Goal: Book appointment/travel/reservation

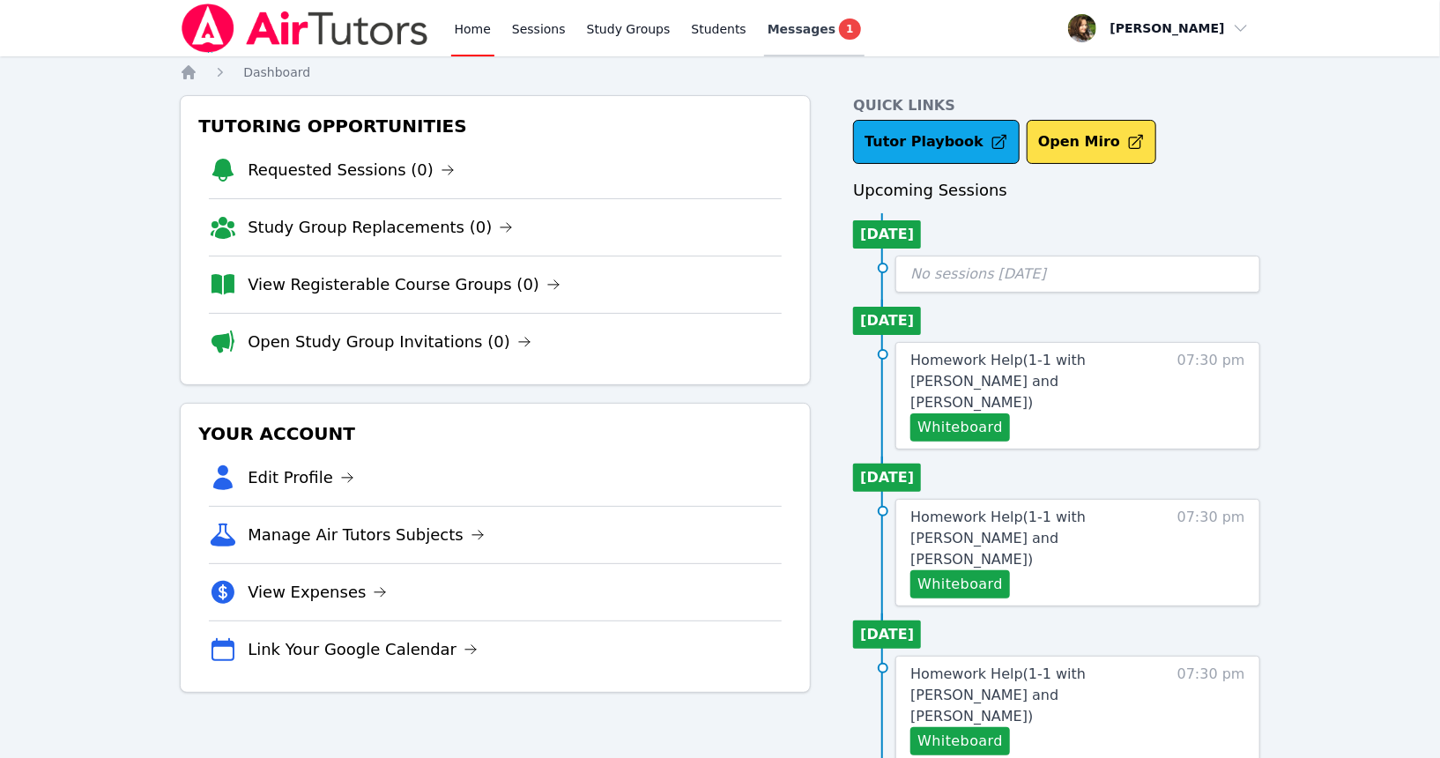
click at [788, 30] on span "Messages" at bounding box center [802, 29] width 68 height 18
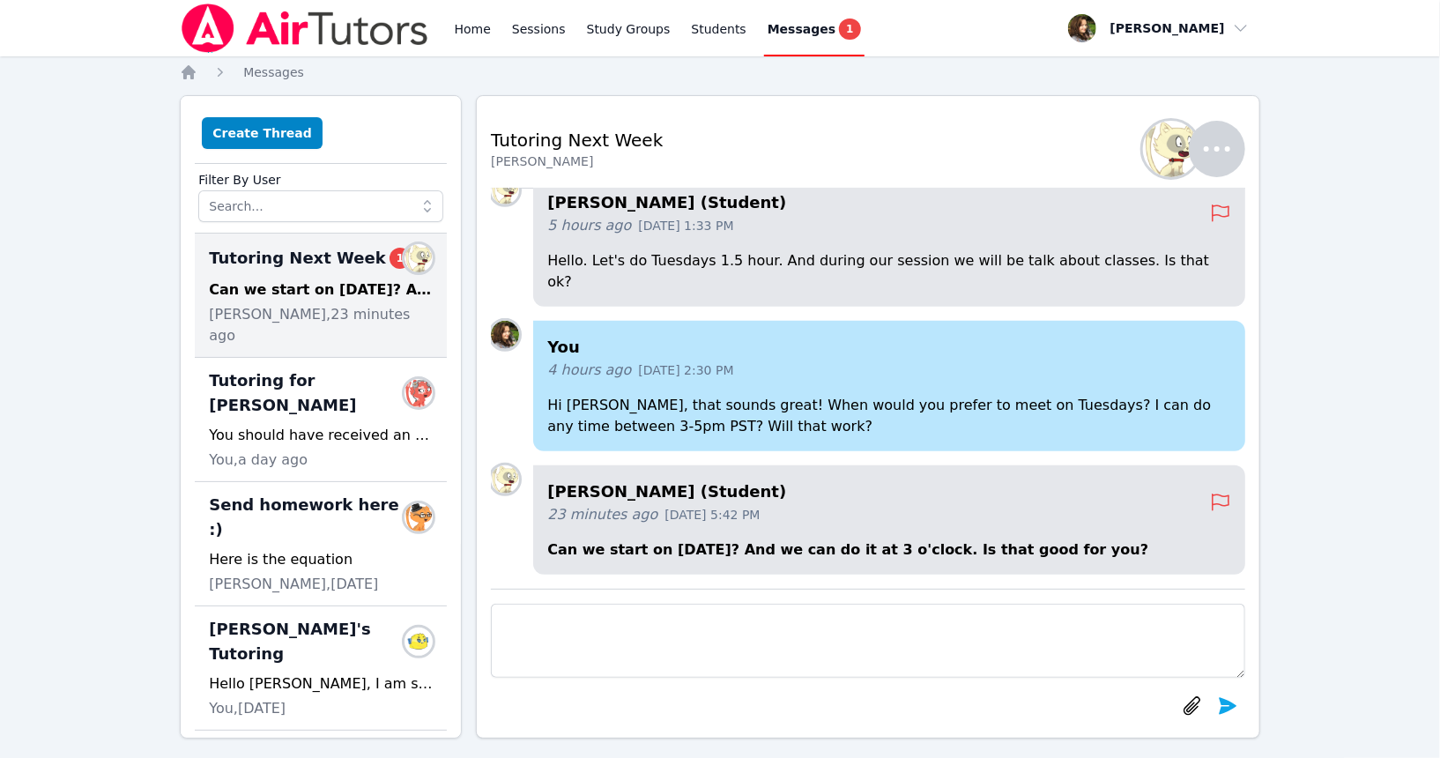
click at [665, 651] on textarea at bounding box center [868, 641] width 755 height 74
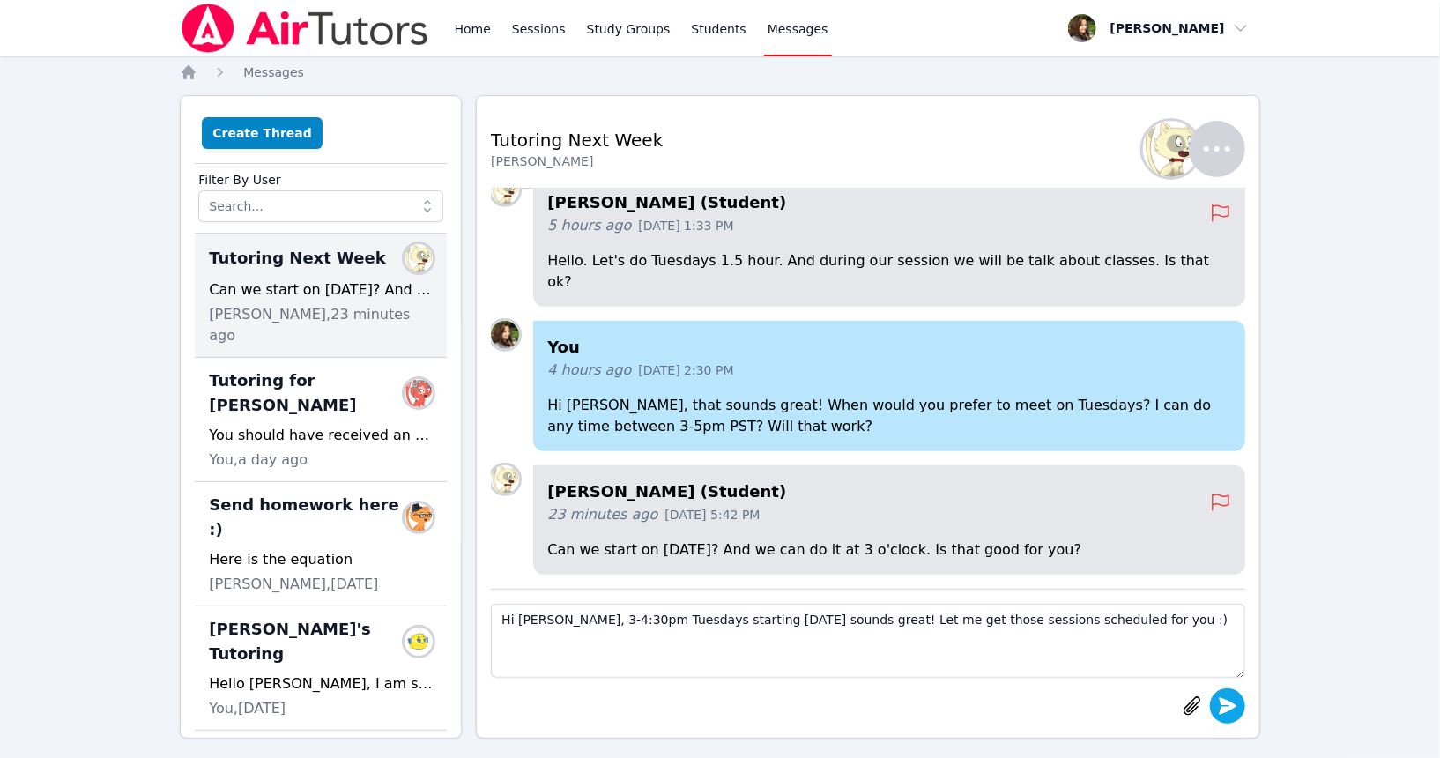
type textarea "Hi [PERSON_NAME], 3-4:30pm Tuesdays starting [DATE] sounds great! Let me get th…"
click at [1221, 711] on icon "submit" at bounding box center [1228, 705] width 18 height 17
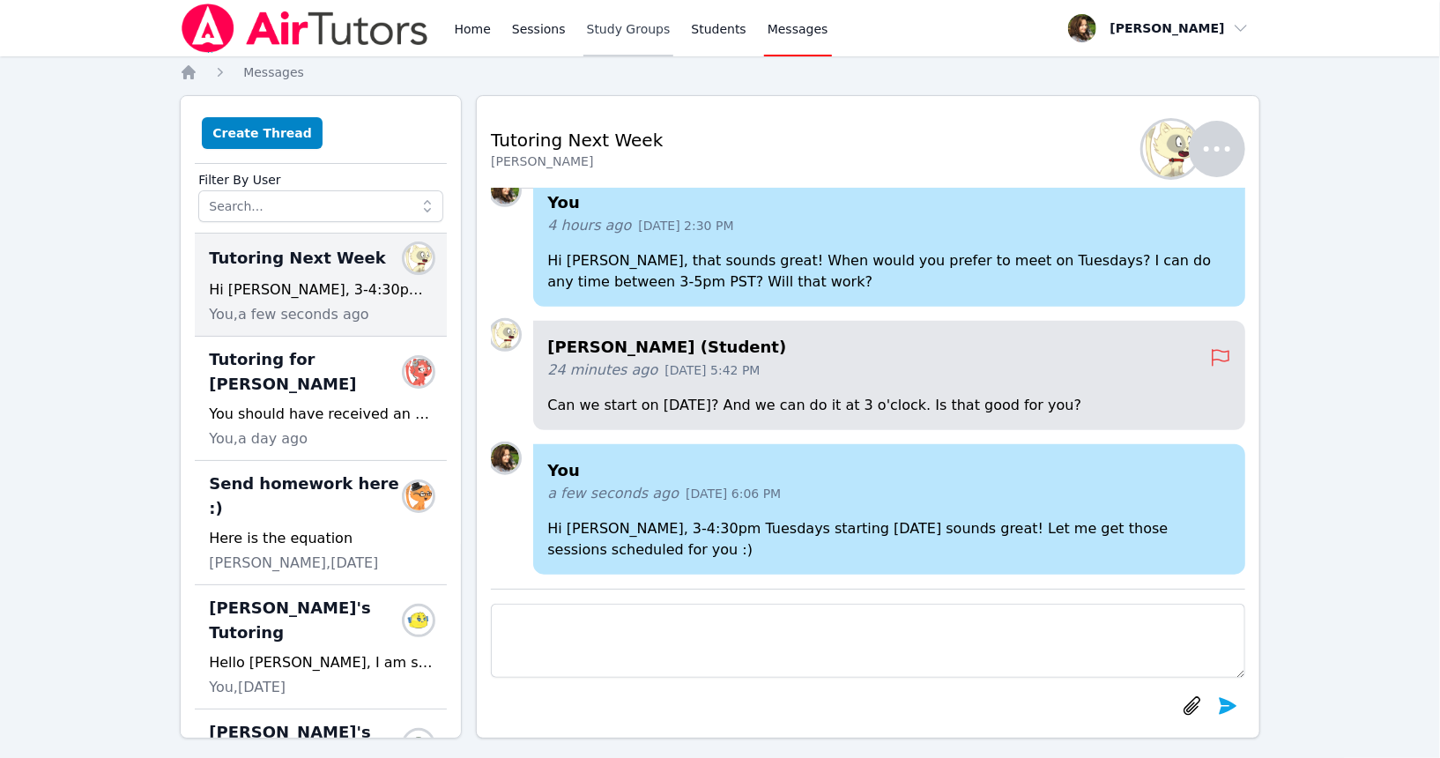
click at [611, 29] on link "Study Groups" at bounding box center [629, 28] width 91 height 56
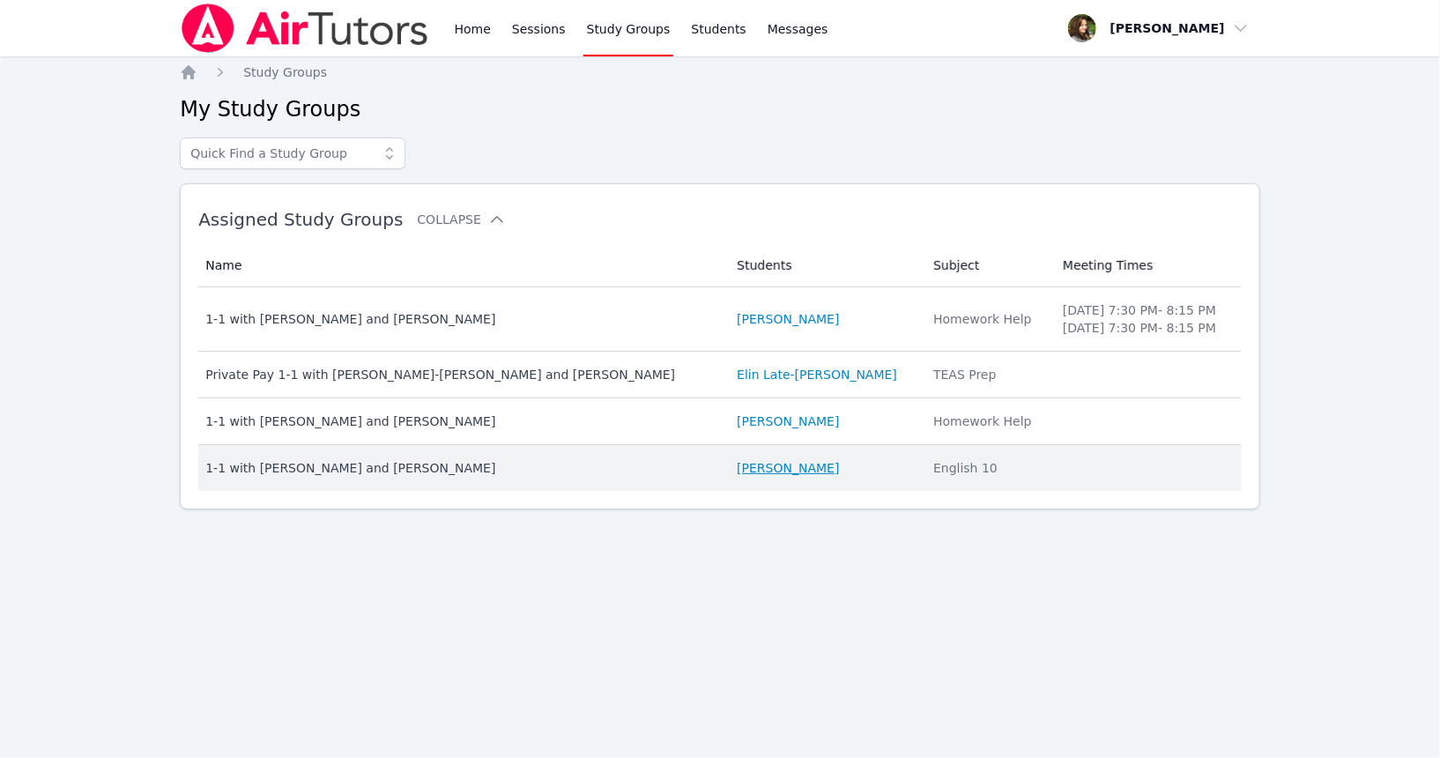
click at [737, 471] on link "[PERSON_NAME]" at bounding box center [788, 468] width 102 height 18
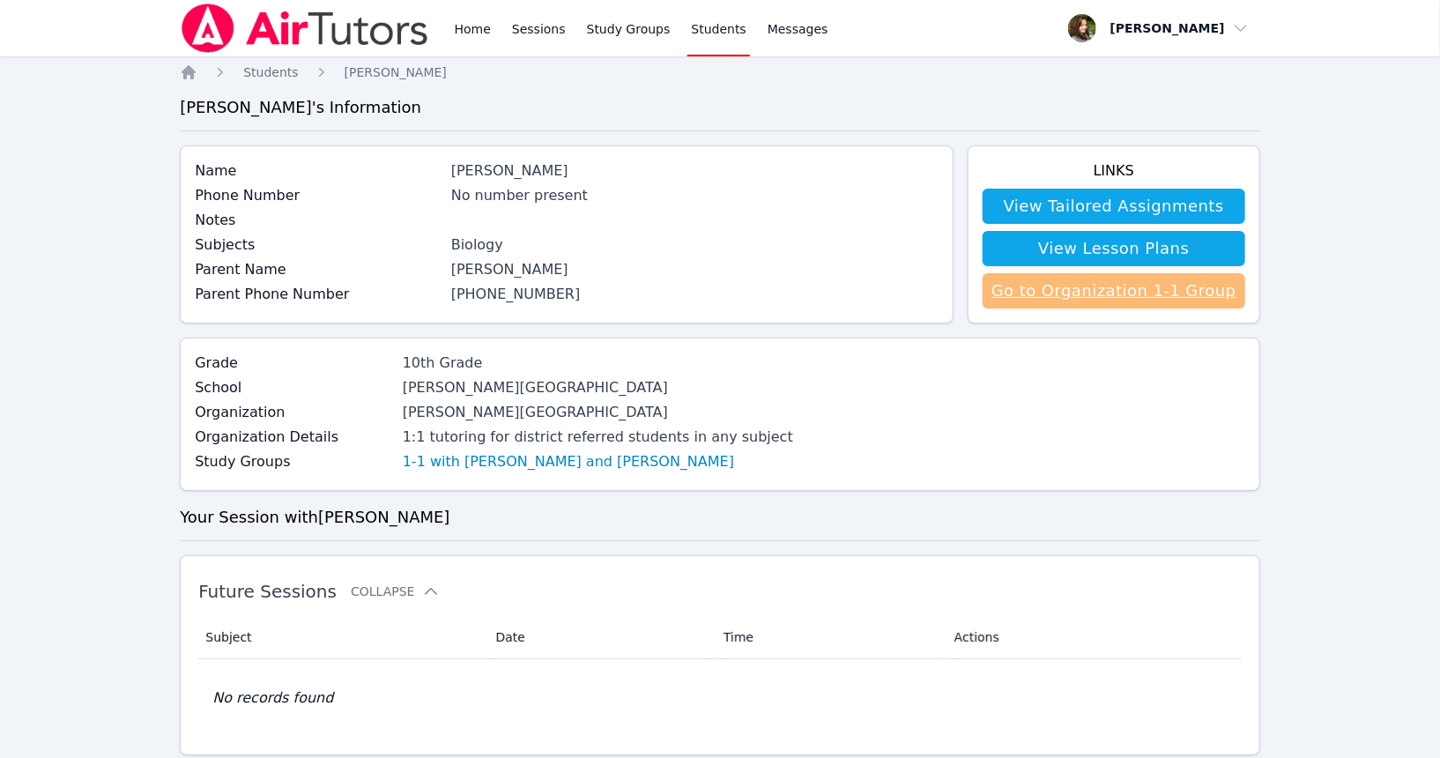
click at [1135, 293] on link "Go to Organization 1-1 Group" at bounding box center [1114, 290] width 263 height 35
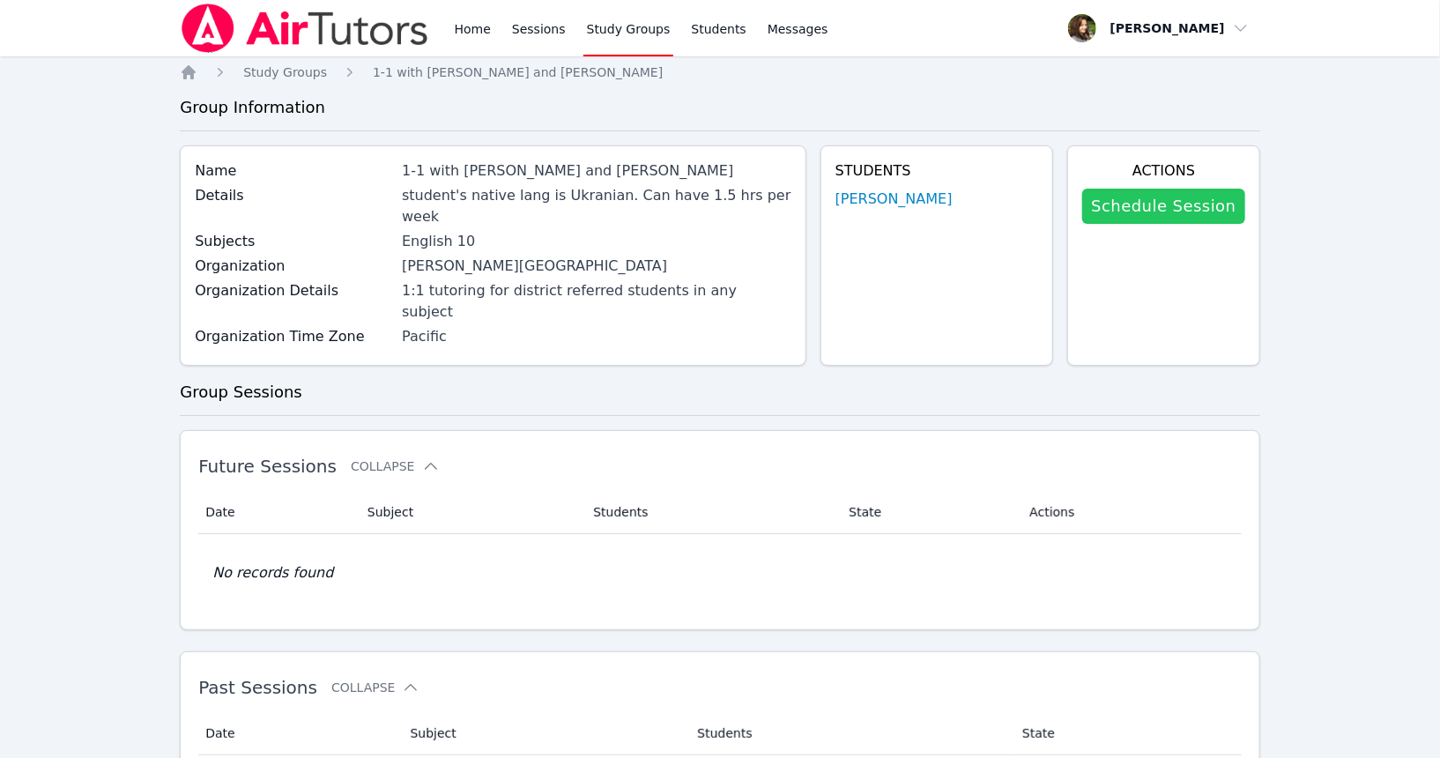
click at [1189, 209] on link "Schedule Session" at bounding box center [1163, 206] width 162 height 35
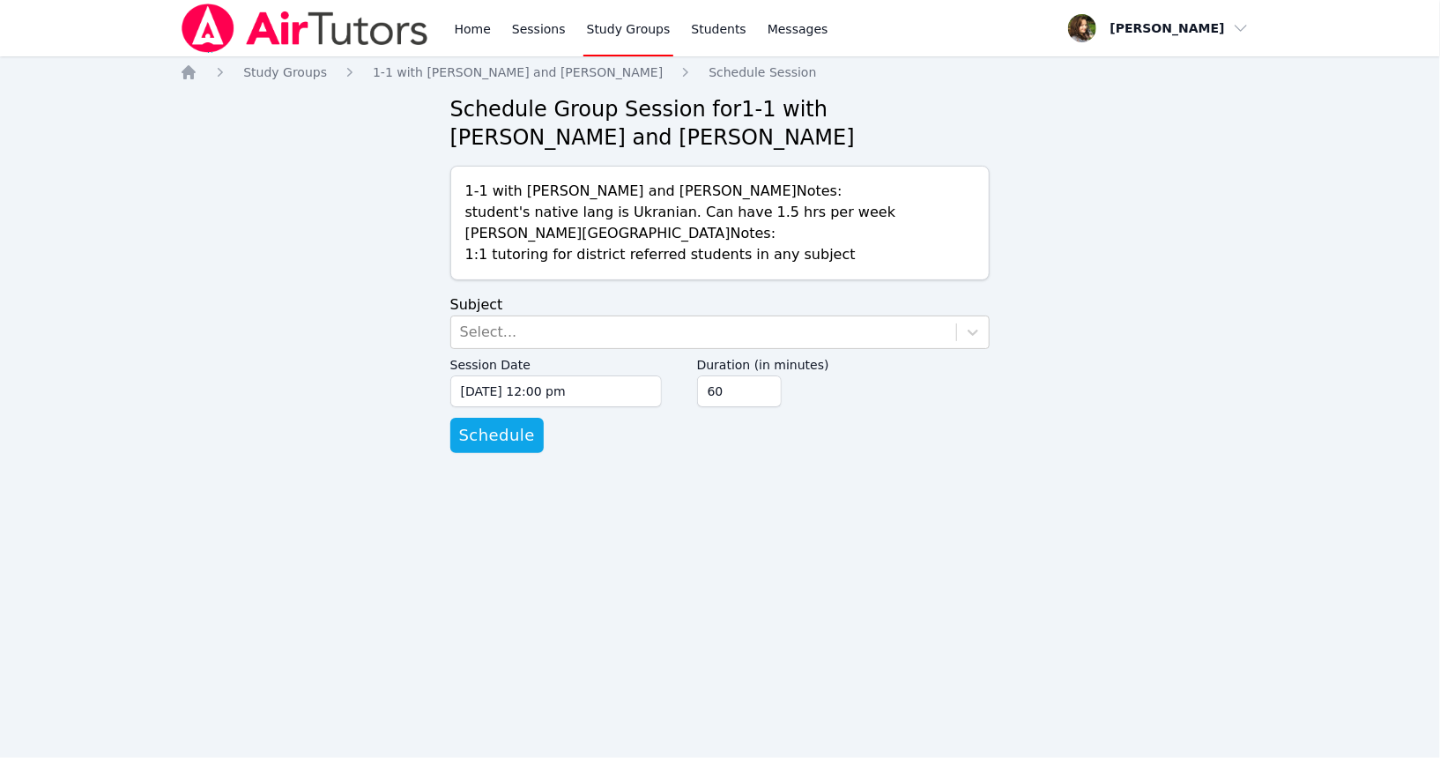
click at [643, 351] on label "Session Date" at bounding box center [556, 362] width 212 height 26
click at [643, 376] on input "[DATE] 12:00 pm" at bounding box center [556, 392] width 212 height 32
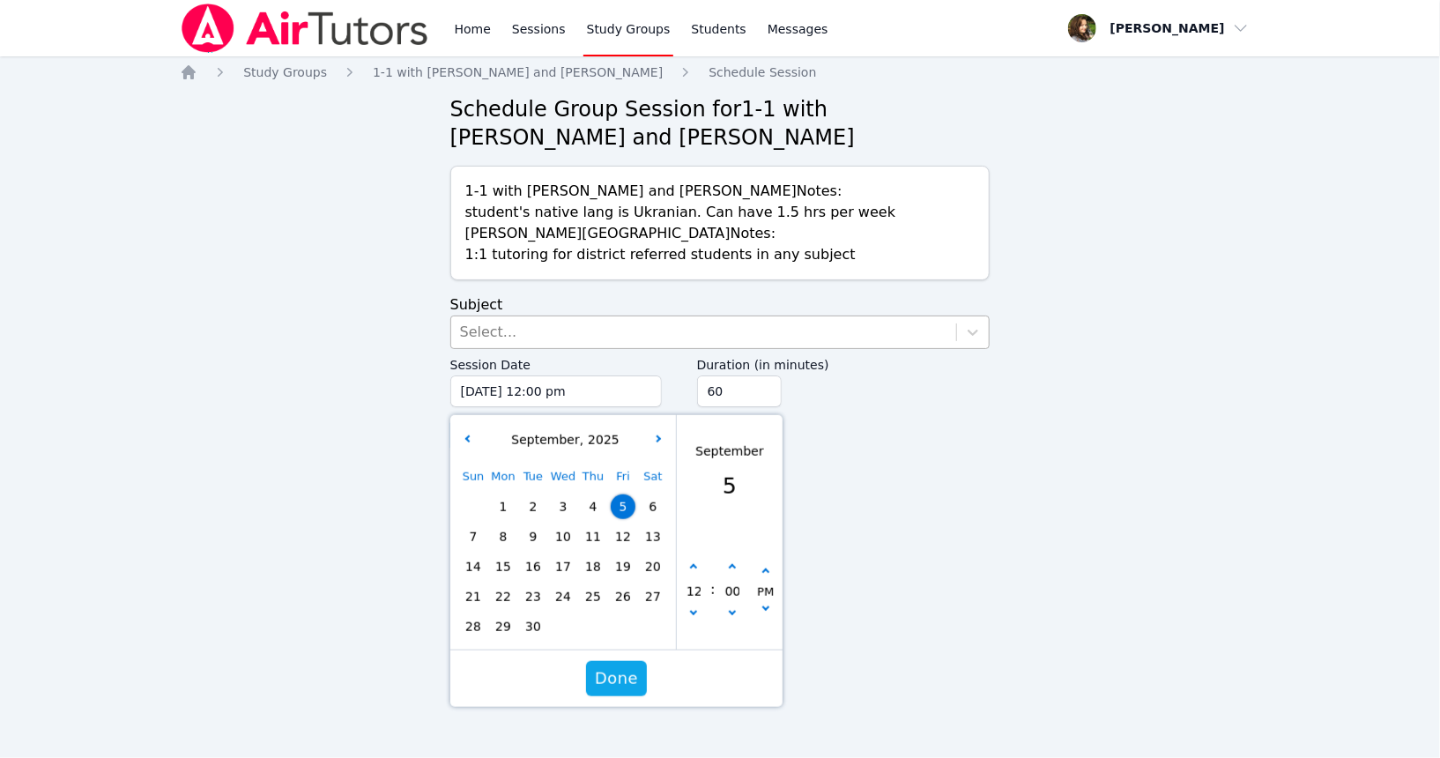
click at [614, 343] on div "Select..." at bounding box center [704, 332] width 506 height 32
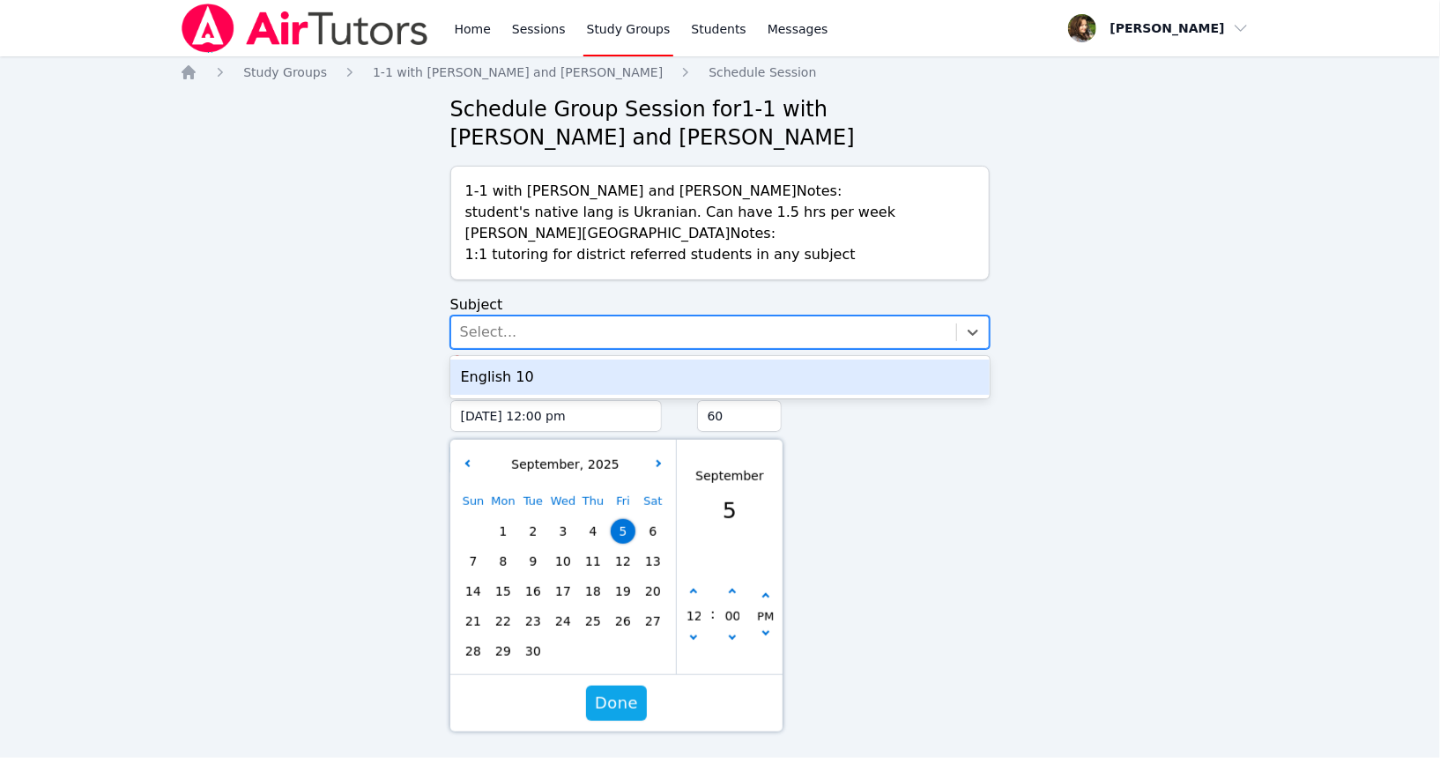
click at [592, 380] on div "English 10" at bounding box center [720, 377] width 540 height 35
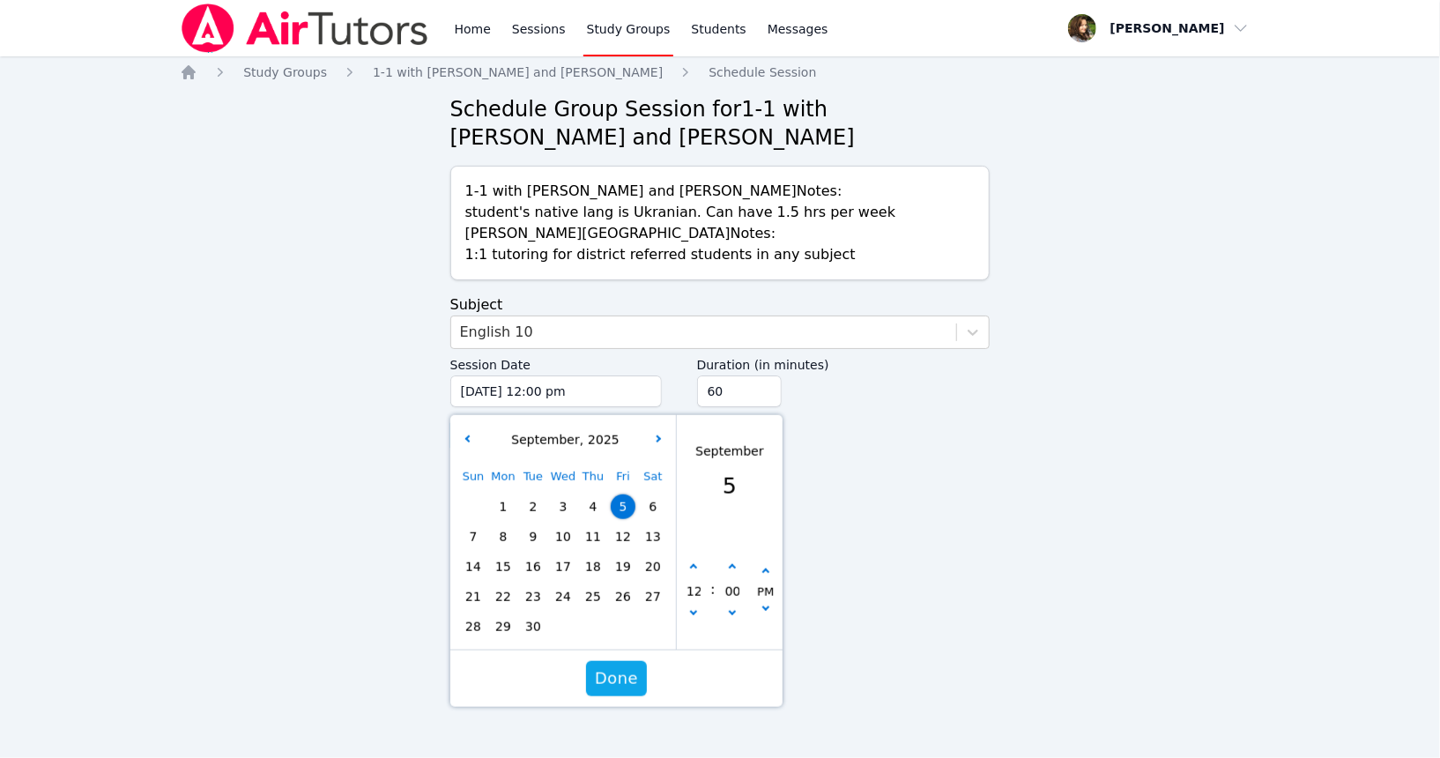
click at [538, 568] on span "16" at bounding box center [533, 566] width 25 height 25
click at [695, 564] on button "button" at bounding box center [694, 568] width 18 height 18
type input "[DATE] 01:00 pm"
type input "01"
click at [695, 564] on button "button" at bounding box center [694, 568] width 18 height 18
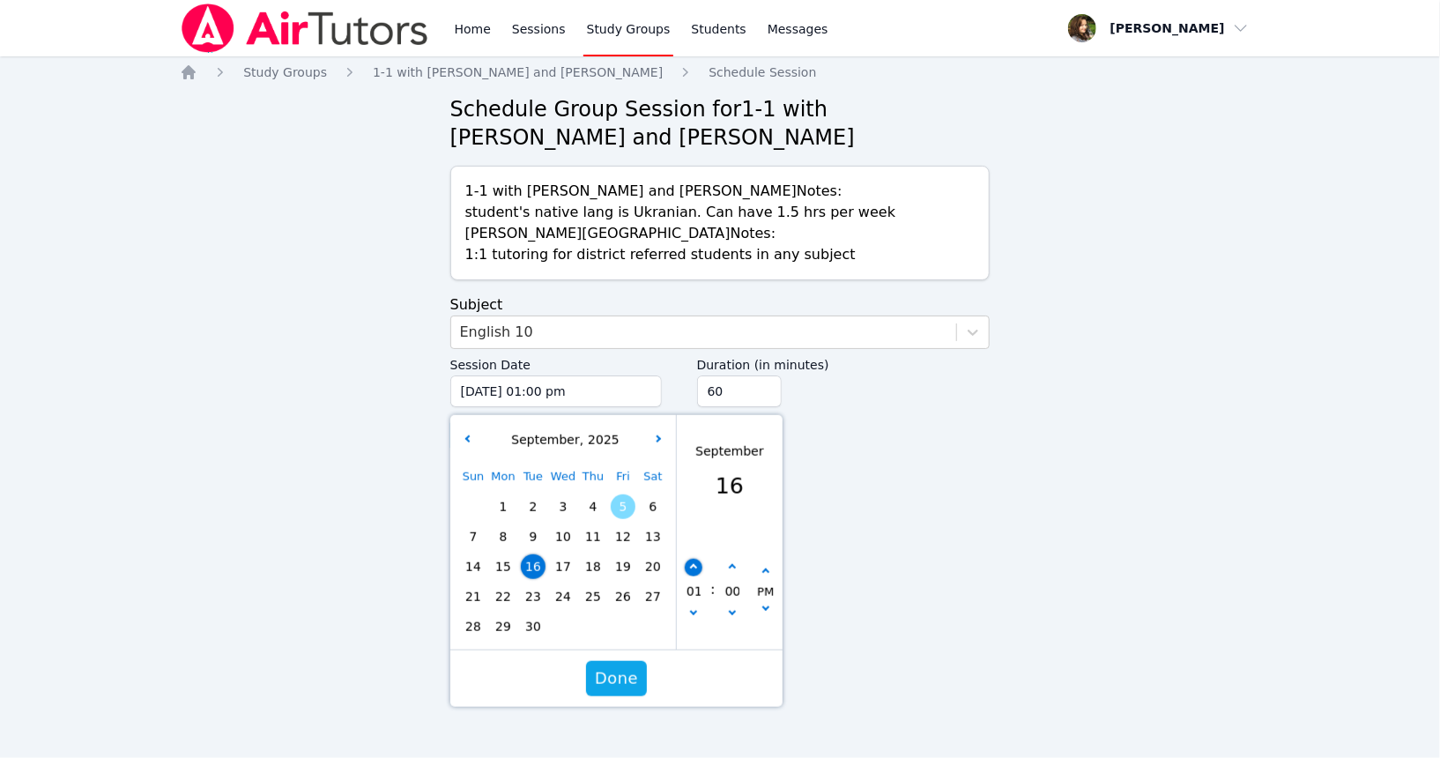
type input "[DATE] 02:00 pm"
type input "02"
click at [695, 564] on button "button" at bounding box center [694, 568] width 18 height 18
type input "[DATE] 03:00 pm"
type input "03"
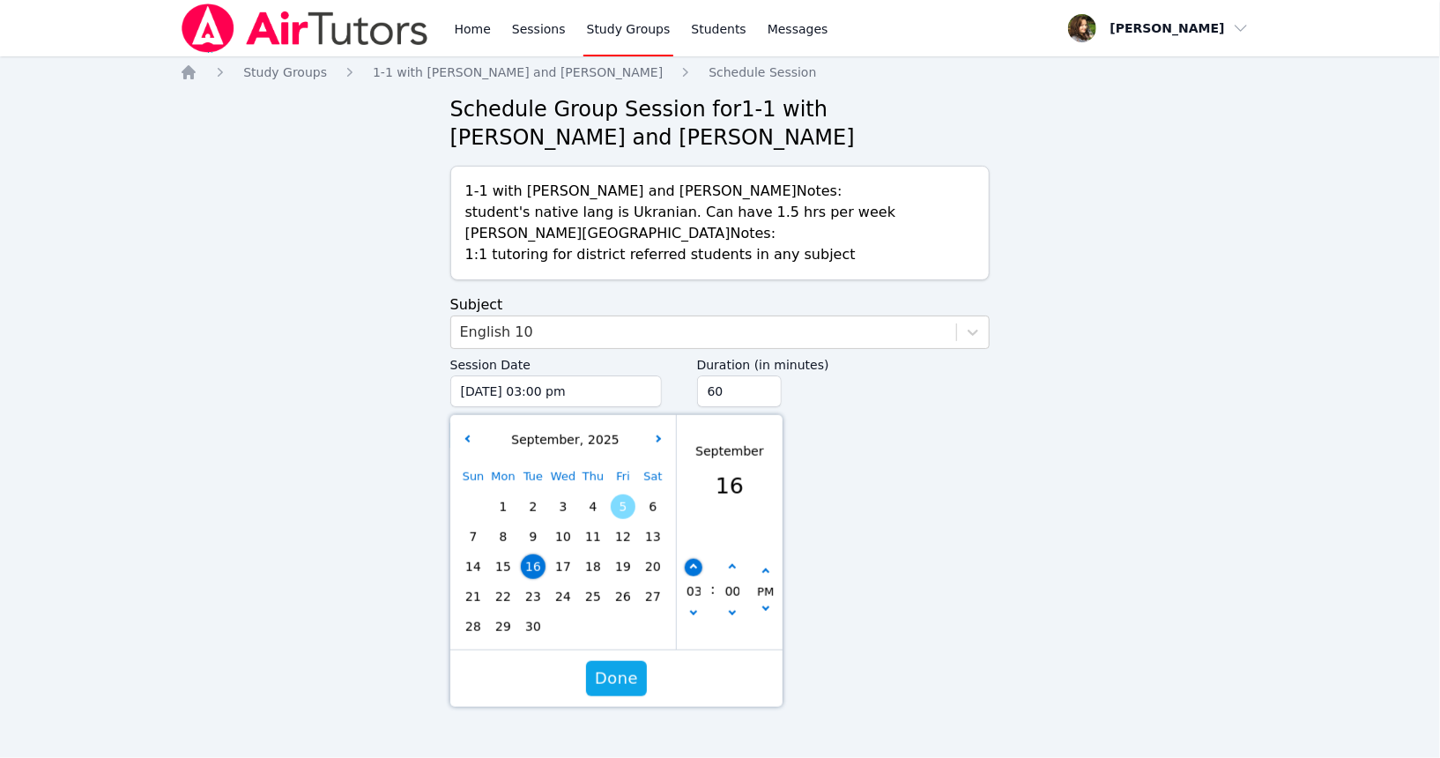
click at [695, 564] on button "button" at bounding box center [694, 568] width 18 height 18
type input "[DATE] 04:00 pm"
type input "04"
click at [695, 564] on button "button" at bounding box center [694, 568] width 18 height 18
type input "[DATE] 05:00 pm"
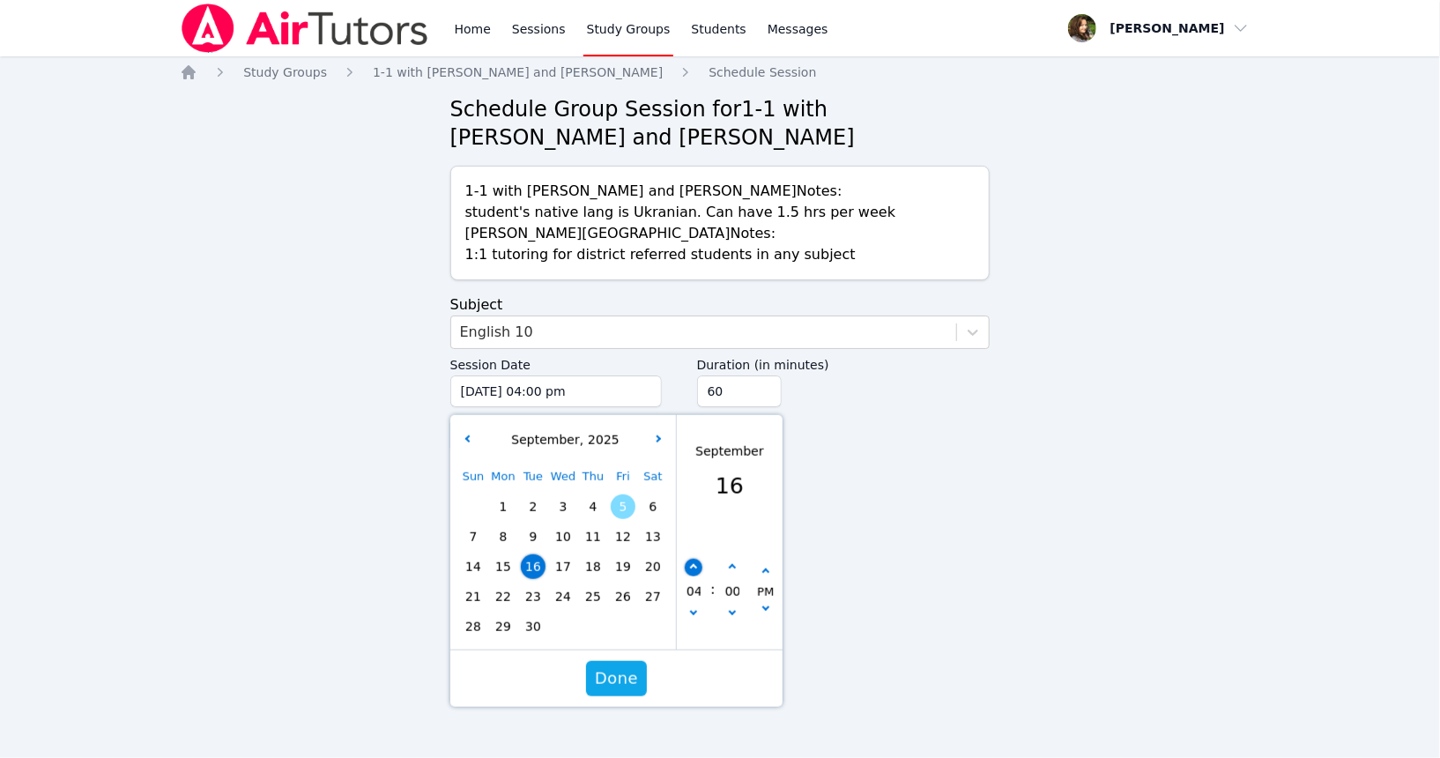
type input "05"
click at [695, 564] on button "button" at bounding box center [694, 568] width 18 height 18
type input "[DATE] 06:00 pm"
type input "06"
click at [695, 564] on button "button" at bounding box center [694, 568] width 18 height 18
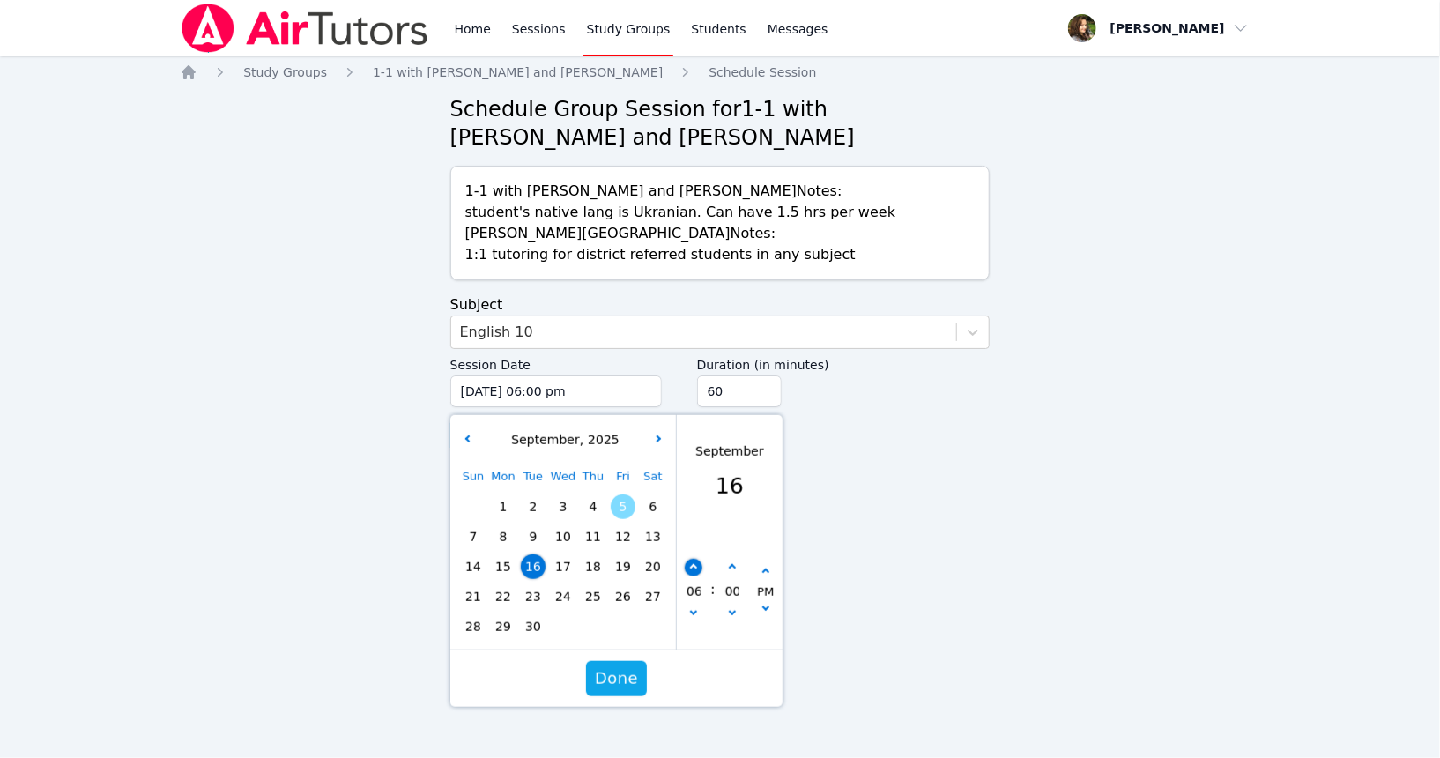
type input "[DATE] 07:00 pm"
type input "07"
click at [694, 612] on icon "button" at bounding box center [692, 611] width 7 height 7
type input "[DATE] 06:00 pm"
type input "06"
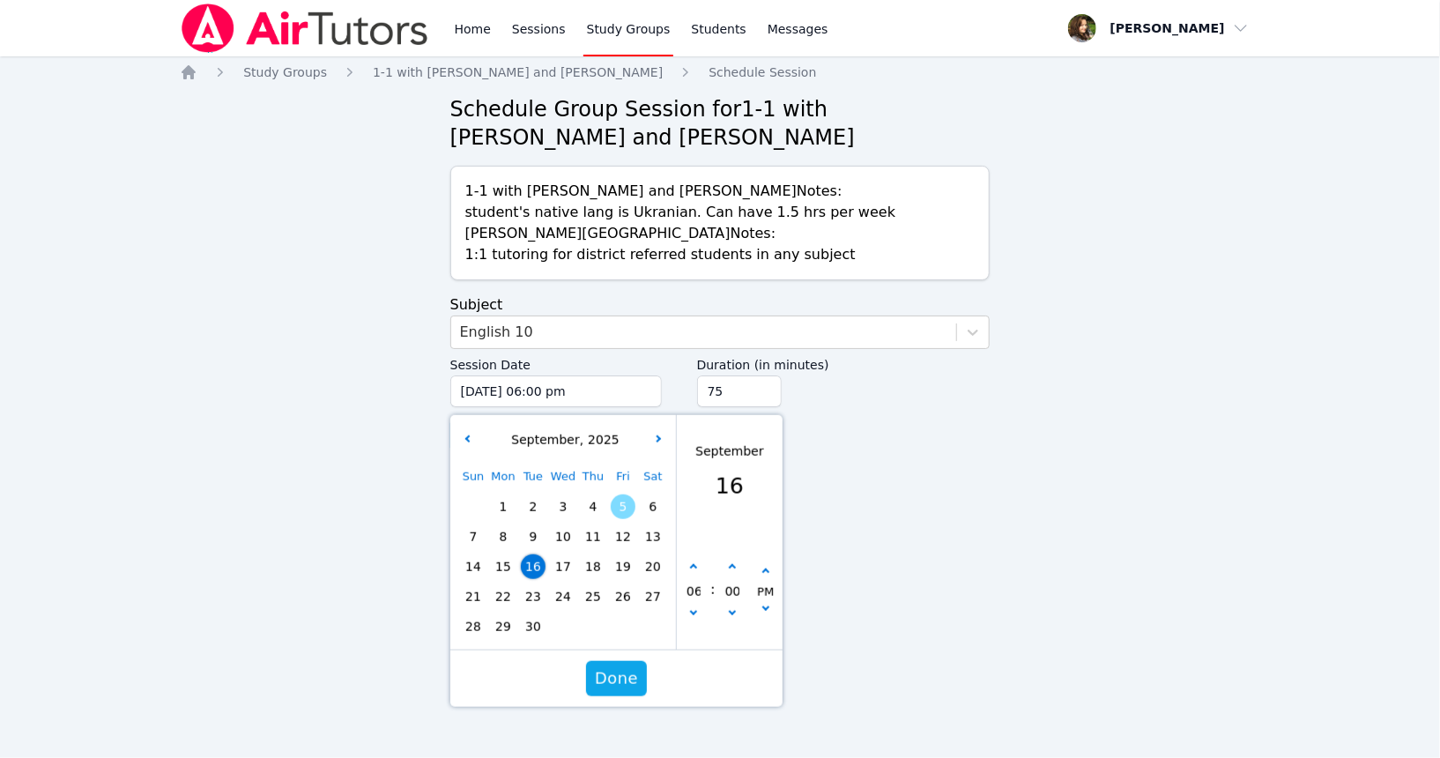
click at [770, 390] on input "75" at bounding box center [739, 392] width 85 height 32
click at [770, 390] on input "90" at bounding box center [739, 392] width 85 height 32
click at [770, 390] on input "105" at bounding box center [739, 392] width 85 height 32
type input "90"
click at [768, 396] on input "90" at bounding box center [739, 392] width 85 height 32
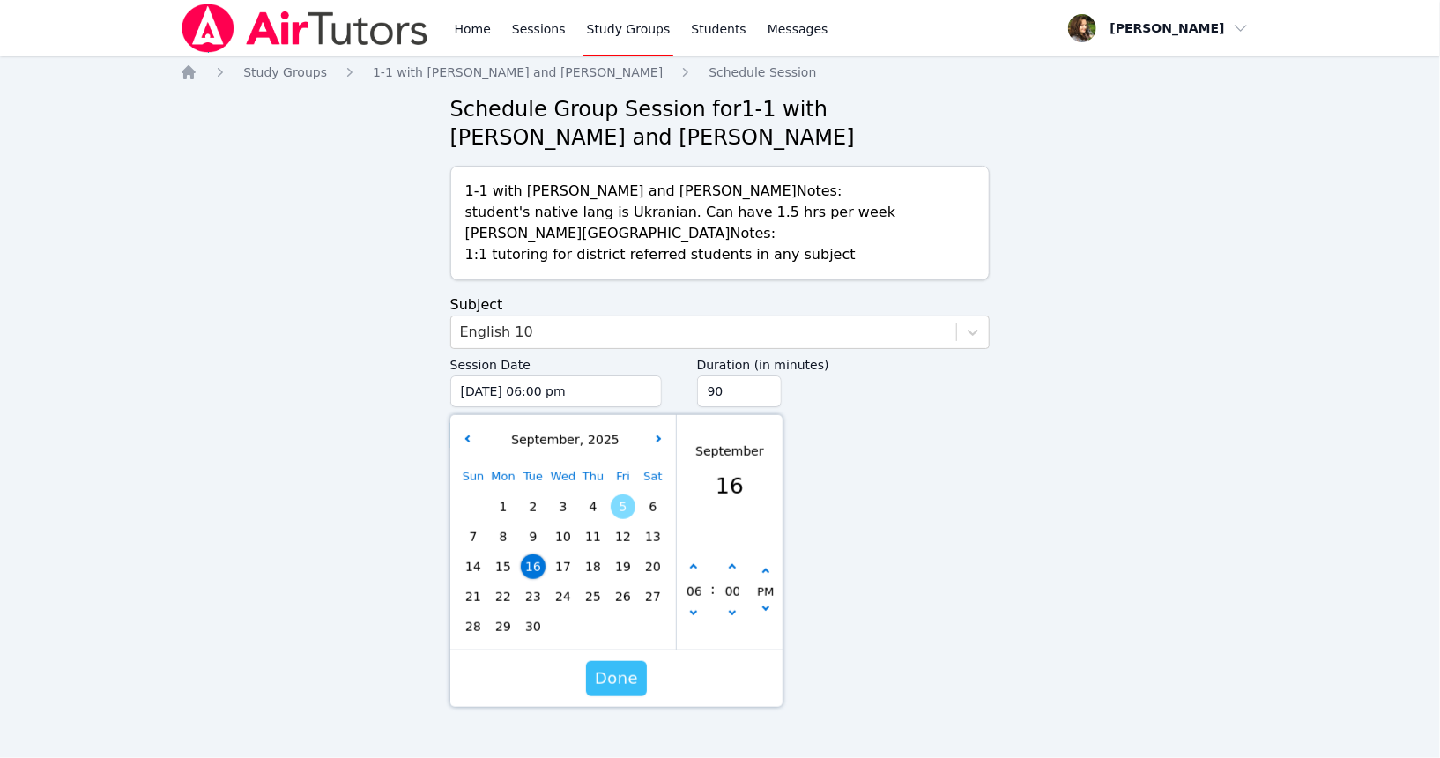
click at [613, 685] on span "Done" at bounding box center [616, 678] width 43 height 25
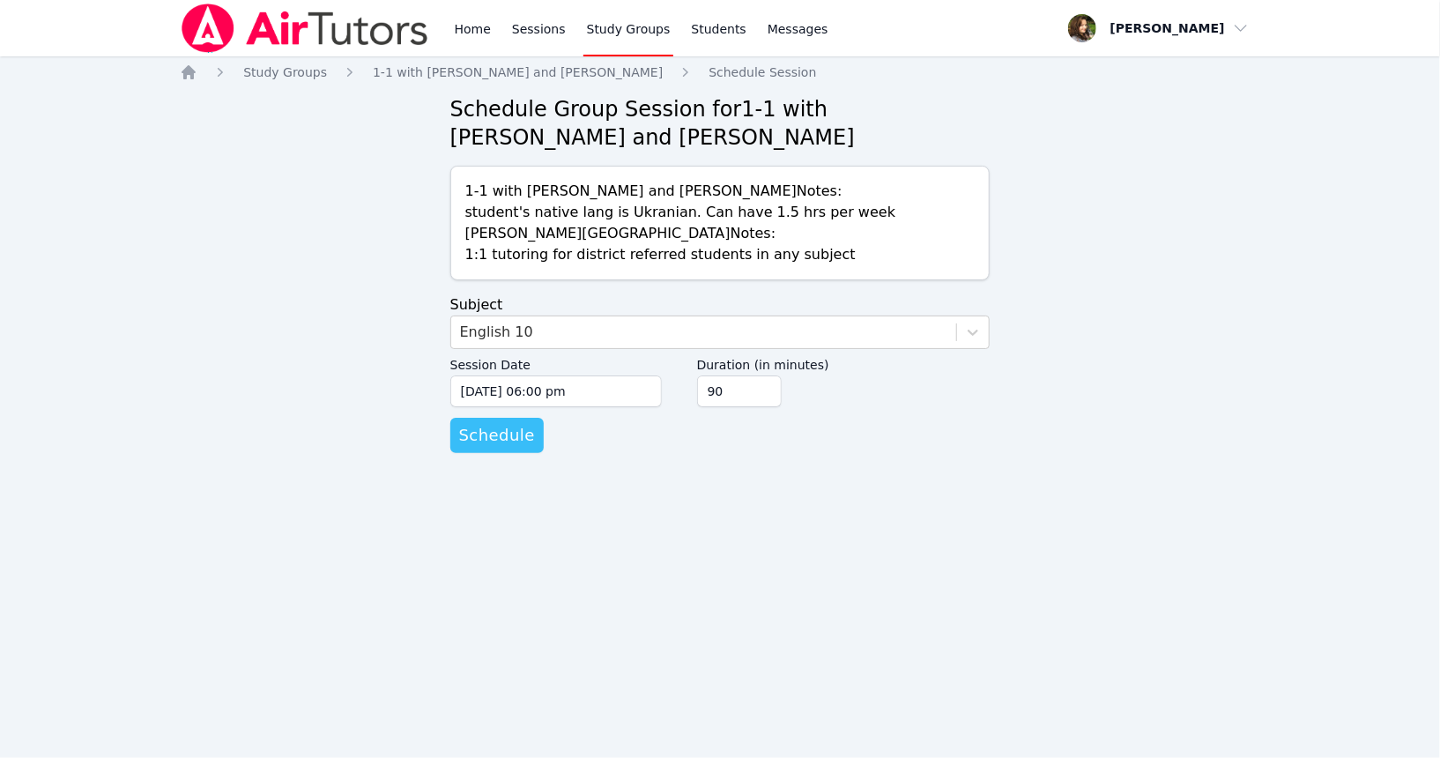
click at [501, 427] on span "Schedule" at bounding box center [497, 435] width 76 height 25
click at [621, 396] on input "[DATE] 12:00 pm" at bounding box center [556, 392] width 212 height 32
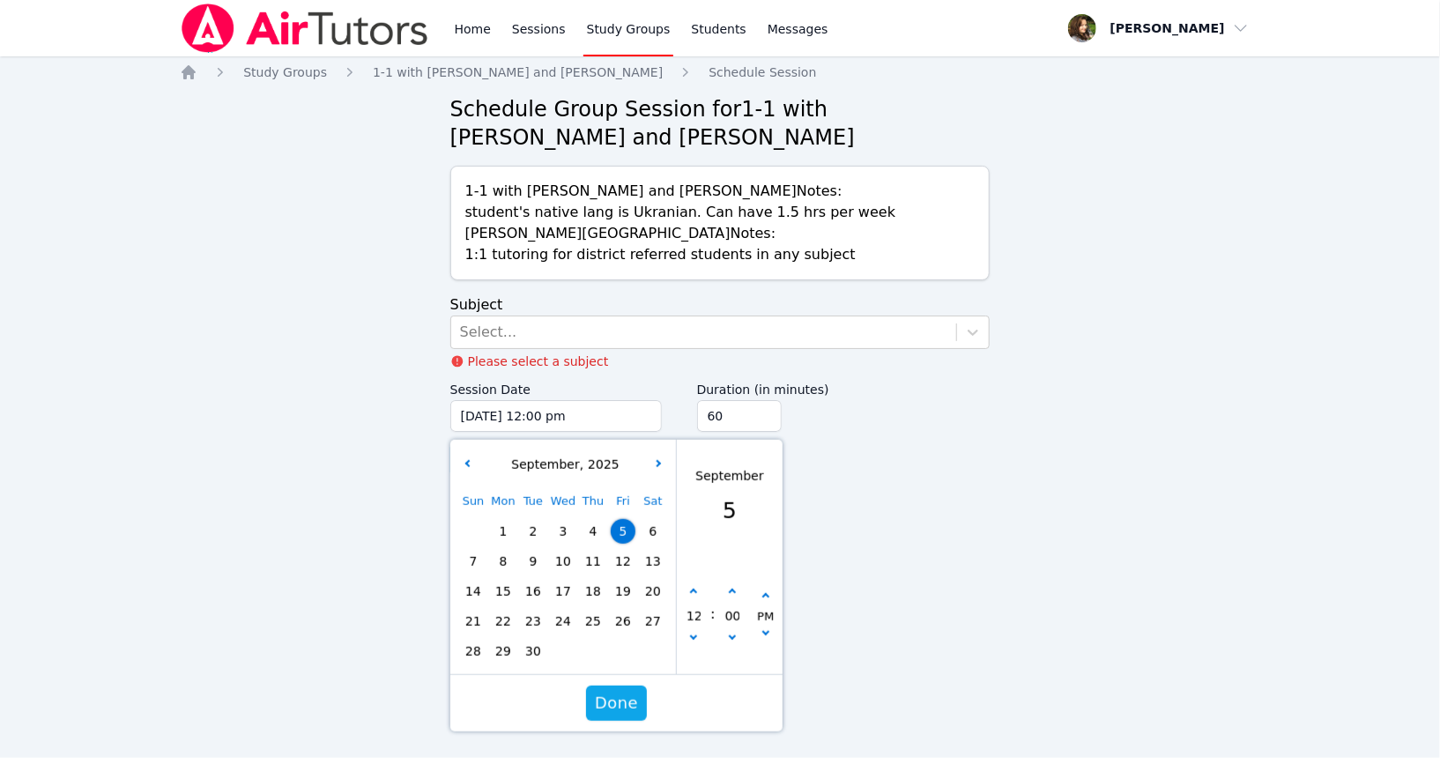
click at [544, 599] on div "Sun Mon Tue Wed Thu Fri Sat 1 2 3 4 5 6 7 8 9 10 11 12 13 14 15 16 17 18 19 20 …" at bounding box center [563, 577] width 210 height 180
click at [539, 326] on div "Select..." at bounding box center [704, 332] width 506 height 32
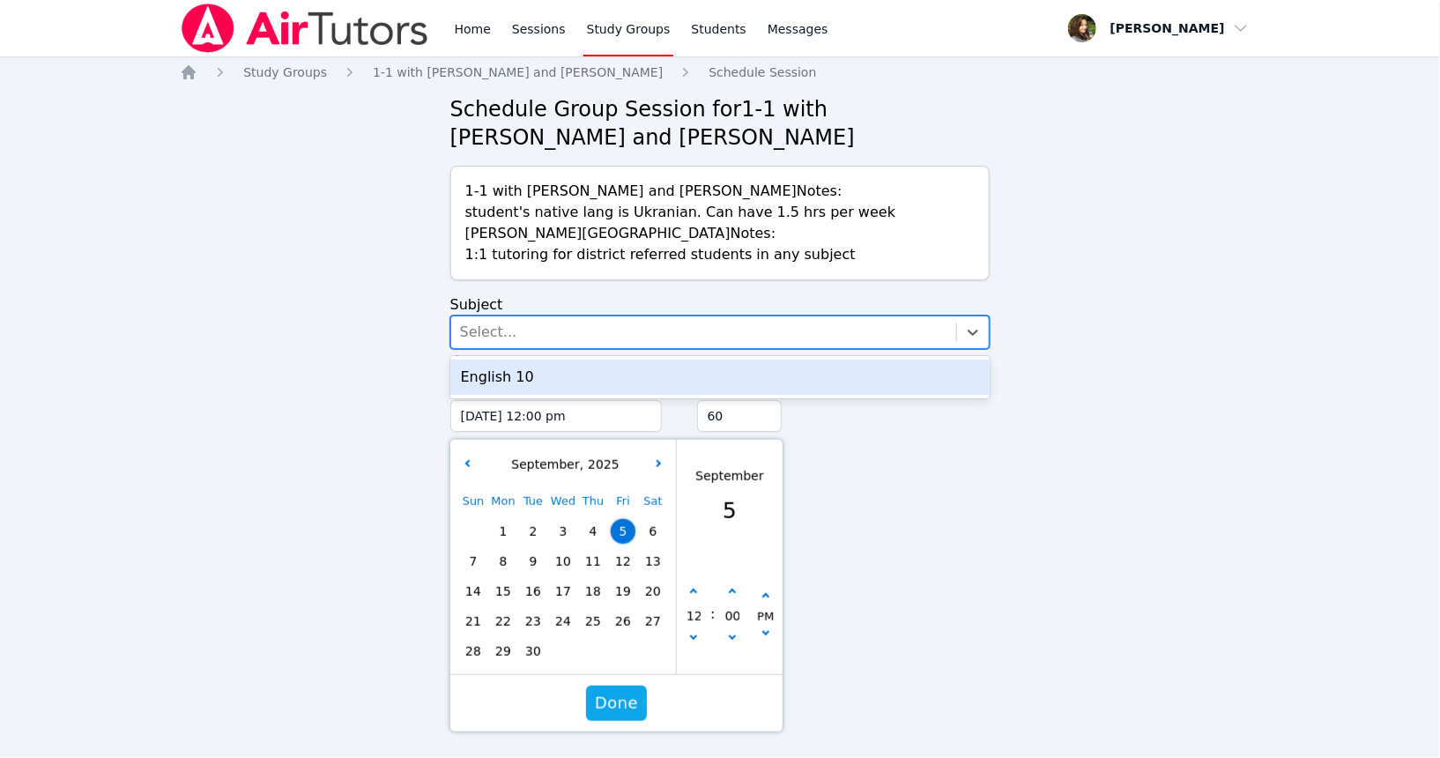
click at [533, 375] on div "English 10" at bounding box center [720, 377] width 540 height 35
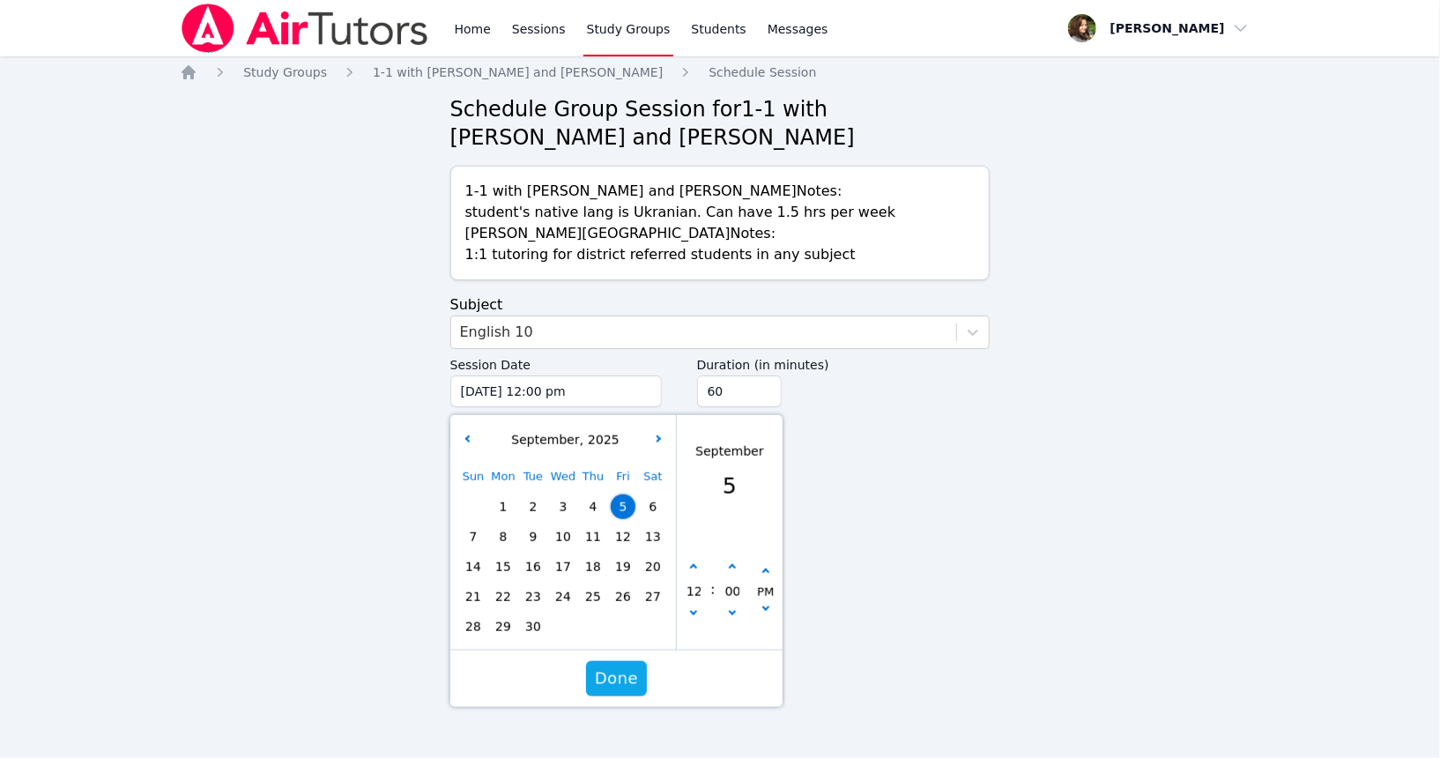
click at [541, 600] on span "23" at bounding box center [533, 596] width 25 height 25
click at [693, 573] on button "button" at bounding box center [694, 568] width 18 height 18
type input "[DATE] 01:00 pm"
type input "01"
click at [694, 571] on icon "button" at bounding box center [692, 567] width 7 height 7
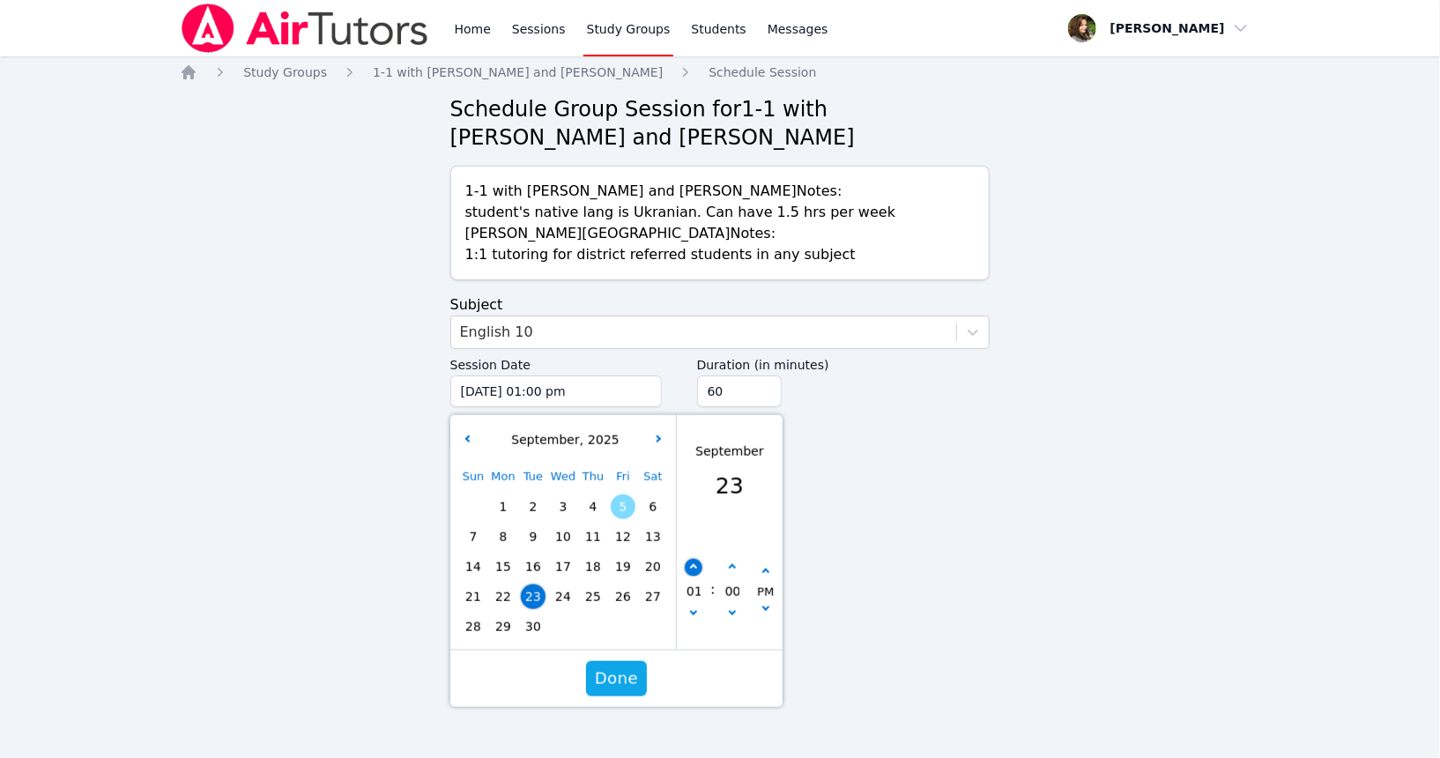
type input "[DATE] 02:00 pm"
type input "02"
click at [694, 571] on icon "button" at bounding box center [692, 567] width 7 height 7
type input "[DATE] 03:00 pm"
type input "03"
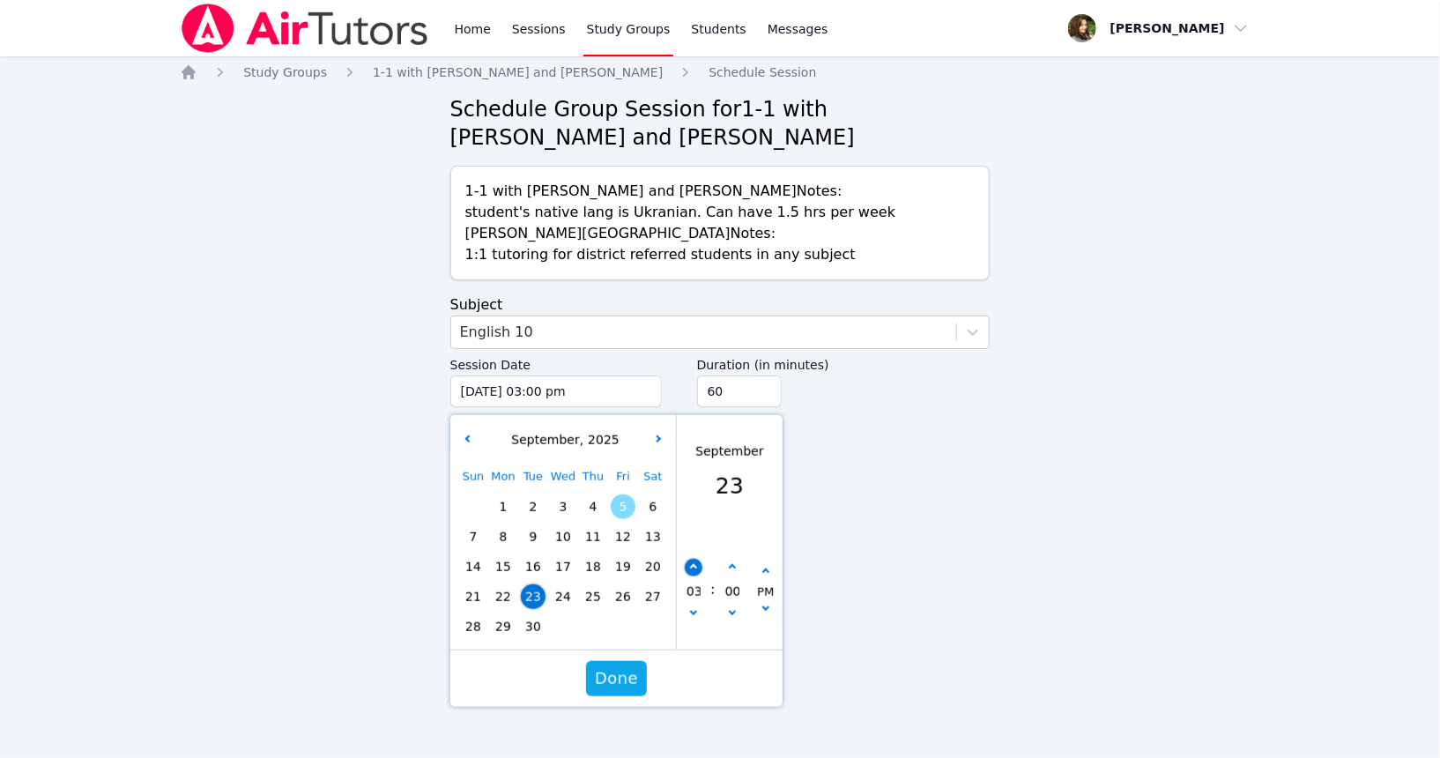
click at [694, 571] on icon "button" at bounding box center [692, 567] width 7 height 7
type input "[DATE] 04:00 pm"
type input "04"
click at [694, 571] on icon "button" at bounding box center [692, 567] width 7 height 7
type input "[DATE] 05:00 pm"
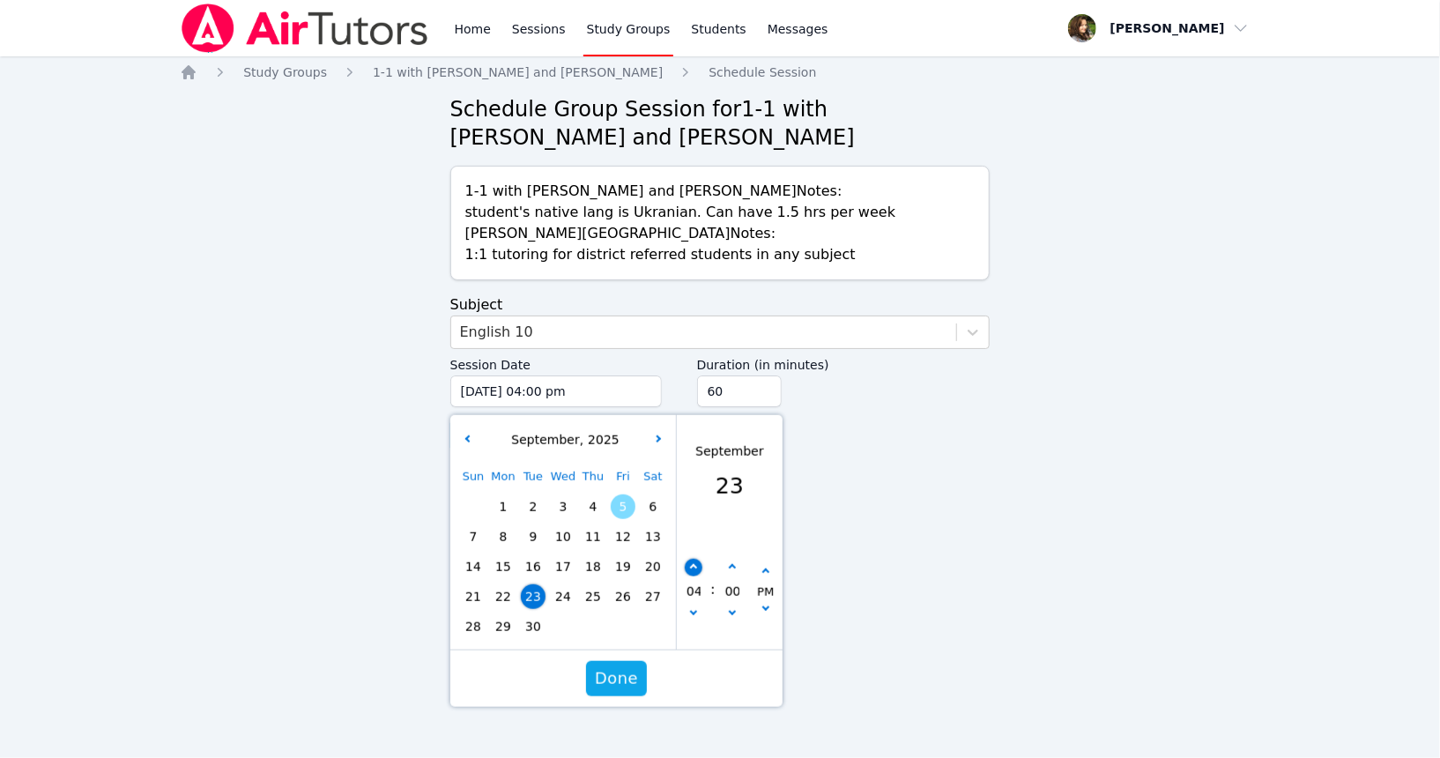
type input "05"
click at [694, 571] on icon "button" at bounding box center [692, 567] width 7 height 7
type input "[DATE] 06:00 pm"
type input "06"
click at [767, 390] on input "75" at bounding box center [739, 392] width 85 height 32
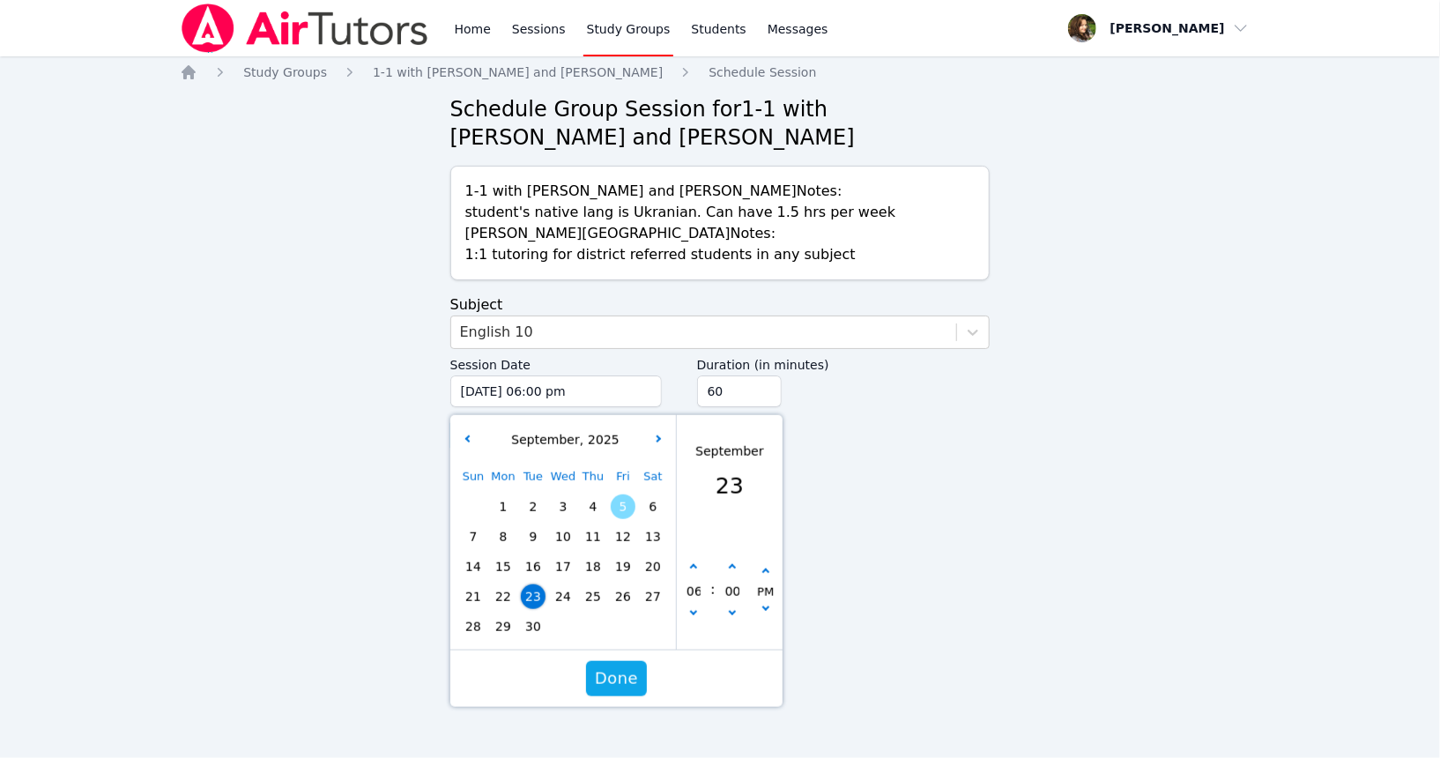
click at [763, 392] on input "60" at bounding box center [739, 392] width 85 height 32
click at [764, 386] on input "75" at bounding box center [739, 392] width 85 height 32
type input "90"
click at [764, 386] on input "90" at bounding box center [739, 392] width 85 height 32
click at [612, 676] on span "Done" at bounding box center [616, 678] width 43 height 25
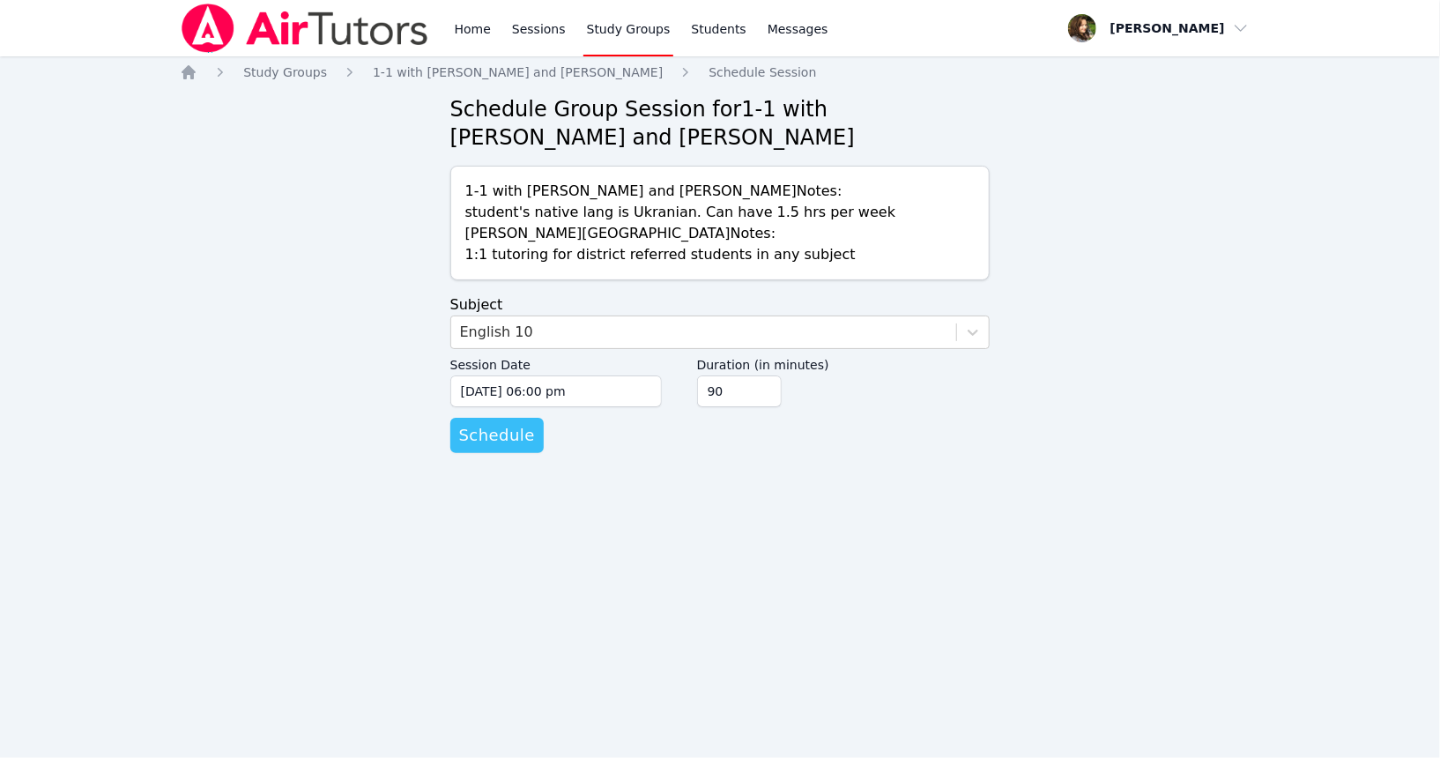
click at [487, 428] on span "Schedule" at bounding box center [497, 435] width 76 height 25
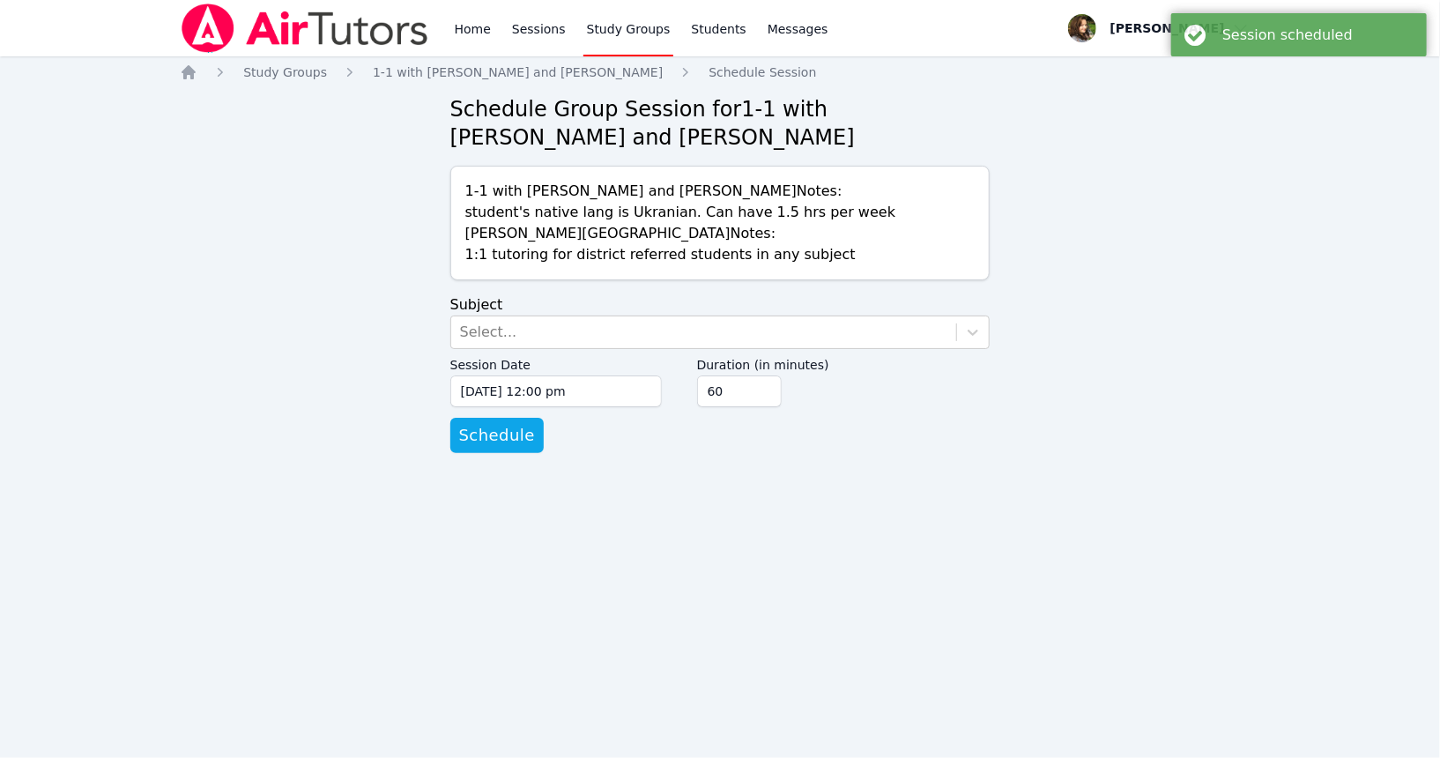
click at [568, 344] on div "Select..." at bounding box center [704, 332] width 506 height 32
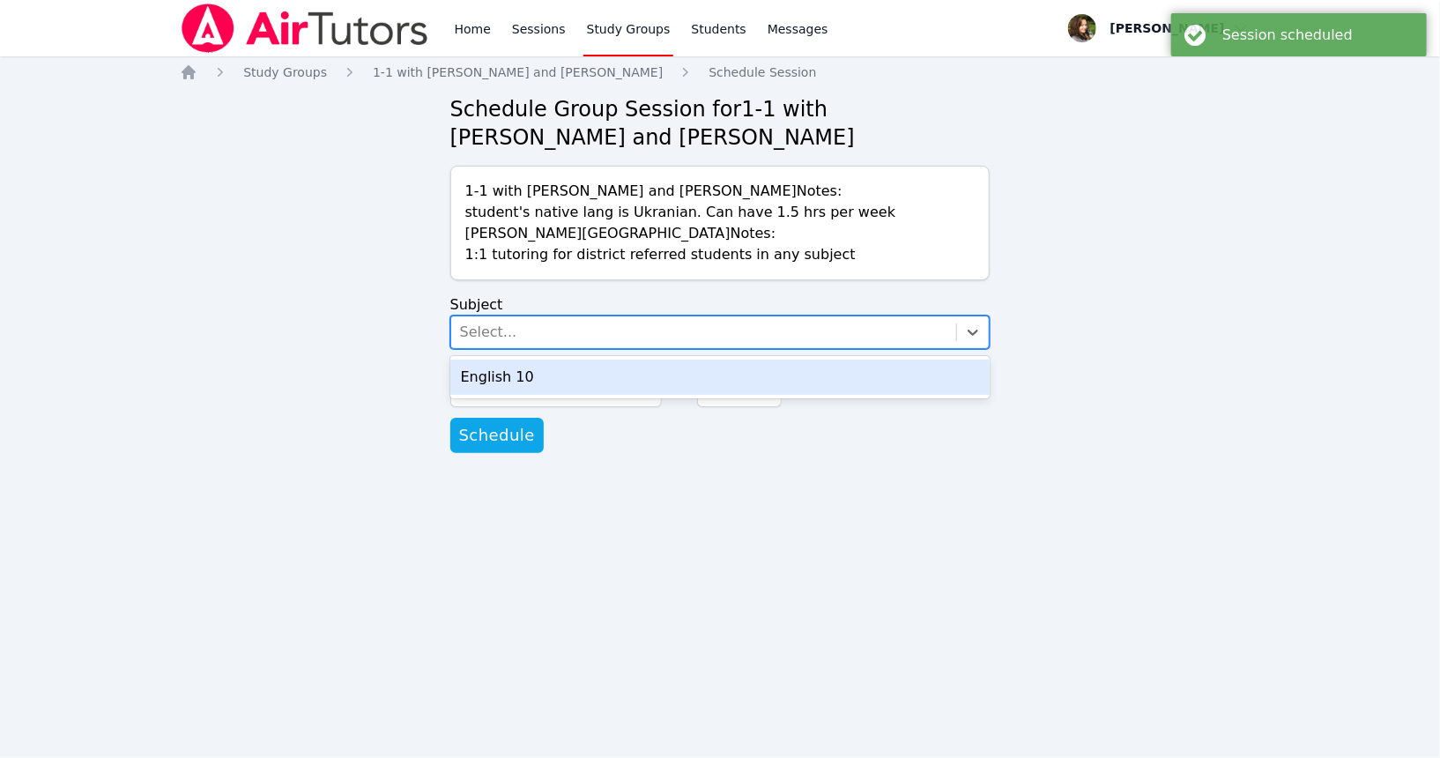
click at [569, 378] on div "English 10" at bounding box center [720, 377] width 540 height 35
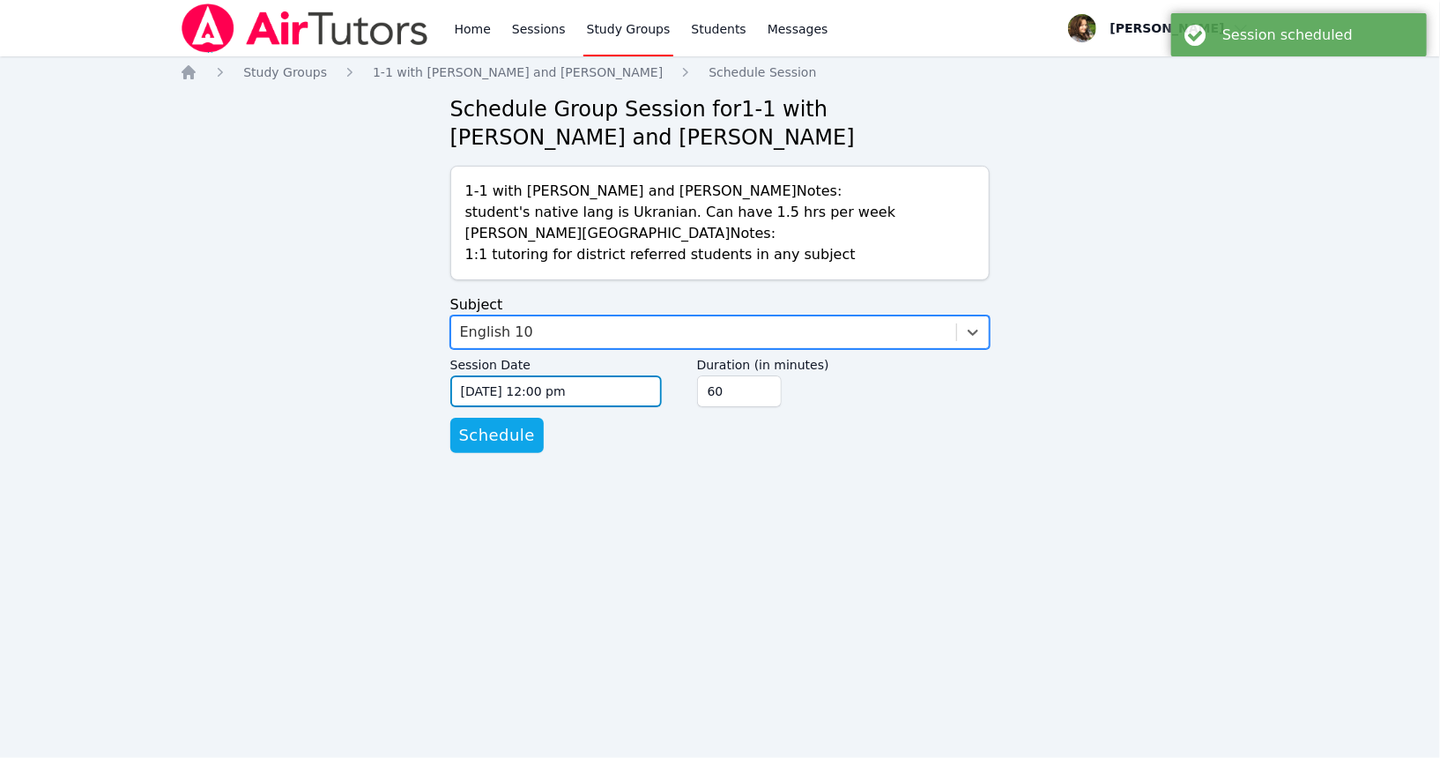
click at [568, 399] on input "[DATE] 12:00 pm" at bounding box center [556, 392] width 212 height 32
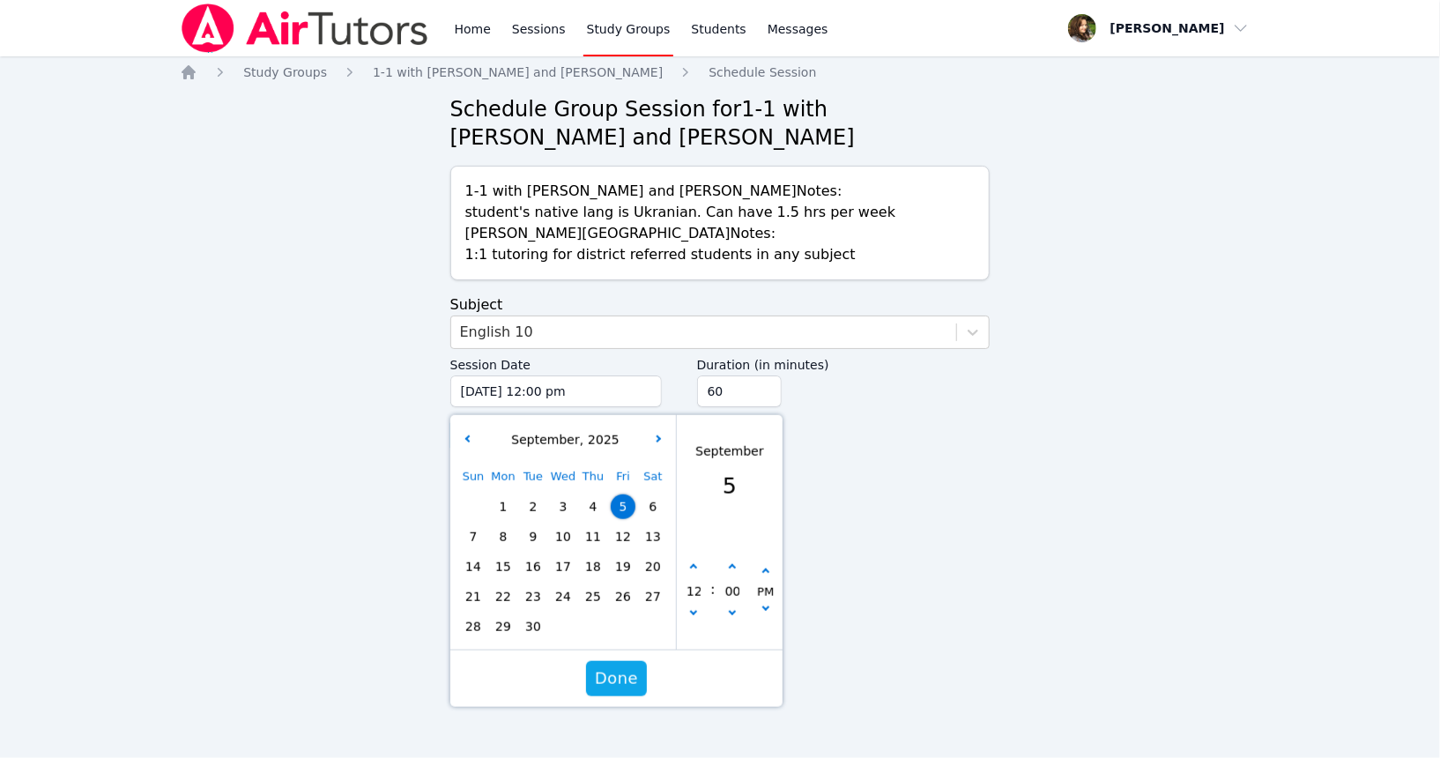
click at [538, 628] on span "30" at bounding box center [533, 626] width 25 height 25
click at [693, 568] on icon "button" at bounding box center [692, 567] width 7 height 7
type input "[DATE] 01:00 pm"
type input "01"
click at [693, 568] on icon "button" at bounding box center [692, 567] width 7 height 7
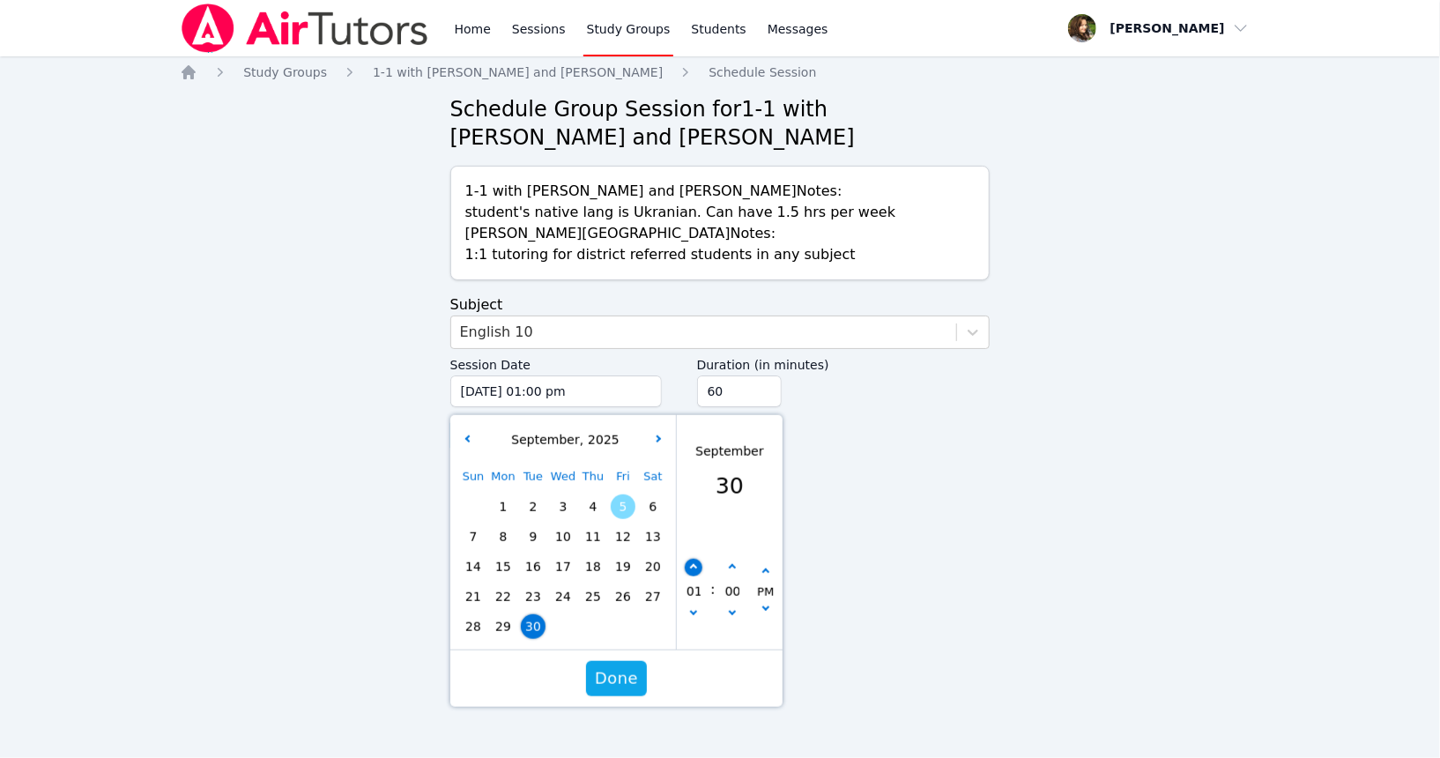
type input "[DATE] 02:00 pm"
type input "02"
click at [693, 568] on icon "button" at bounding box center [692, 567] width 7 height 7
type input "[DATE] 03:00 pm"
type input "03"
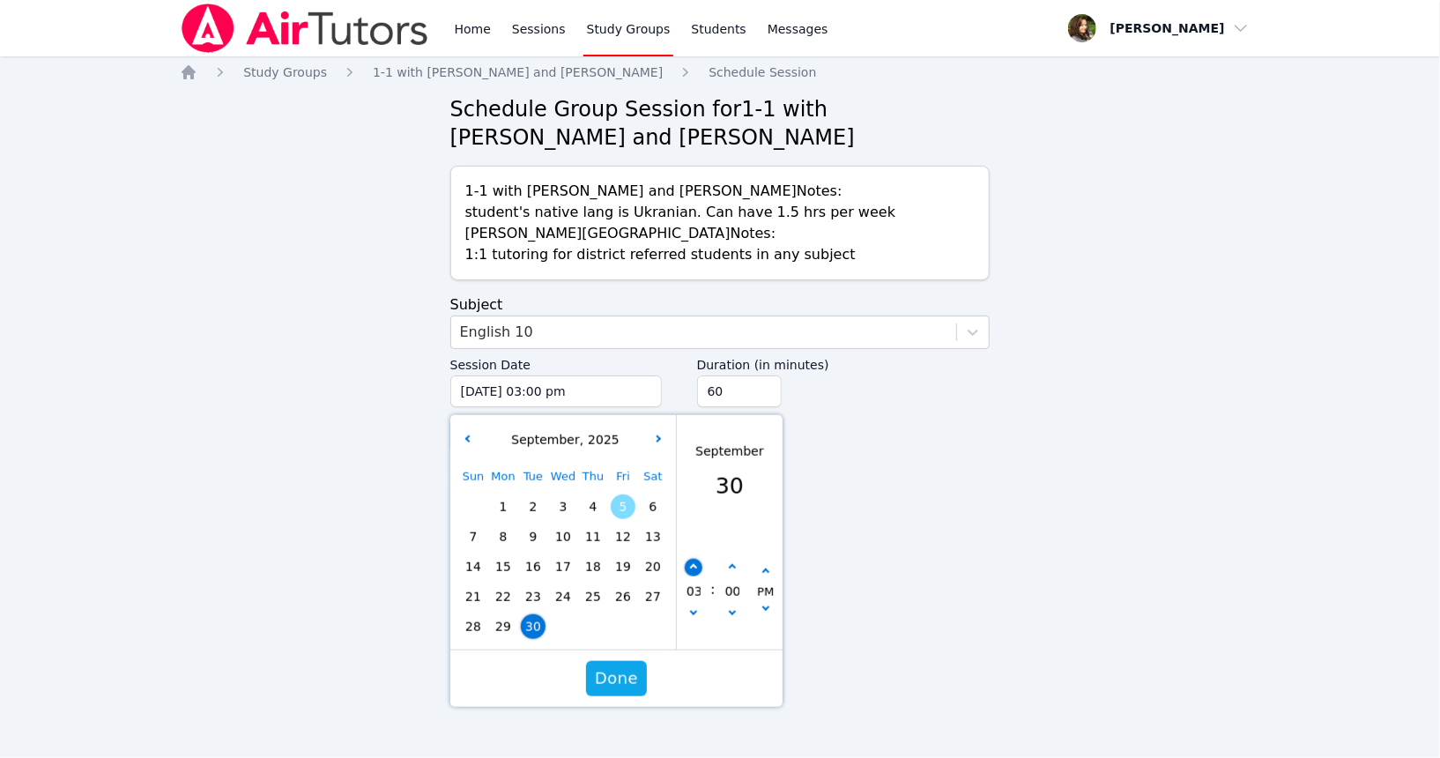
click at [693, 568] on icon "button" at bounding box center [692, 567] width 7 height 7
type input "[DATE] 04:00 pm"
type input "04"
click at [693, 568] on icon "button" at bounding box center [692, 567] width 7 height 7
type input "[DATE] 05:00 pm"
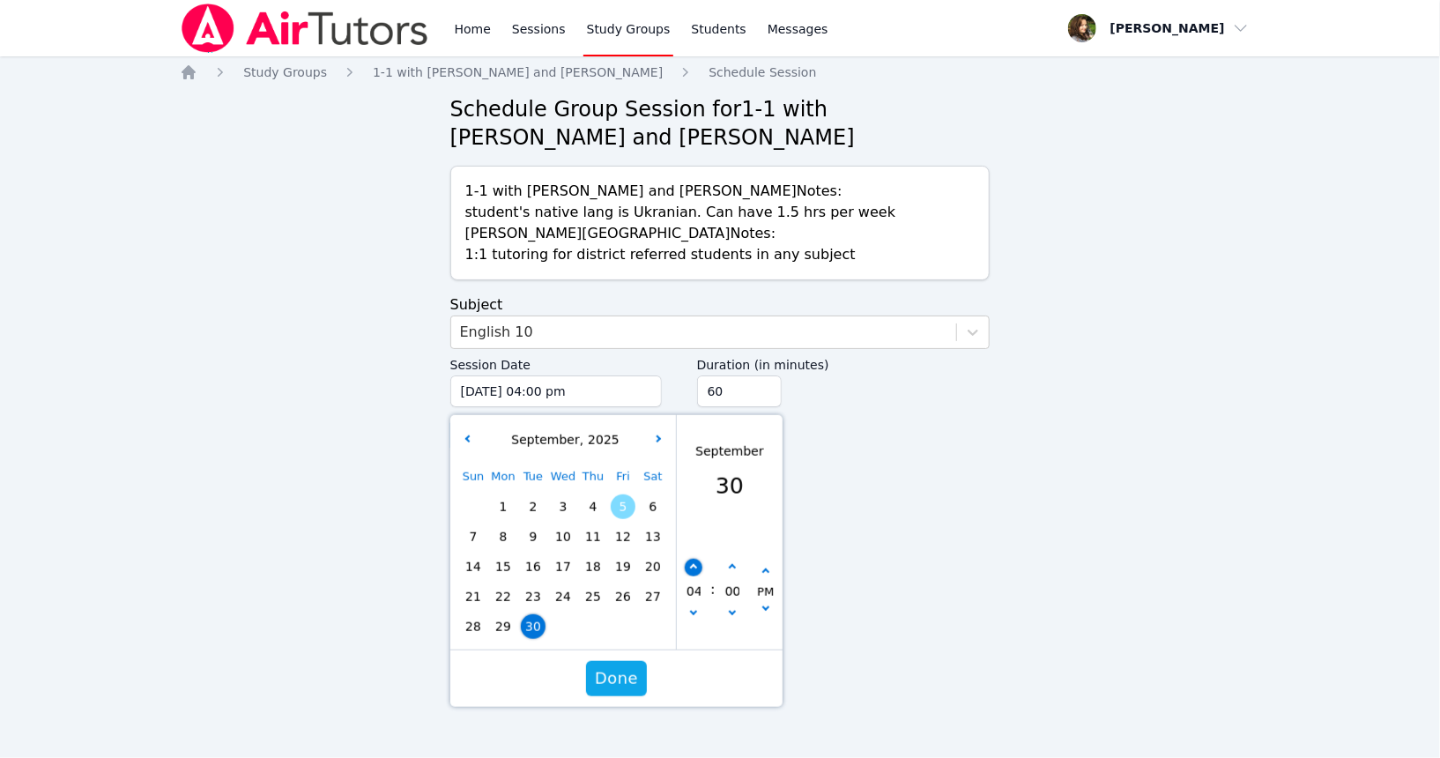
type input "05"
click at [693, 568] on icon "button" at bounding box center [692, 567] width 7 height 7
type input "[DATE] 06:00 pm"
type input "06"
click at [763, 389] on input "75" at bounding box center [739, 392] width 85 height 32
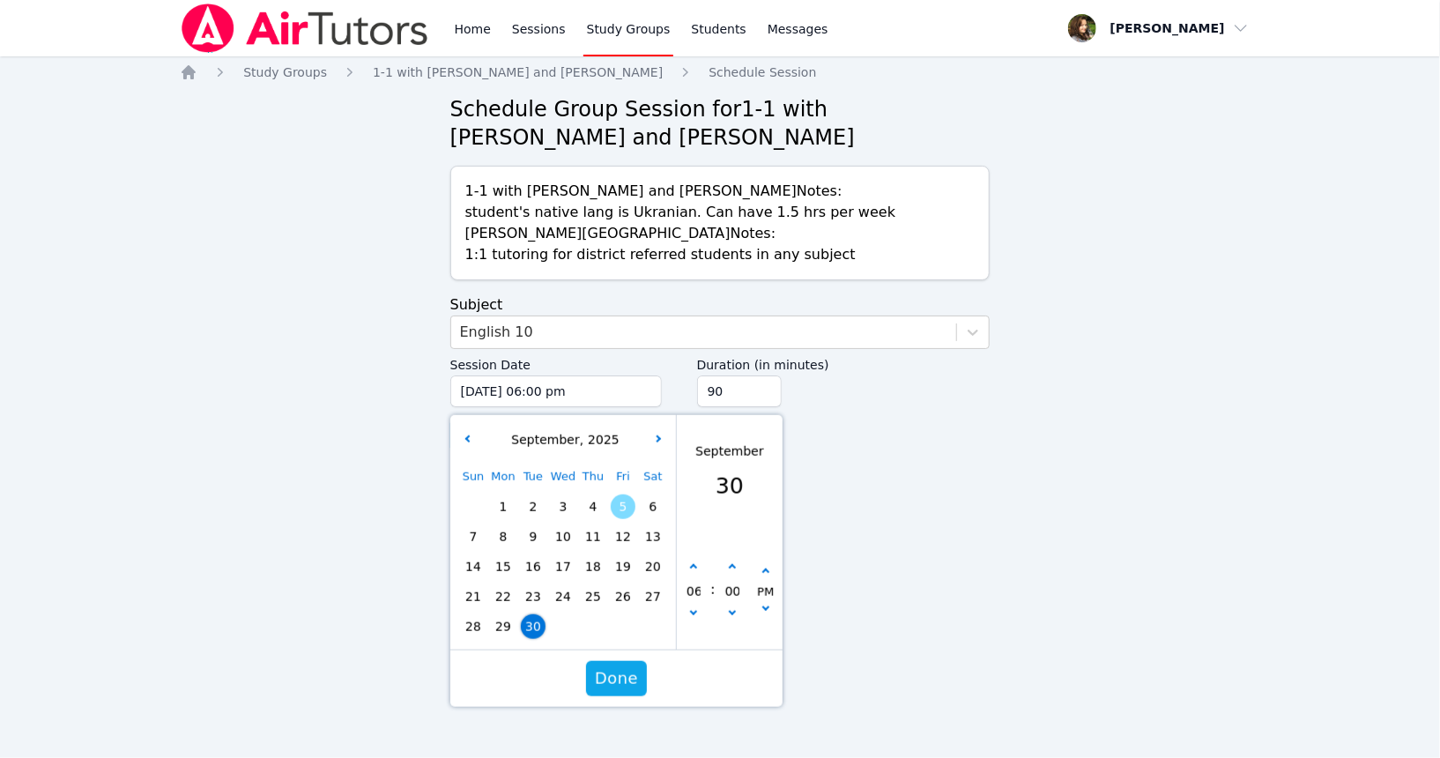
click at [763, 389] on input "90" at bounding box center [739, 392] width 85 height 32
click at [762, 389] on input "105" at bounding box center [739, 392] width 85 height 32
type input "90"
click at [764, 396] on input "90" at bounding box center [739, 392] width 85 height 32
click at [627, 670] on span "Done" at bounding box center [616, 678] width 43 height 25
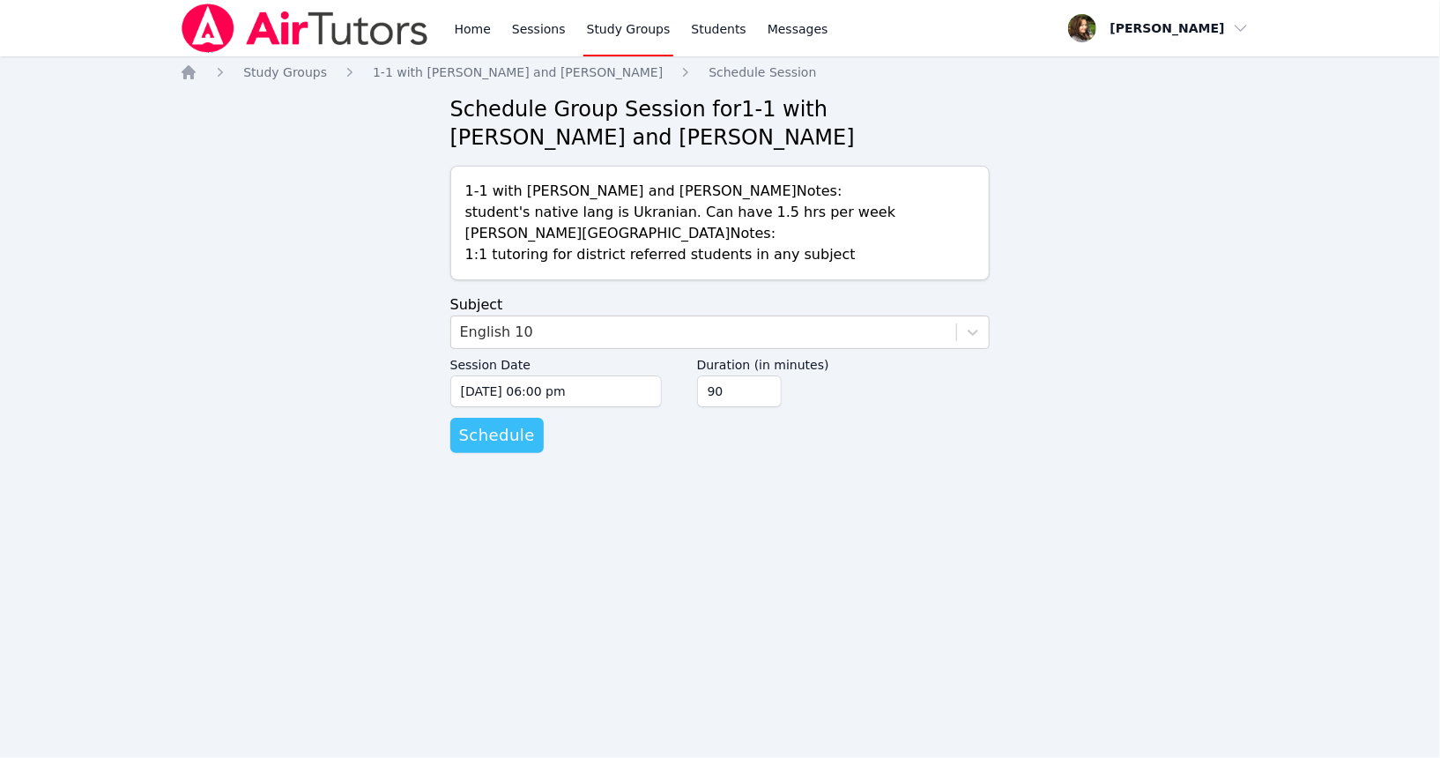
click at [531, 445] on button "Schedule" at bounding box center [496, 435] width 93 height 35
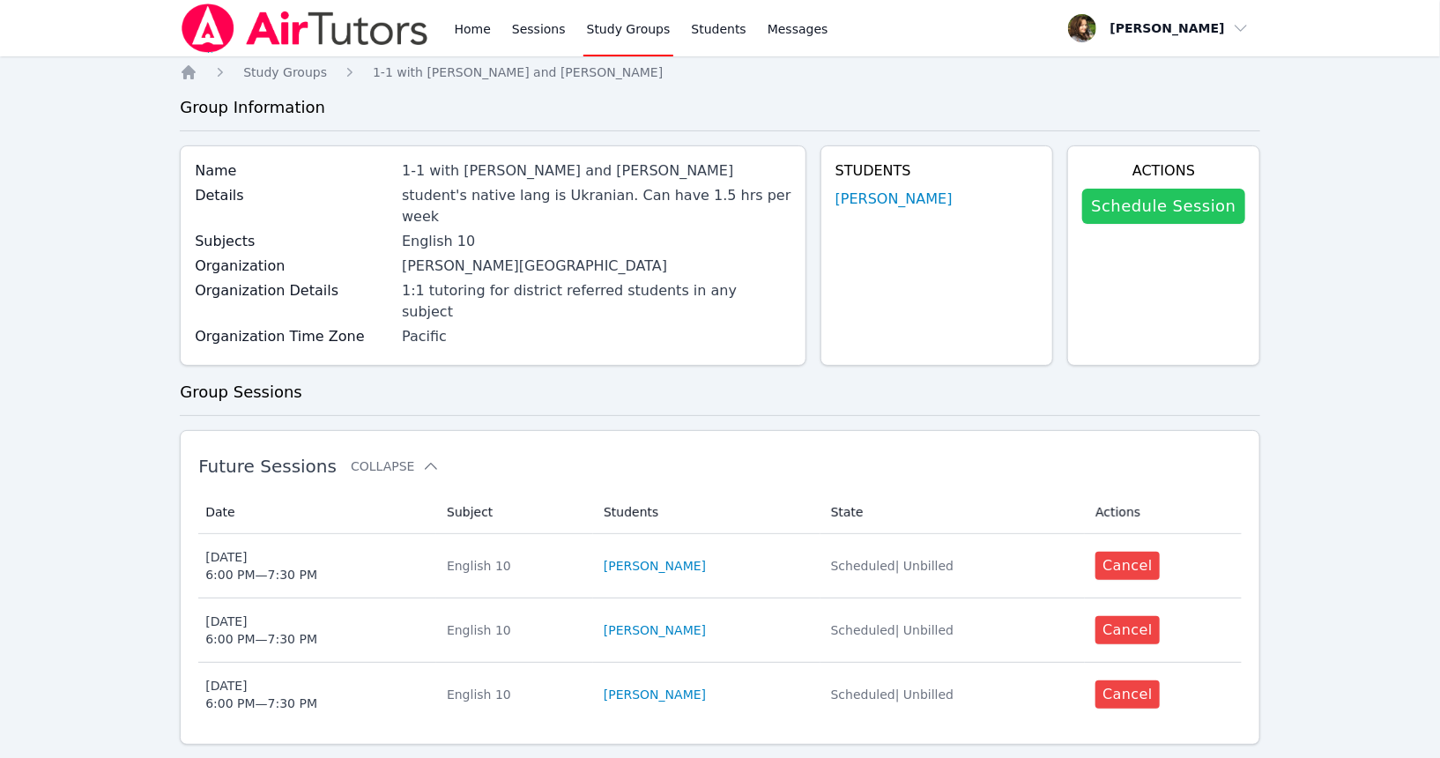
click at [1153, 202] on link "Schedule Session" at bounding box center [1163, 206] width 162 height 35
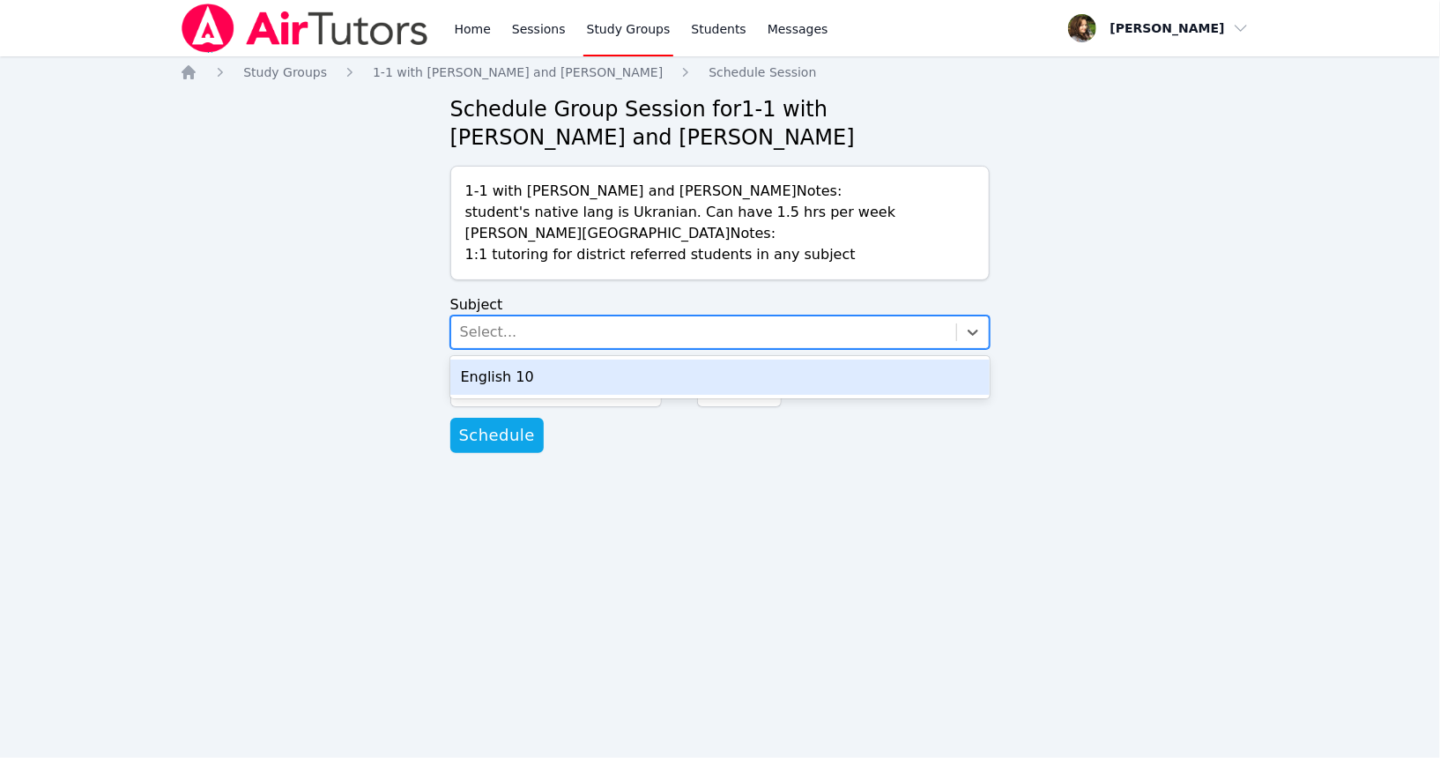
click at [496, 330] on div "Select..." at bounding box center [488, 332] width 57 height 21
click at [517, 379] on div "English 10" at bounding box center [720, 377] width 540 height 35
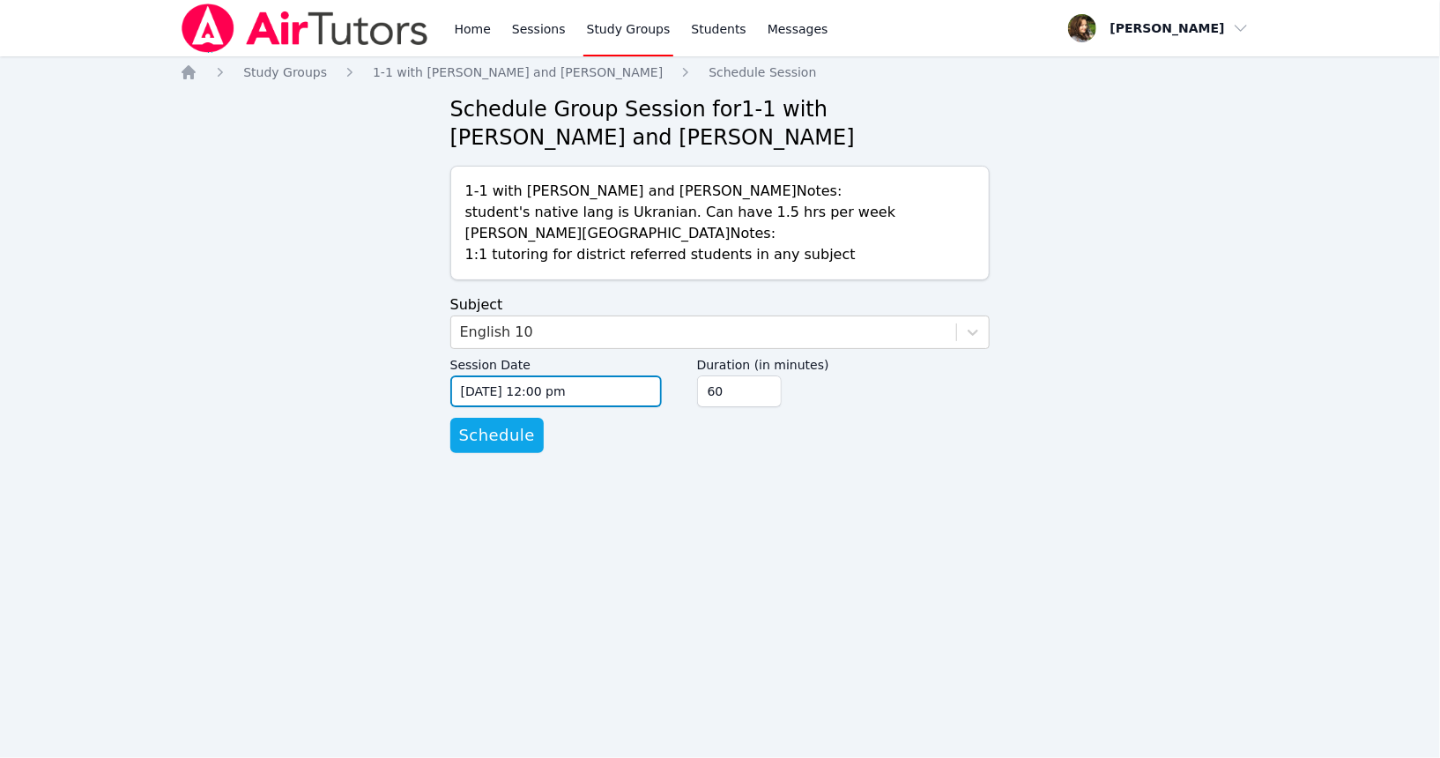
click at [524, 396] on input "[DATE] 12:00 pm" at bounding box center [556, 392] width 212 height 32
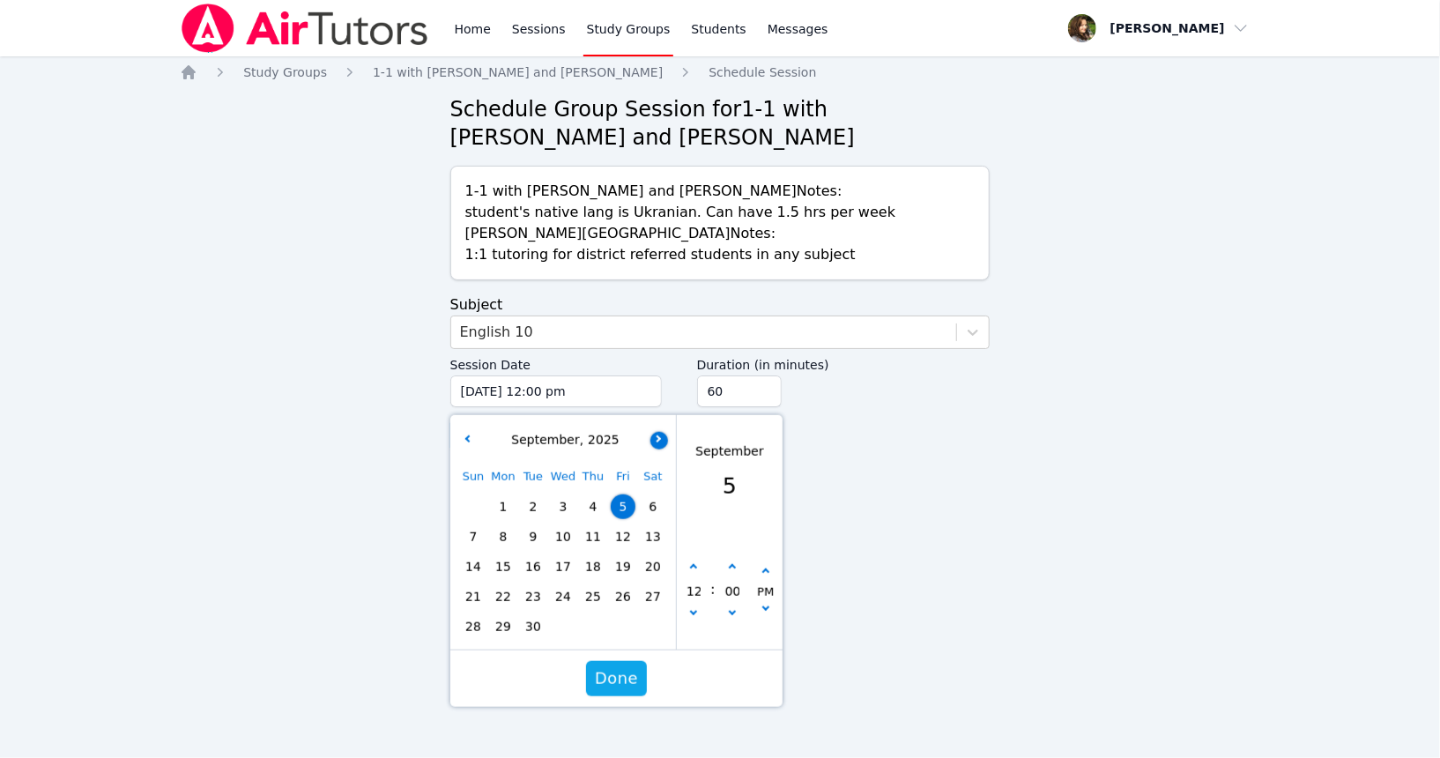
click at [654, 433] on button "button" at bounding box center [660, 440] width 18 height 18
click at [538, 537] on span "7" at bounding box center [533, 536] width 25 height 25
click at [694, 570] on icon "button" at bounding box center [692, 567] width 7 height 7
type input "[DATE] 01:00 pm"
type input "01"
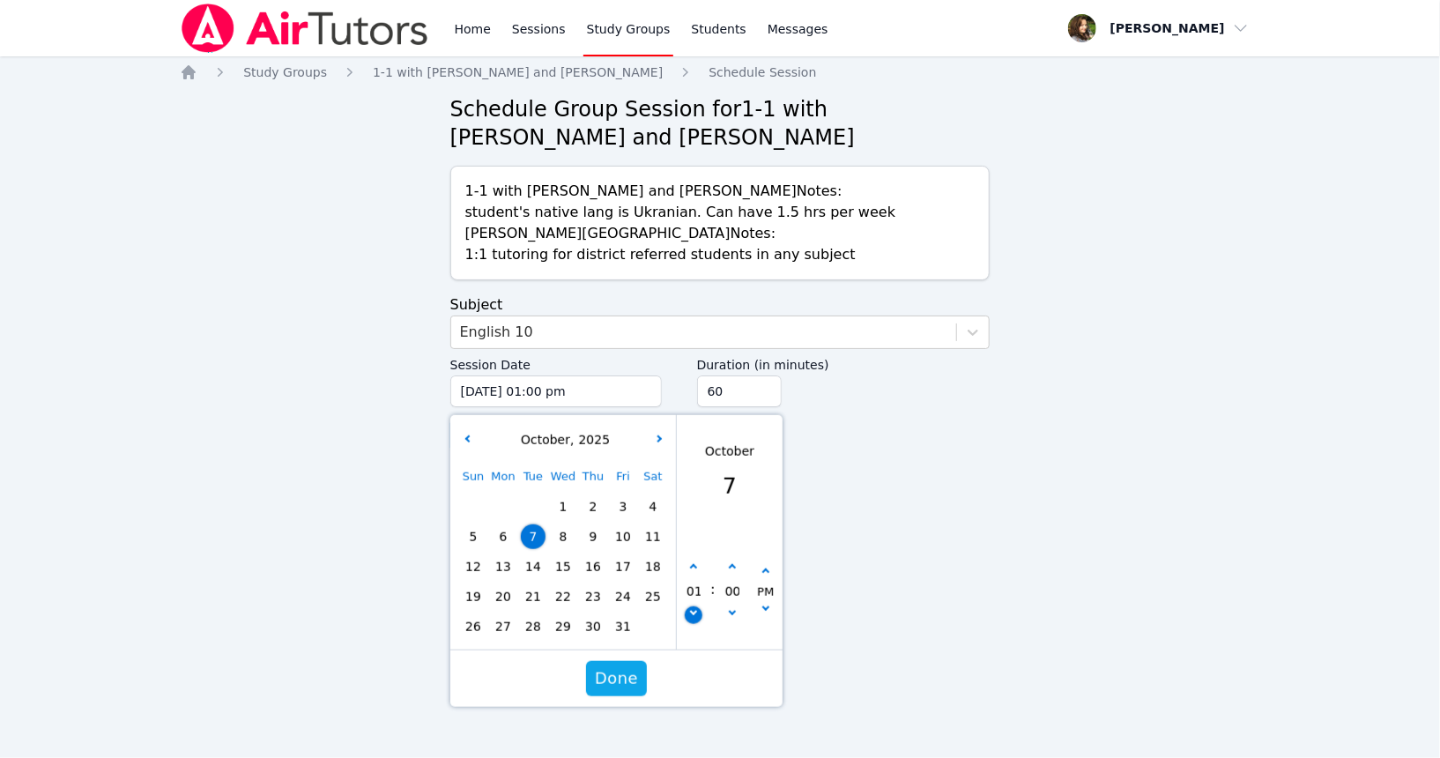
click at [691, 612] on icon "button" at bounding box center [692, 611] width 7 height 7
type input "[DATE] 12:00 pm"
type input "12"
click at [691, 612] on icon "button" at bounding box center [692, 611] width 7 height 7
type input "[DATE] 11:00 am"
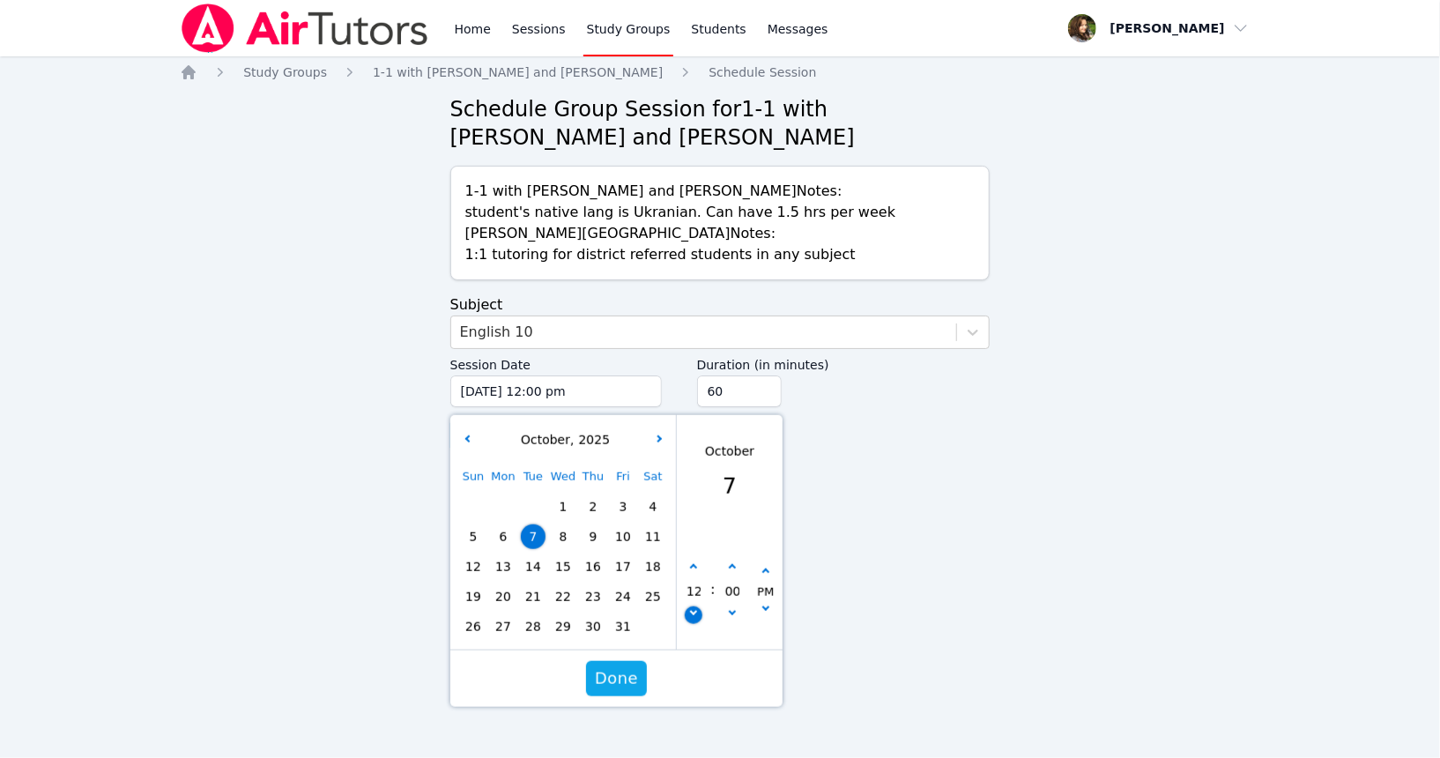
type input "11"
click at [694, 564] on button "button" at bounding box center [694, 568] width 18 height 18
type input "[DATE] 12:00 pm"
type input "12"
click at [694, 564] on button "button" at bounding box center [694, 568] width 18 height 18
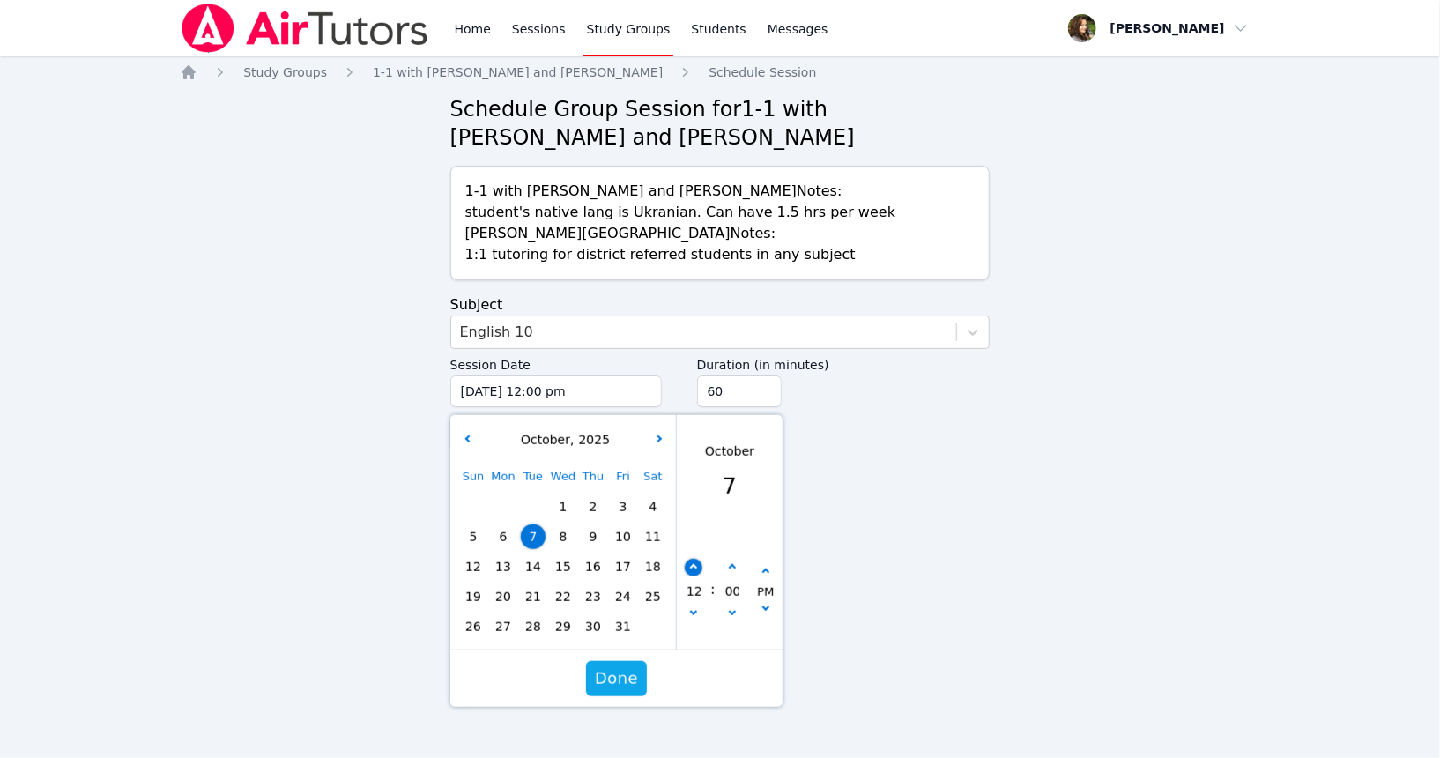
type input "[DATE] 01:00 pm"
type input "01"
click at [694, 564] on button "button" at bounding box center [694, 568] width 18 height 18
type input "[DATE] 02:00 pm"
type input "02"
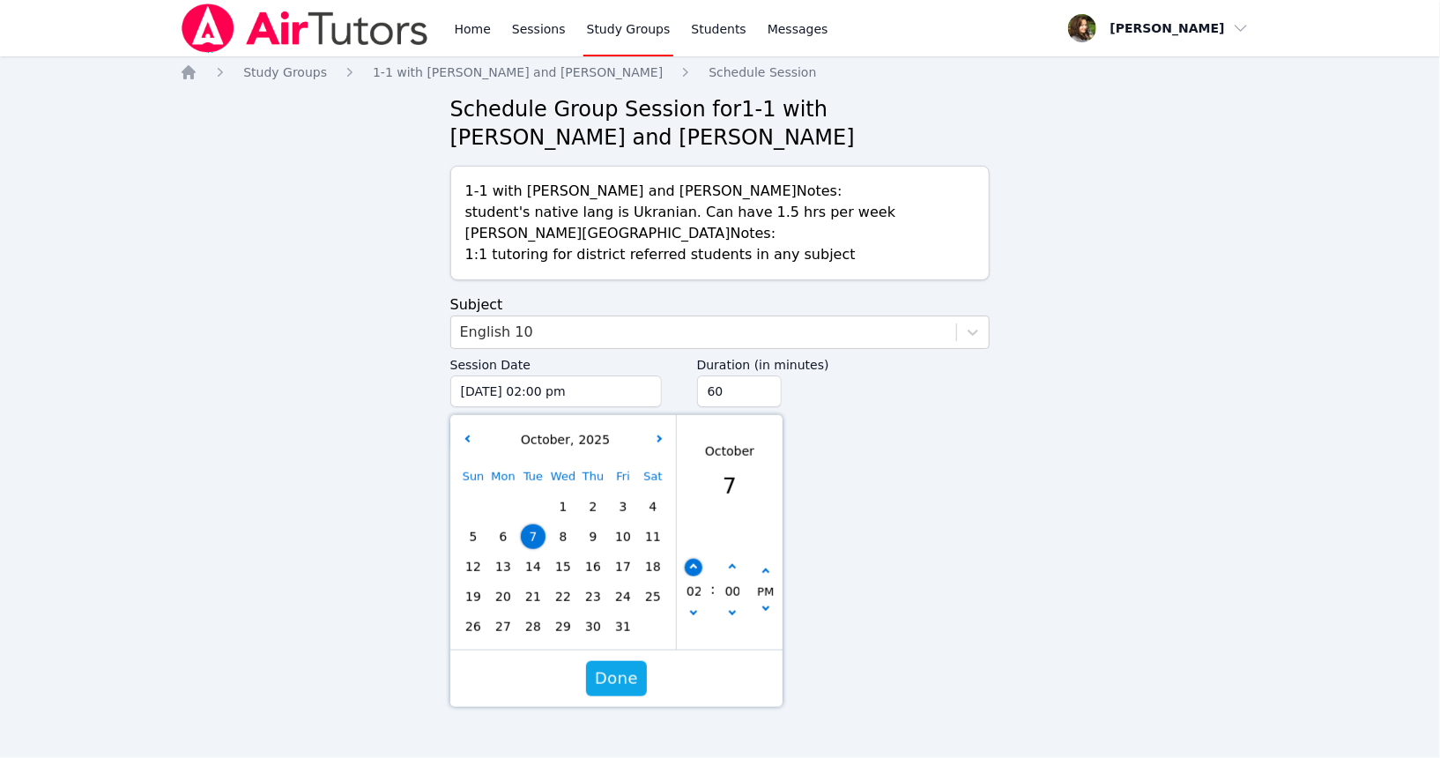
click at [694, 564] on button "button" at bounding box center [694, 568] width 18 height 18
type input "[DATE] 03:00 pm"
type input "03"
click at [694, 564] on button "button" at bounding box center [694, 568] width 18 height 18
type input "[DATE] 04:00 pm"
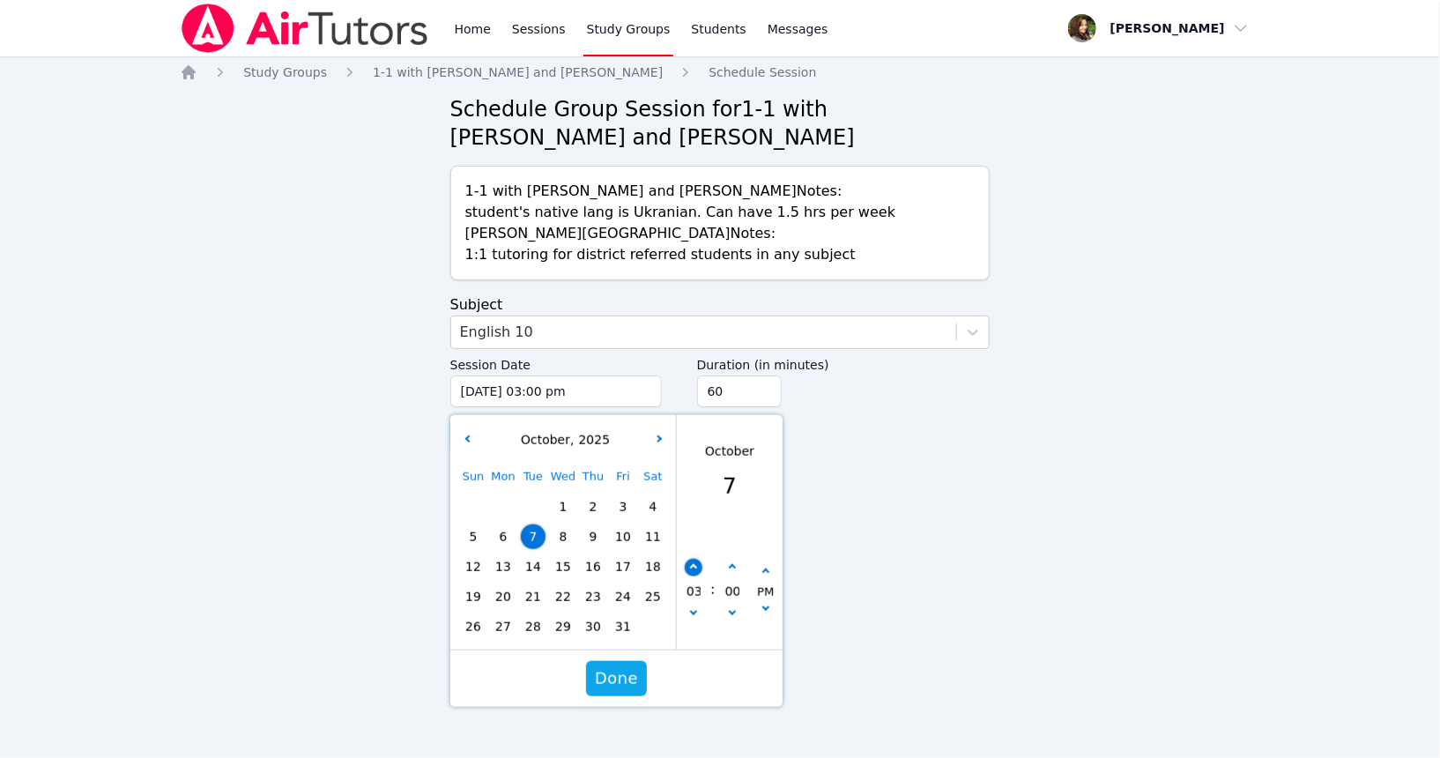
type input "04"
click at [694, 564] on button "button" at bounding box center [694, 568] width 18 height 18
type input "[DATE] 05:00 pm"
type input "05"
click at [694, 564] on button "button" at bounding box center [694, 568] width 18 height 18
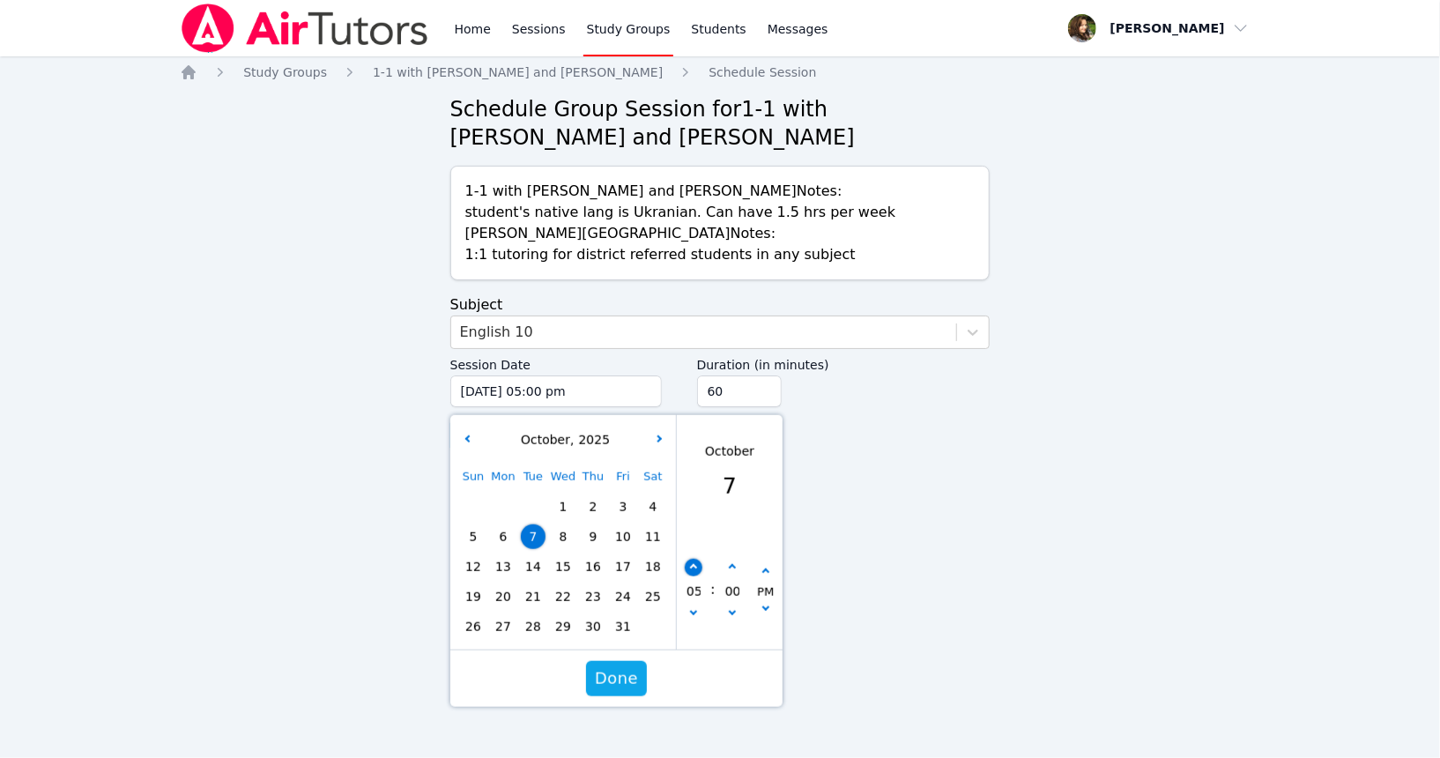
type input "[DATE] 06:00 pm"
type input "06"
drag, startPoint x: 625, startPoint y: 673, endPoint x: 821, endPoint y: 418, distance: 321.9
click at [821, 418] on form "Subject English 10 Session Date [DATE] 06:00 pm [DATE] 6:00 pm [DATE] Sun Mon T…" at bounding box center [720, 373] width 540 height 159
click at [770, 391] on input "75" at bounding box center [739, 392] width 85 height 32
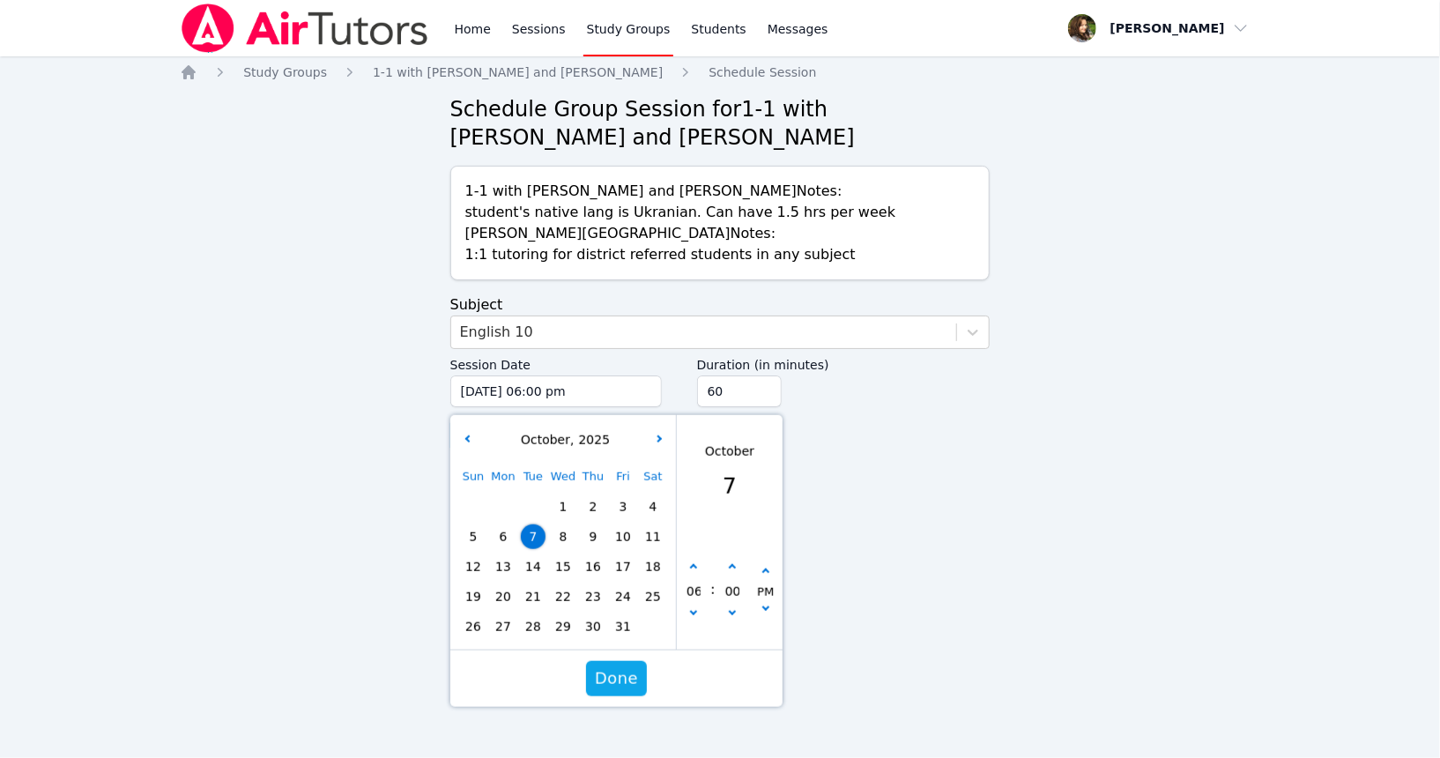
click at [769, 393] on input "60" at bounding box center [739, 392] width 85 height 32
click at [765, 383] on input "75" at bounding box center [739, 392] width 85 height 32
type input "90"
click at [765, 383] on input "90" at bounding box center [739, 392] width 85 height 32
click at [623, 683] on span "Done" at bounding box center [616, 678] width 43 height 25
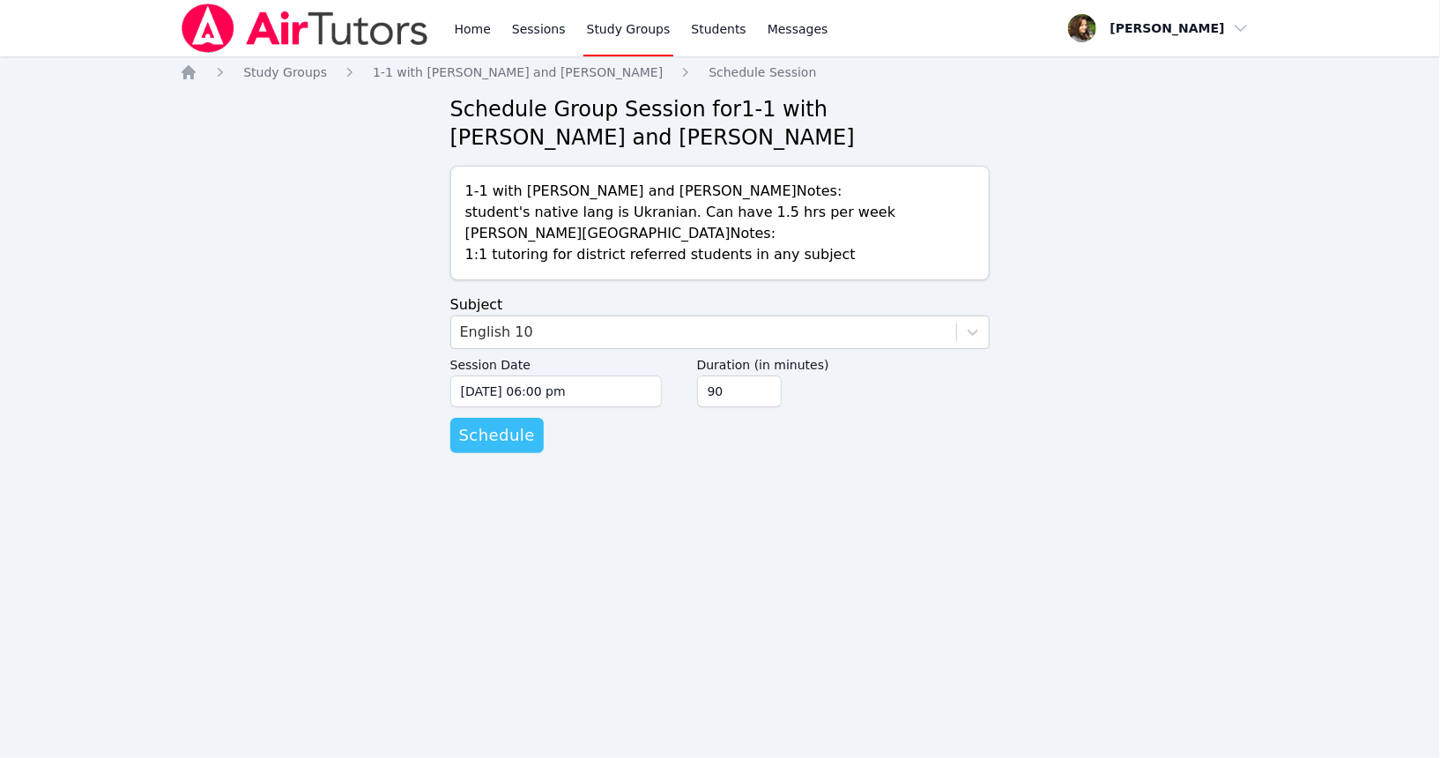
click at [486, 419] on button "Schedule" at bounding box center [496, 435] width 93 height 35
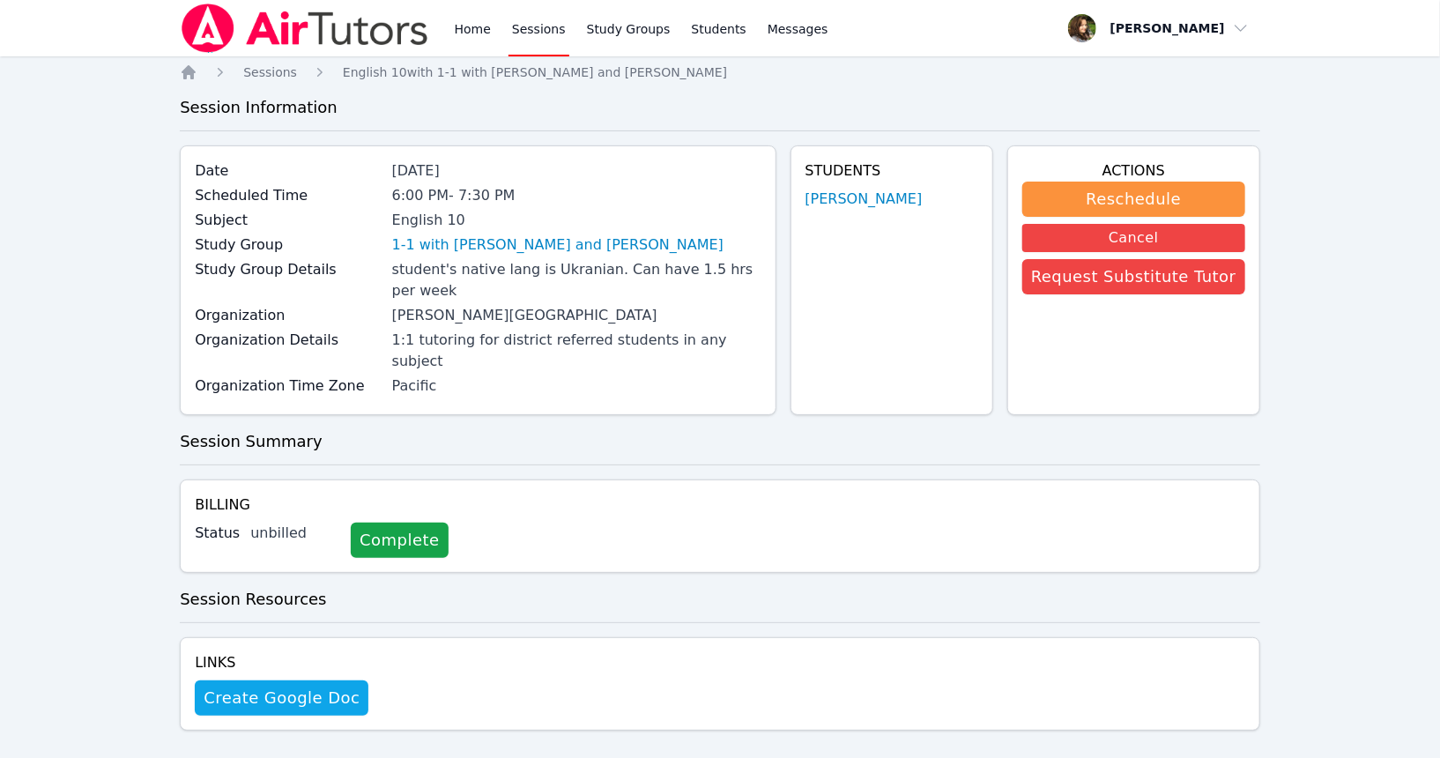
click at [304, 24] on img at bounding box center [304, 28] width 249 height 49
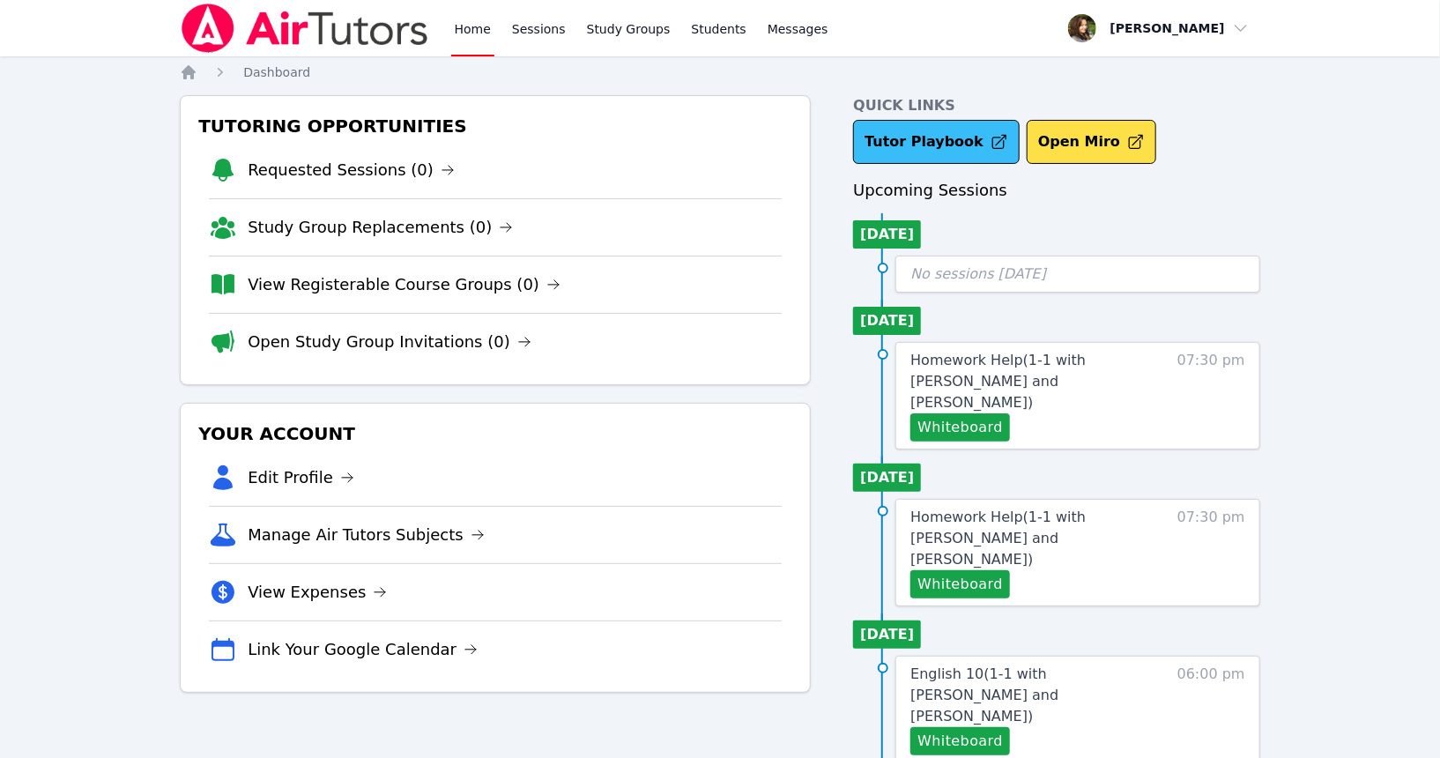
click at [896, 145] on link "Tutor Playbook" at bounding box center [936, 142] width 167 height 44
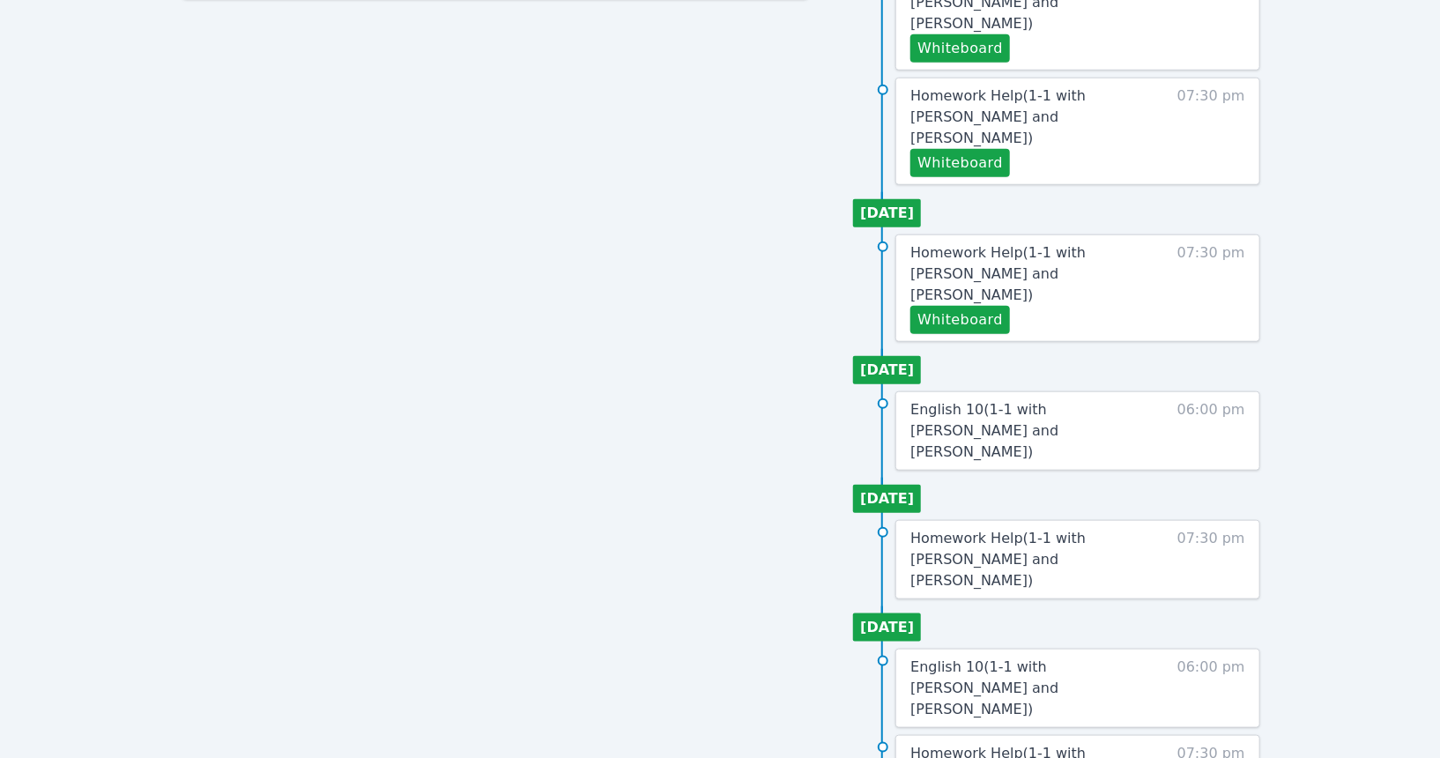
scroll to position [707, 0]
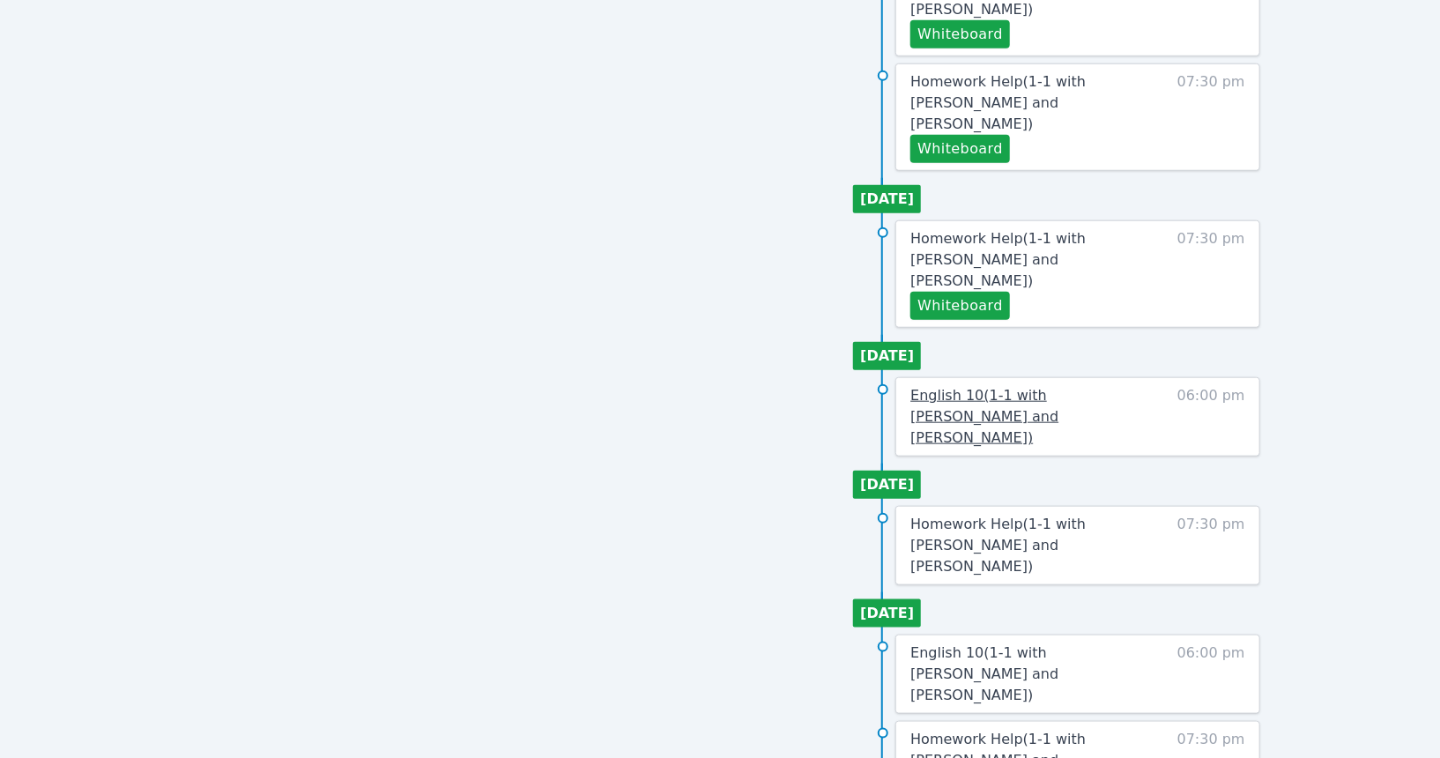
click at [1014, 387] on span "English 10 ( 1-1 with [PERSON_NAME] and [PERSON_NAME] )" at bounding box center [985, 416] width 148 height 59
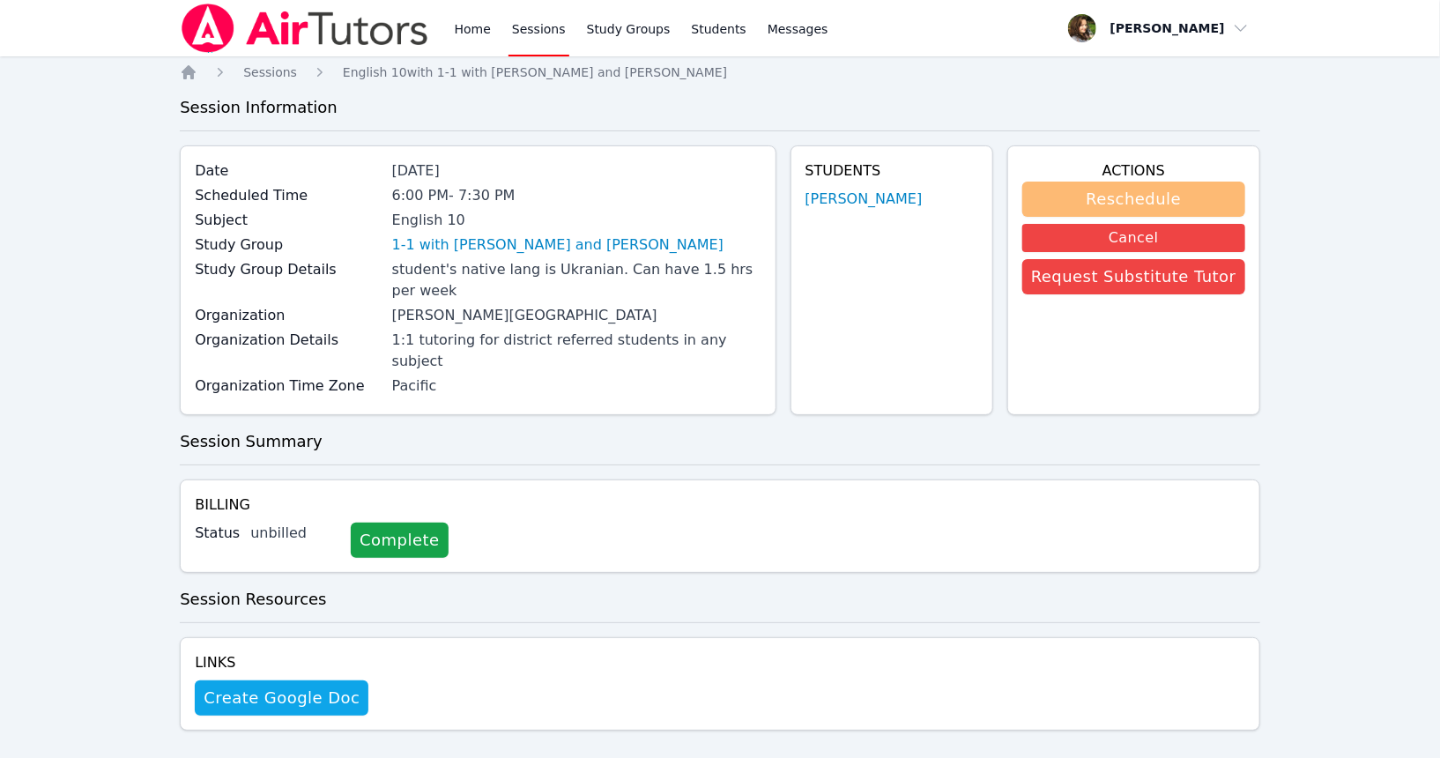
click at [1141, 204] on button "Reschedule" at bounding box center [1133, 199] width 223 height 35
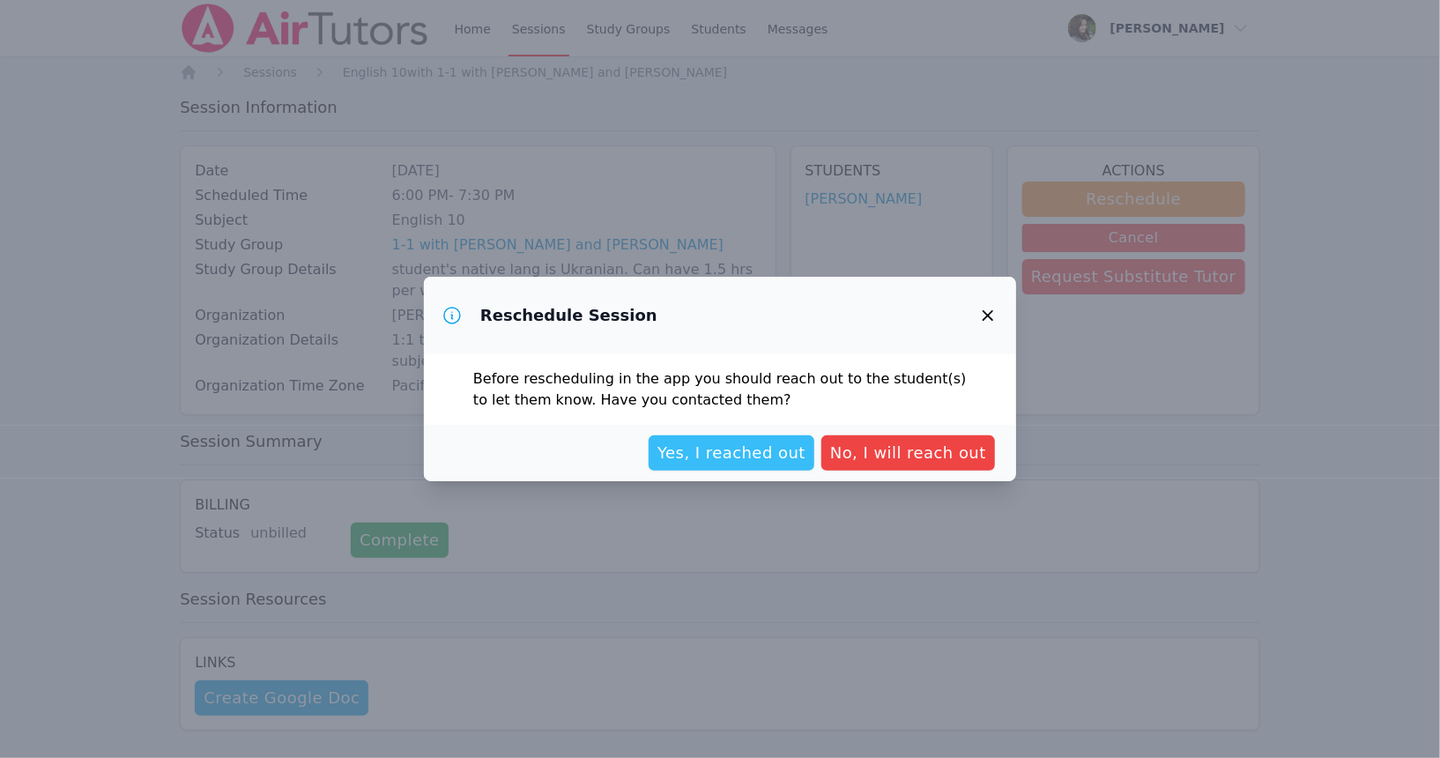
click at [793, 458] on span "Yes, I reached out" at bounding box center [732, 453] width 148 height 25
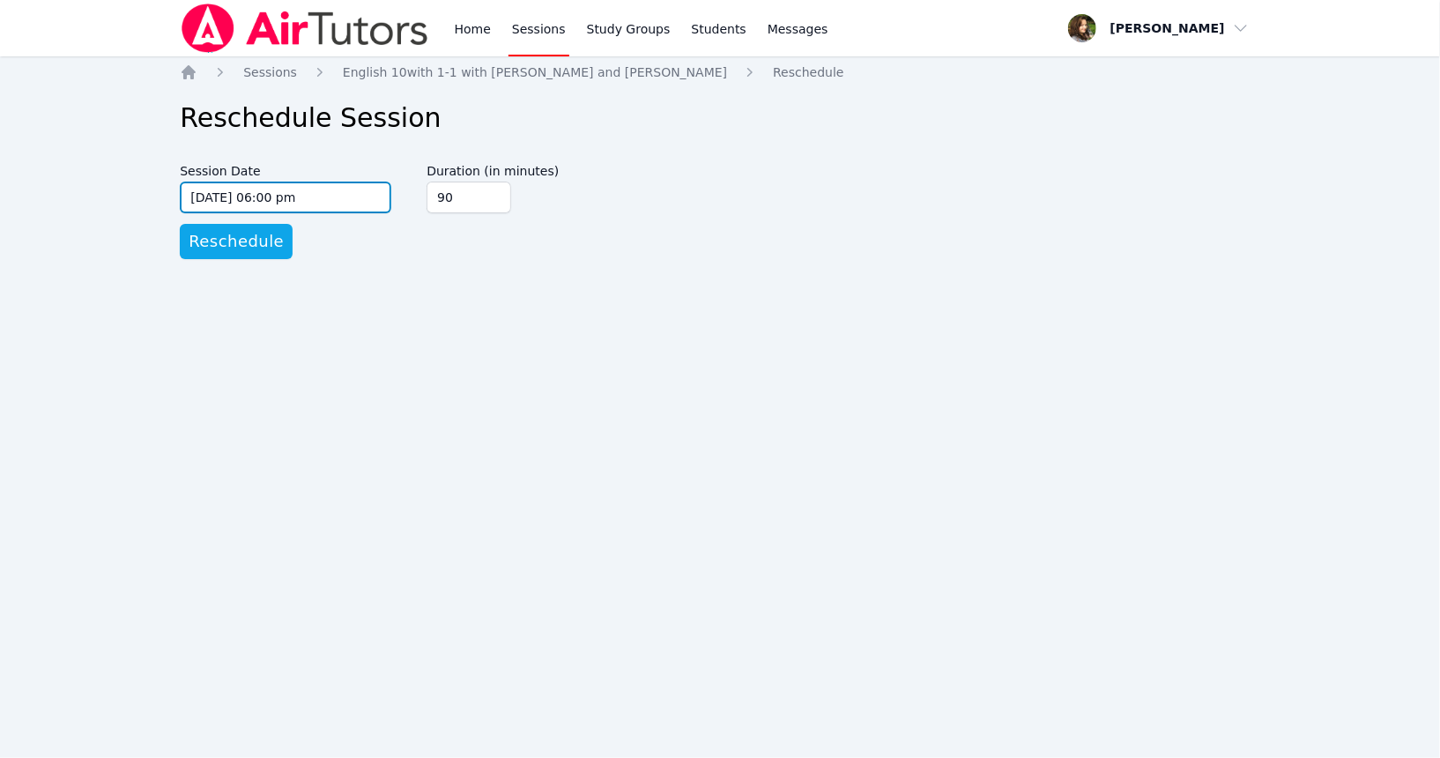
click at [368, 200] on input "[DATE] 06:00 pm" at bounding box center [286, 198] width 212 height 32
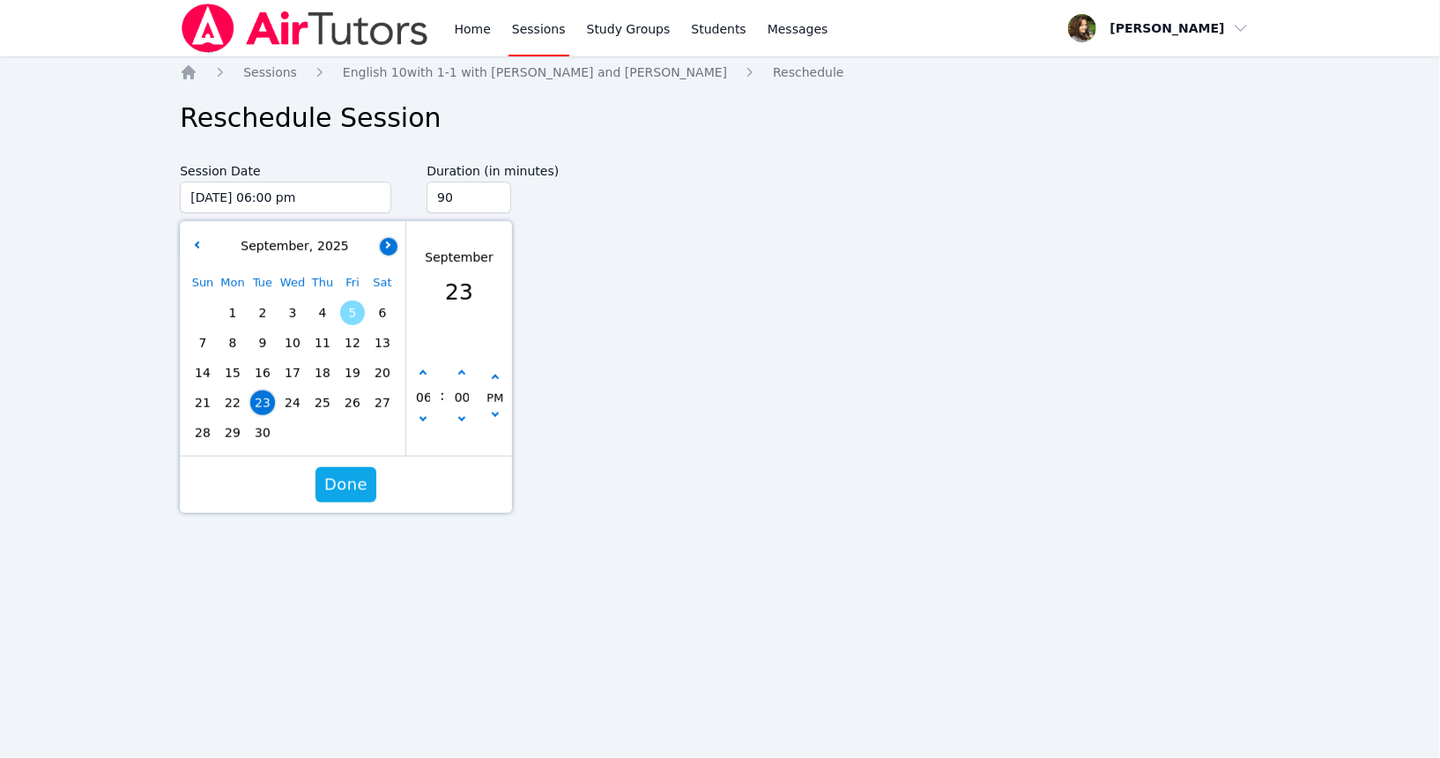
click at [386, 243] on icon "button" at bounding box center [386, 244] width 7 height 7
click at [257, 372] on span "14" at bounding box center [262, 373] width 25 height 25
type input "[DATE] 06:00 pm"
click at [343, 482] on span "Done" at bounding box center [345, 484] width 43 height 25
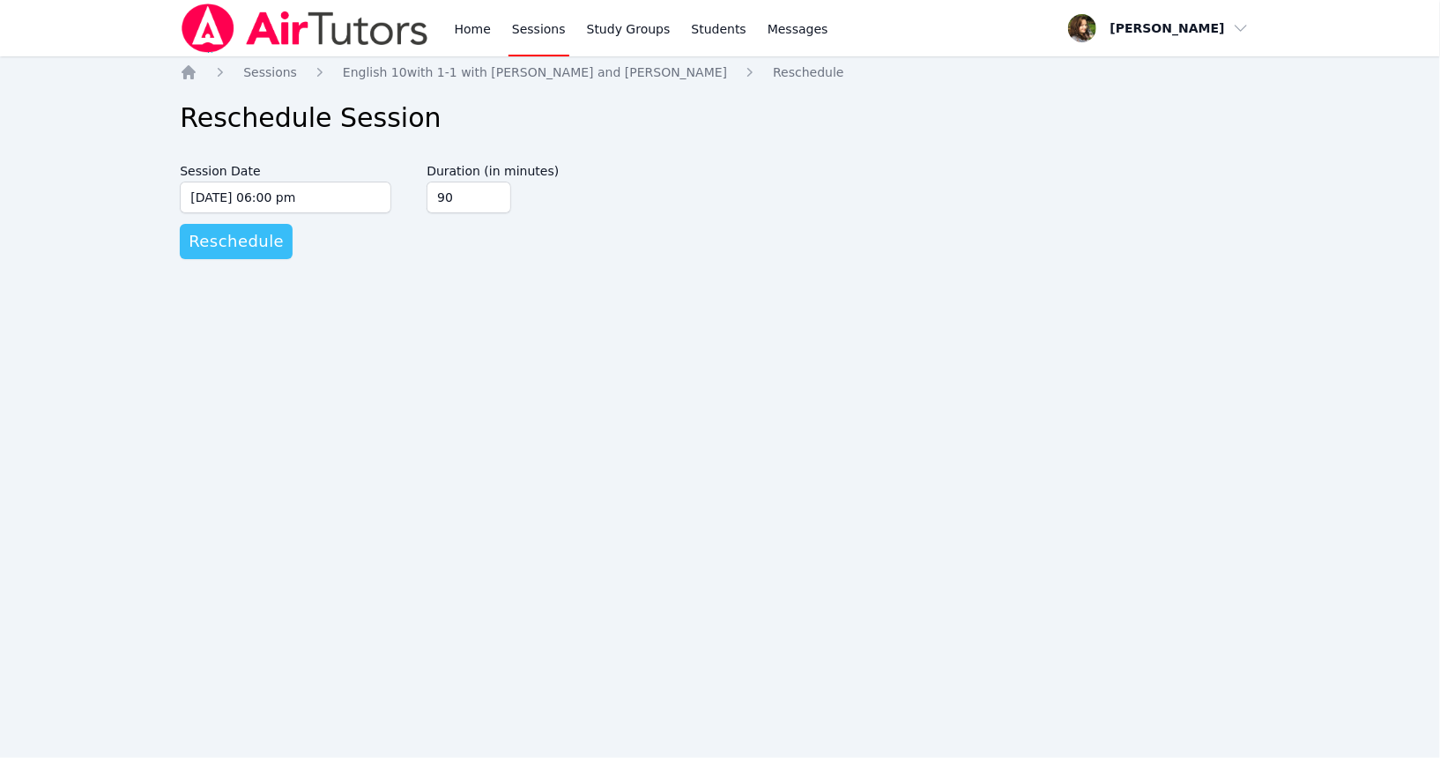
click at [239, 240] on span "Reschedule" at bounding box center [236, 241] width 95 height 25
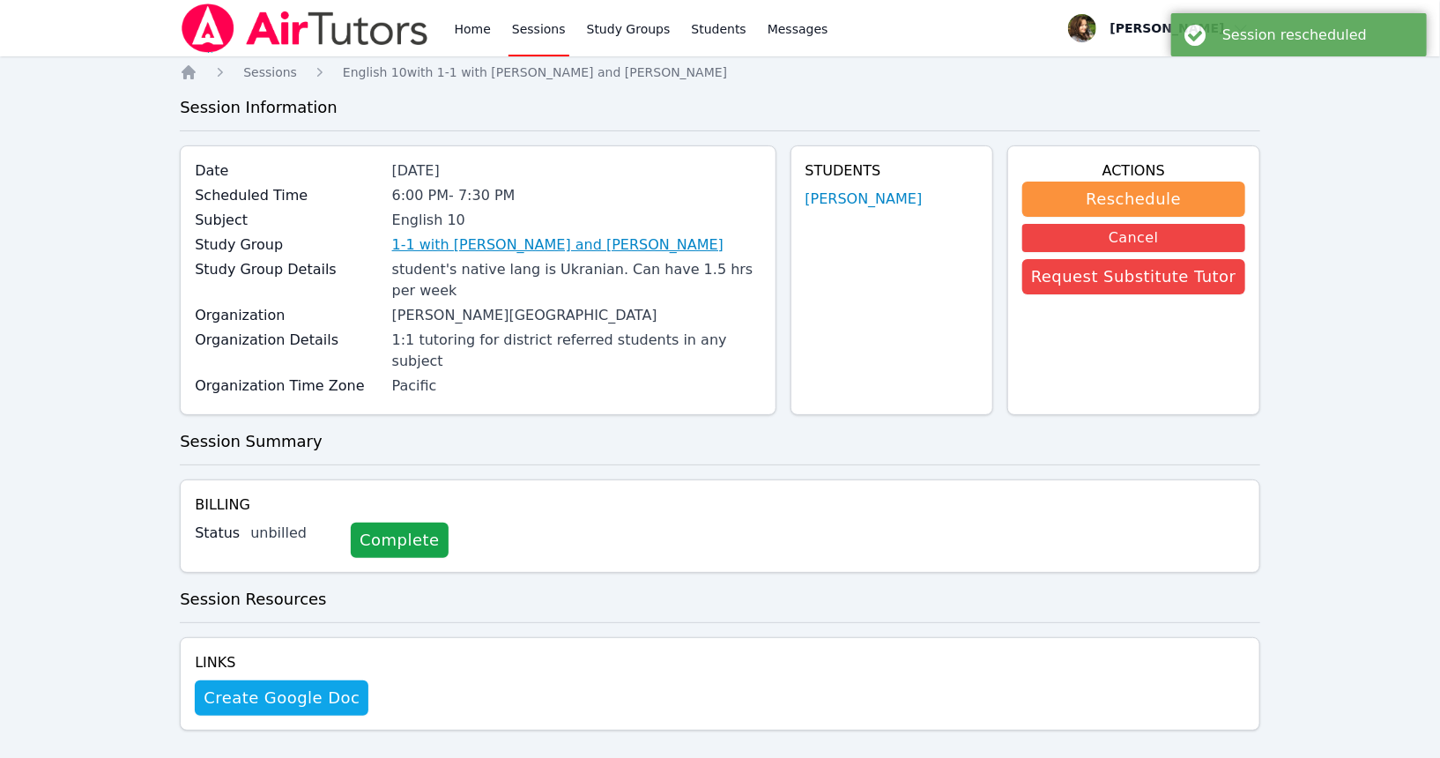
click at [515, 235] on link "1-1 with [PERSON_NAME] and [PERSON_NAME]" at bounding box center [557, 244] width 331 height 21
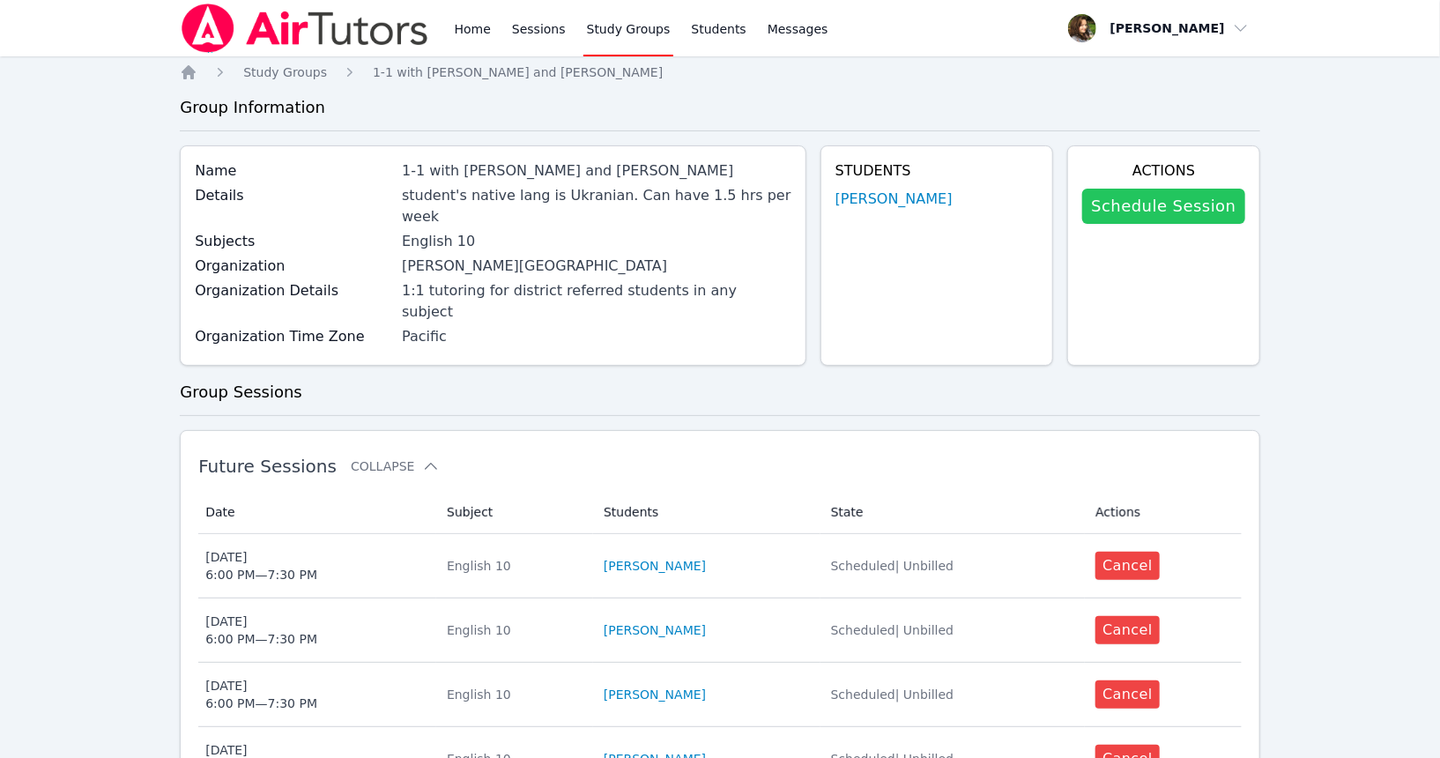
click at [1156, 205] on link "Schedule Session" at bounding box center [1163, 206] width 162 height 35
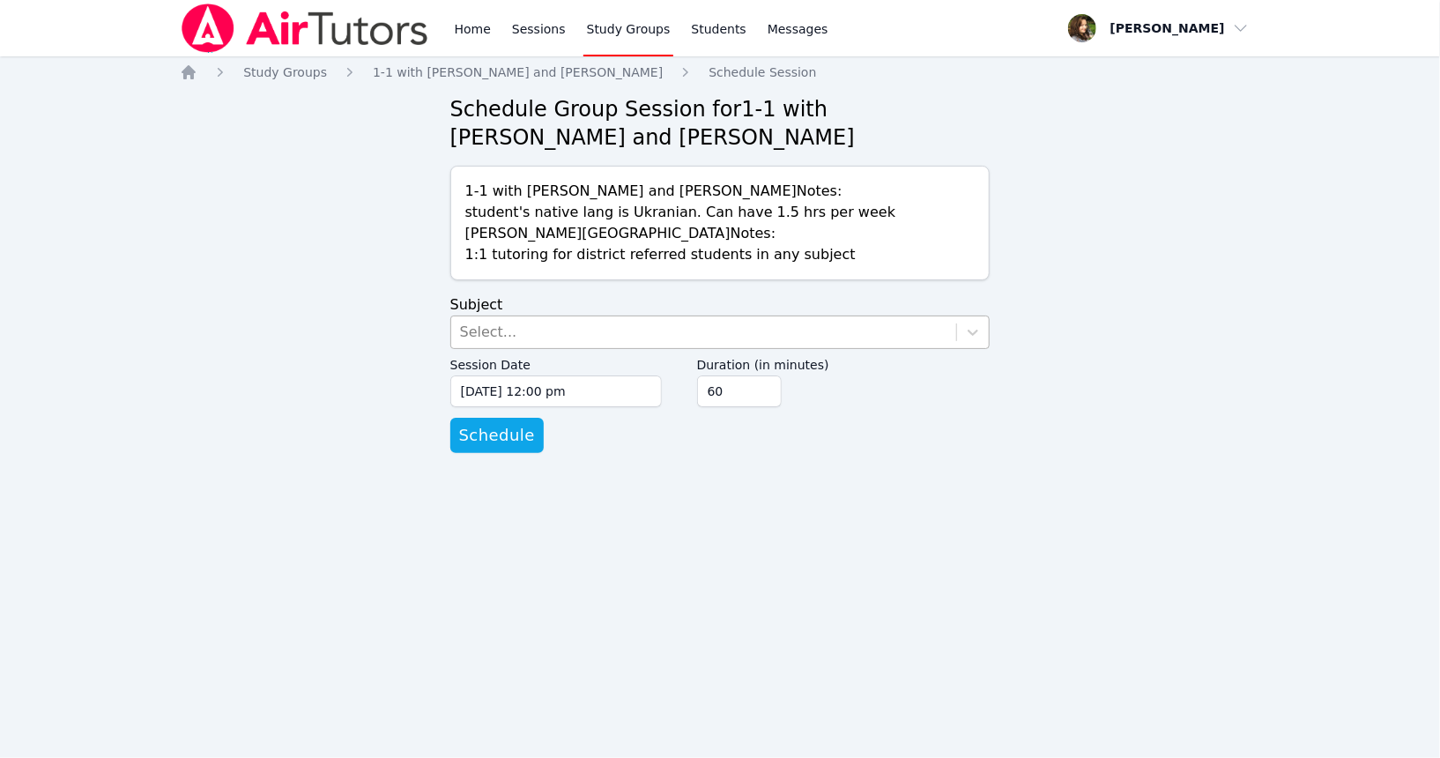
click at [591, 328] on div "Select..." at bounding box center [704, 332] width 506 height 32
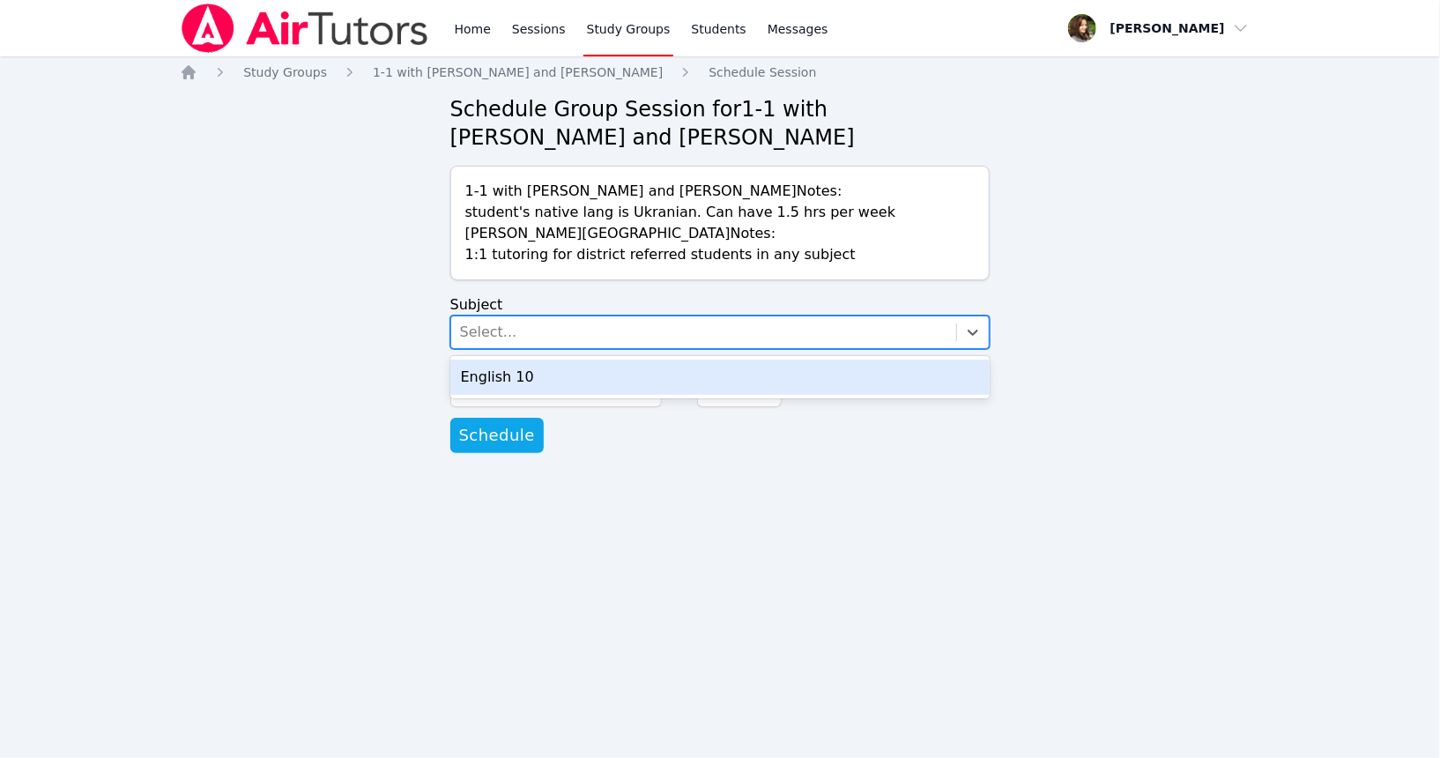
click at [584, 376] on div "English 10" at bounding box center [720, 377] width 540 height 35
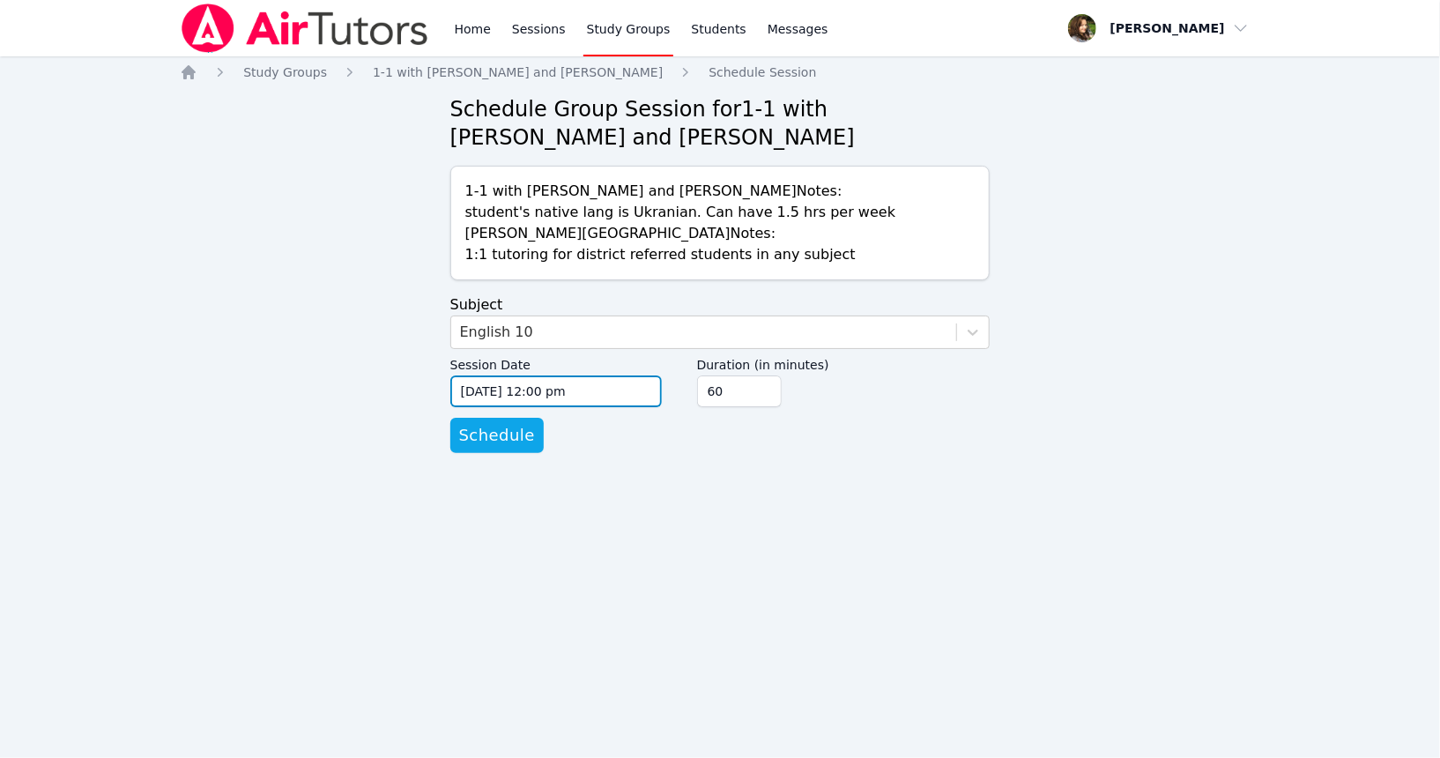
click at [585, 402] on input "[DATE] 12:00 pm" at bounding box center [556, 392] width 212 height 32
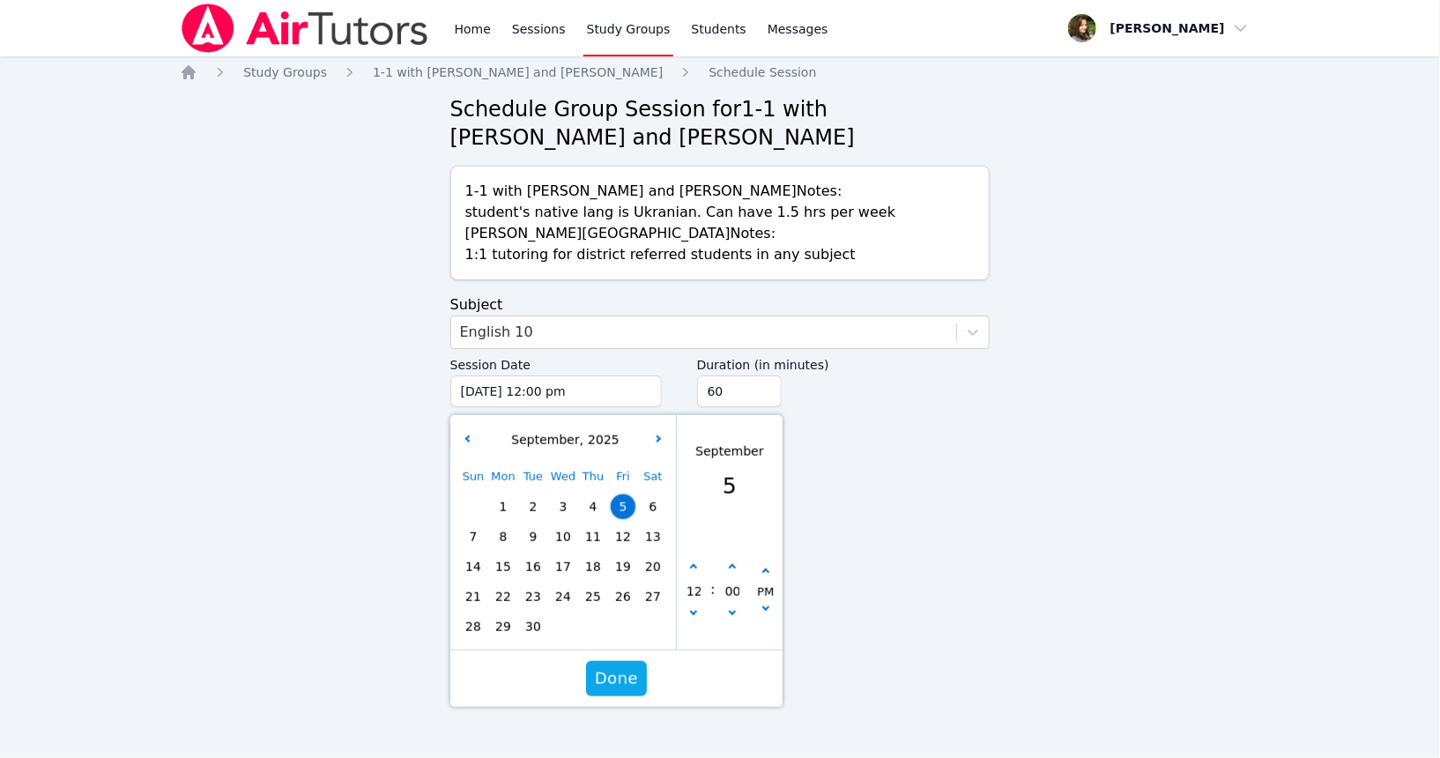
click at [651, 435] on div "[DATE]" at bounding box center [563, 440] width 219 height 19
click at [658, 435] on button "button" at bounding box center [660, 440] width 18 height 18
click at [531, 595] on span "21" at bounding box center [533, 596] width 25 height 25
click at [688, 563] on button "button" at bounding box center [694, 568] width 18 height 18
type input "[DATE] 01:00 pm"
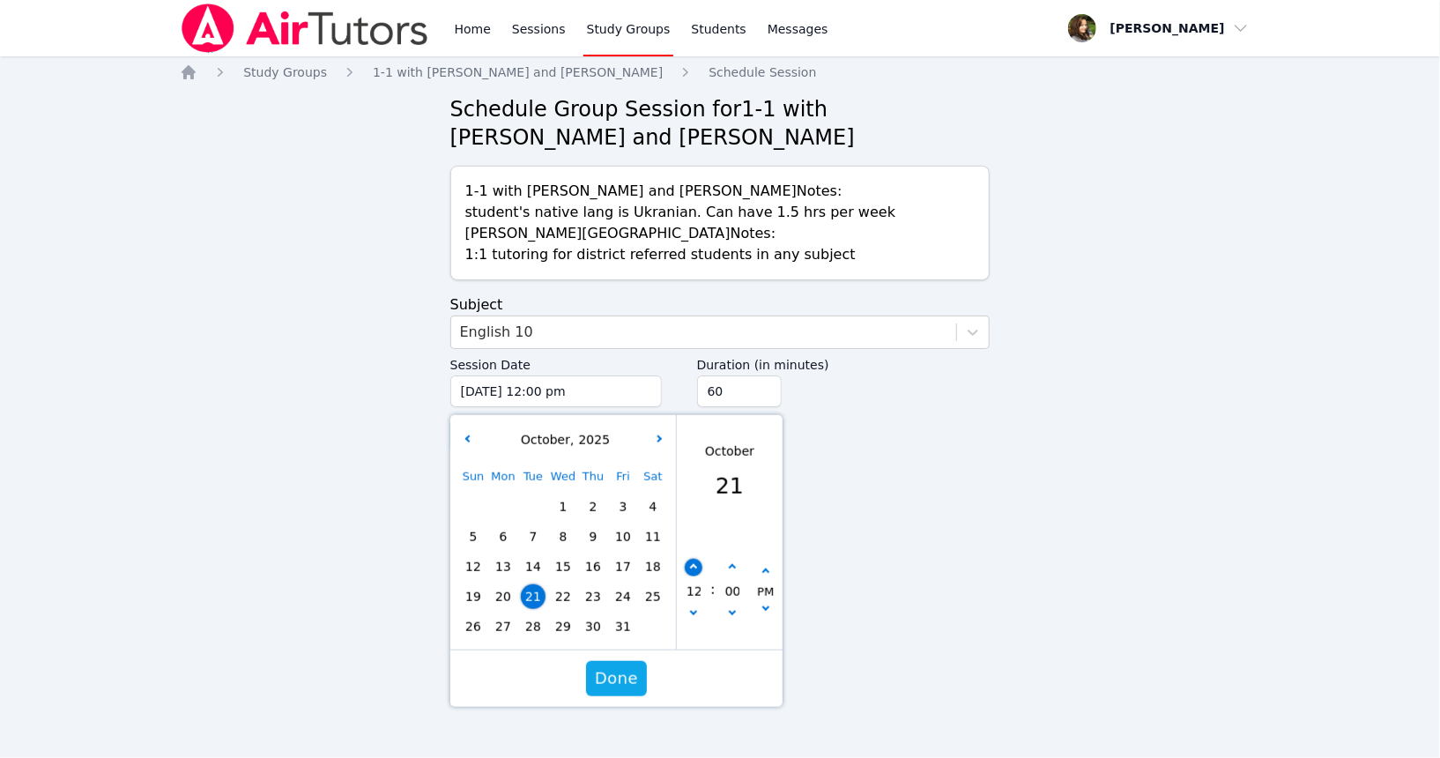
type input "01"
click at [689, 563] on button "button" at bounding box center [694, 568] width 18 height 18
type input "[DATE] 02:00 pm"
type input "02"
click at [689, 563] on button "button" at bounding box center [694, 568] width 18 height 18
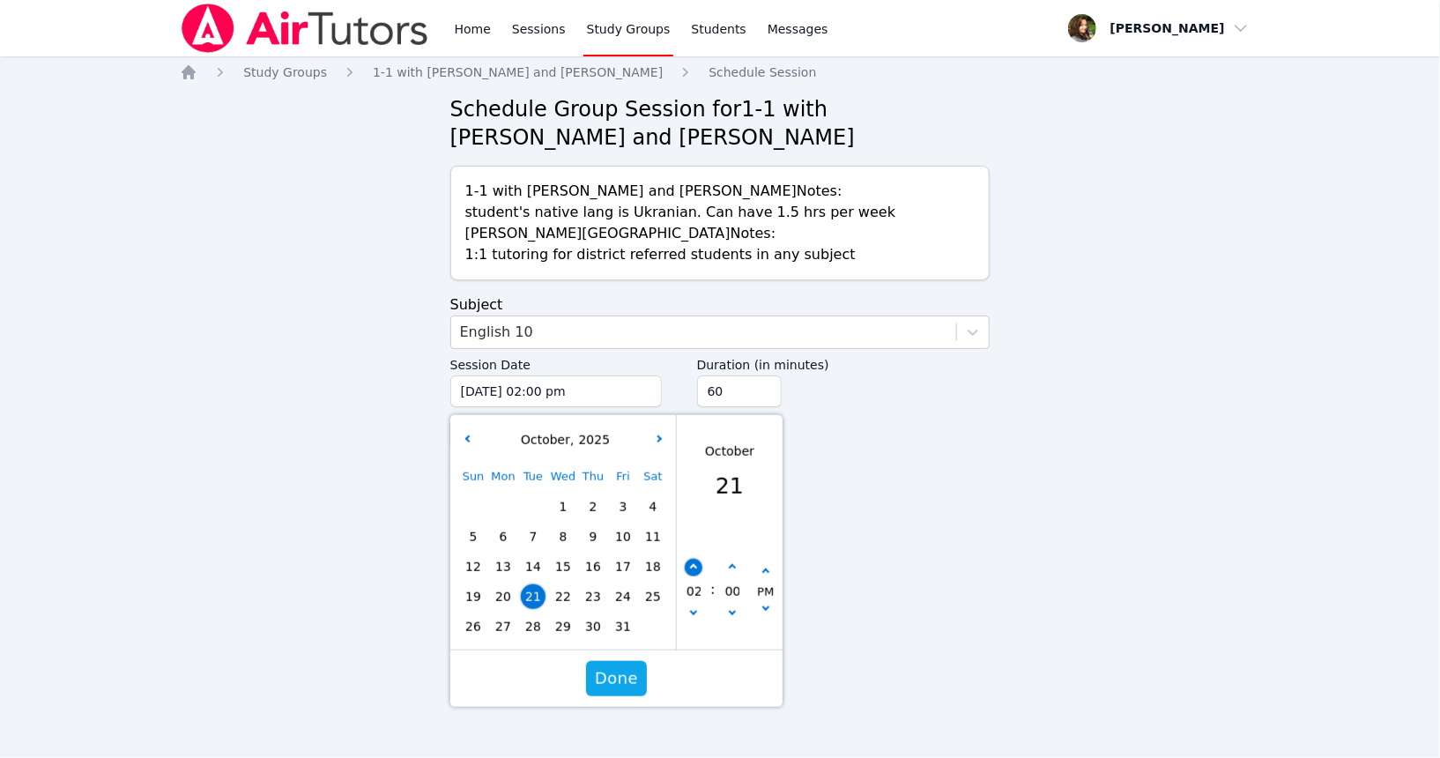
type input "[DATE] 03:00 pm"
type input "03"
click at [689, 563] on button "button" at bounding box center [694, 568] width 18 height 18
type input "[DATE] 04:00 pm"
type input "04"
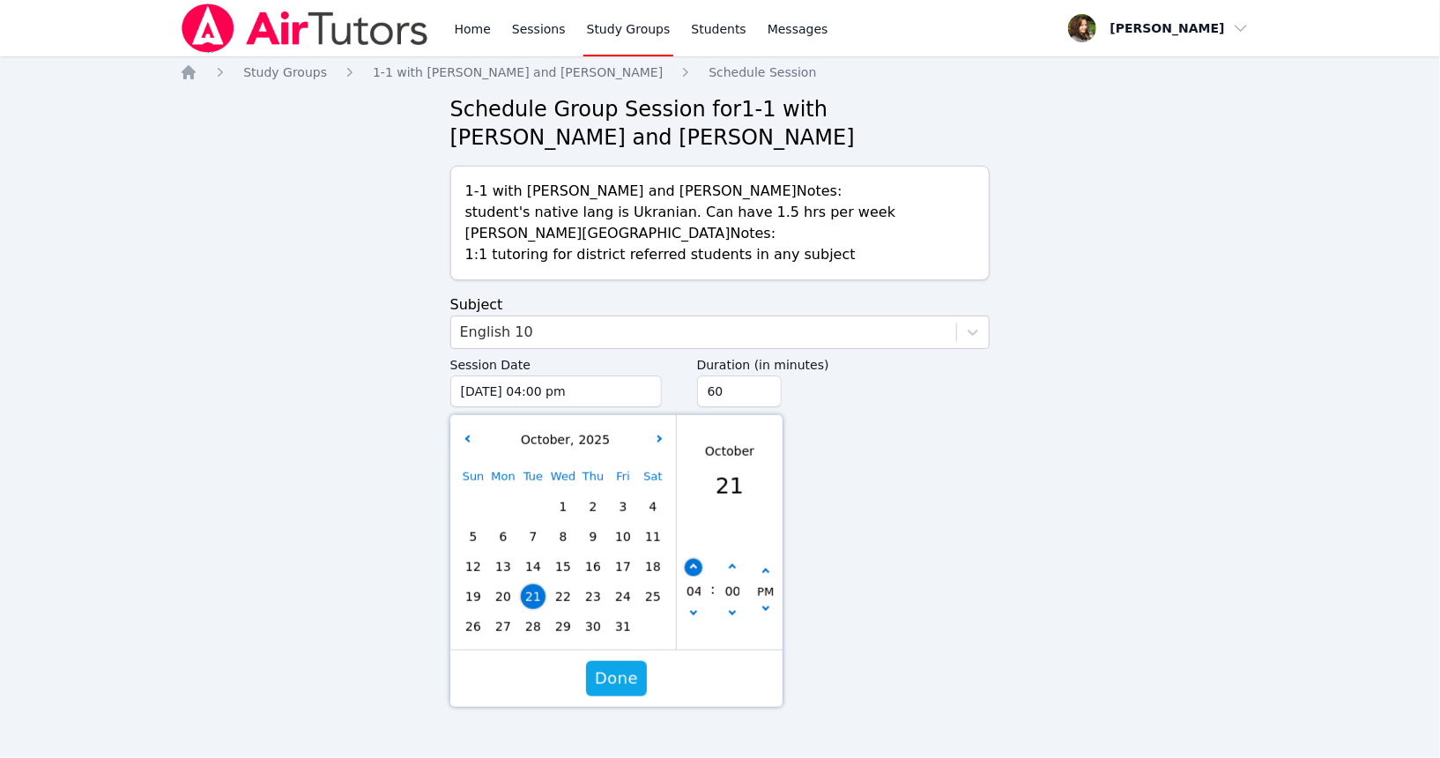
click at [689, 563] on button "button" at bounding box center [694, 568] width 18 height 18
type input "[DATE] 05:00 pm"
type input "05"
click at [691, 563] on button "button" at bounding box center [694, 568] width 18 height 18
type input "[DATE] 06:00 pm"
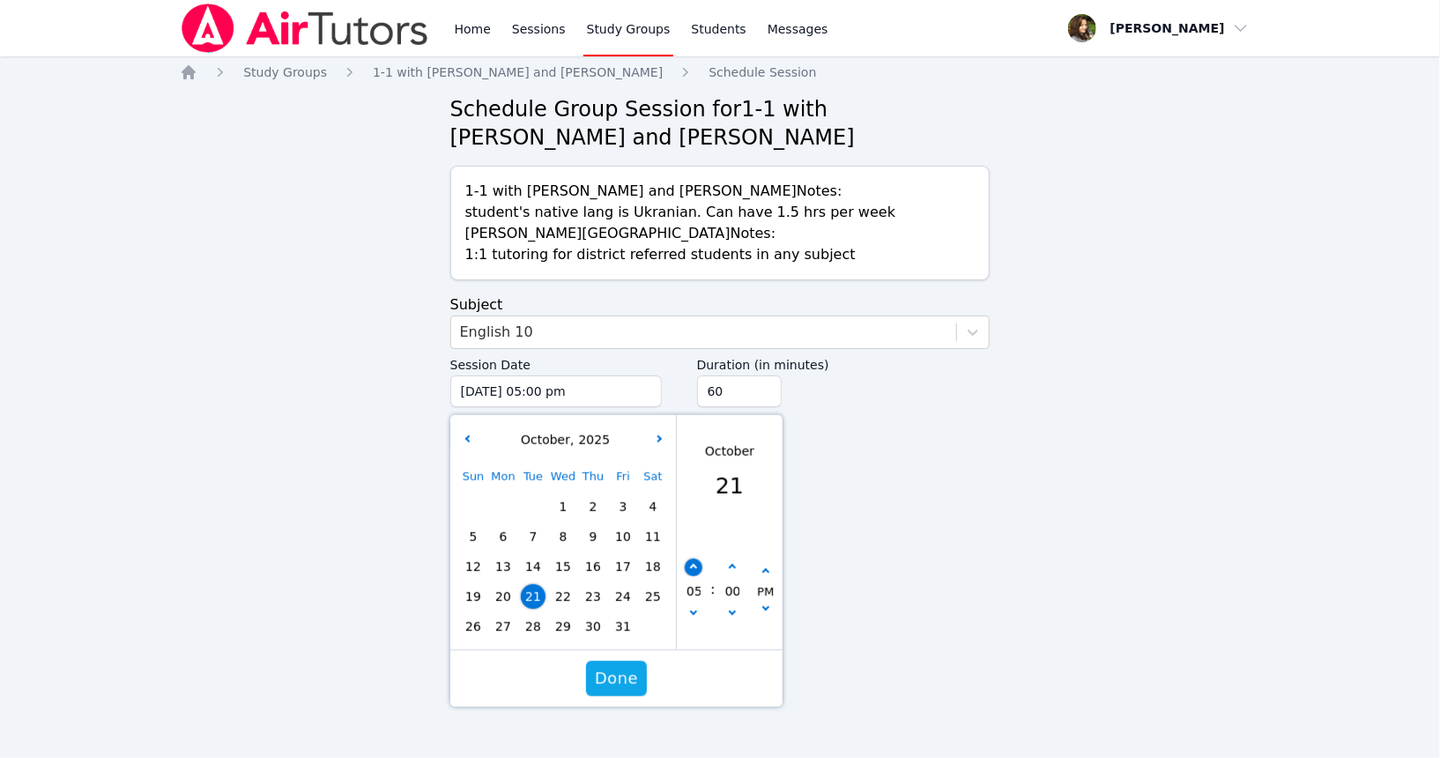
type input "06"
click at [764, 388] on input "75" at bounding box center [739, 392] width 85 height 32
type input "90"
click at [764, 388] on input "90" at bounding box center [739, 392] width 85 height 32
click at [614, 673] on span "Done" at bounding box center [616, 678] width 43 height 25
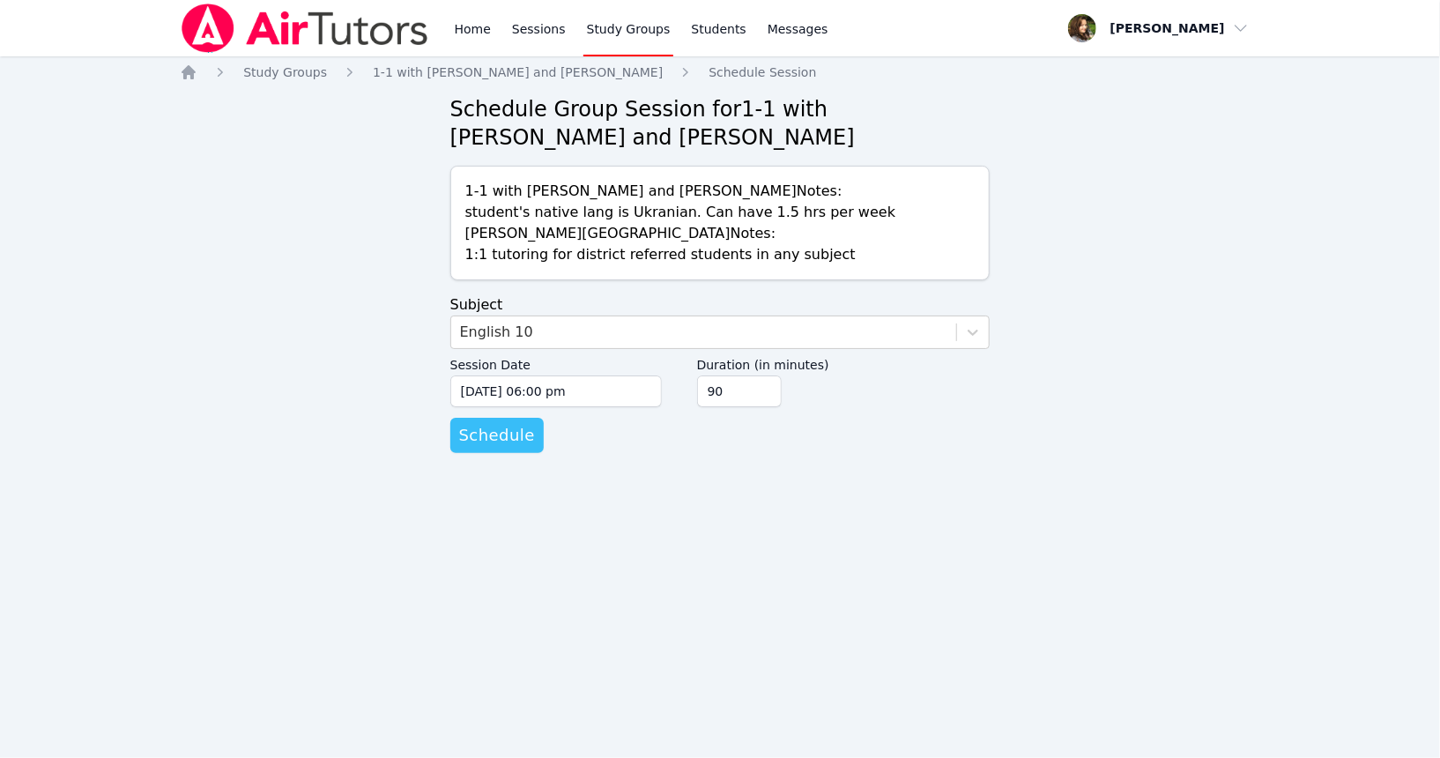
click at [492, 437] on span "Schedule" at bounding box center [497, 435] width 76 height 25
click at [570, 396] on input "[DATE] 12:00 pm" at bounding box center [556, 392] width 212 height 32
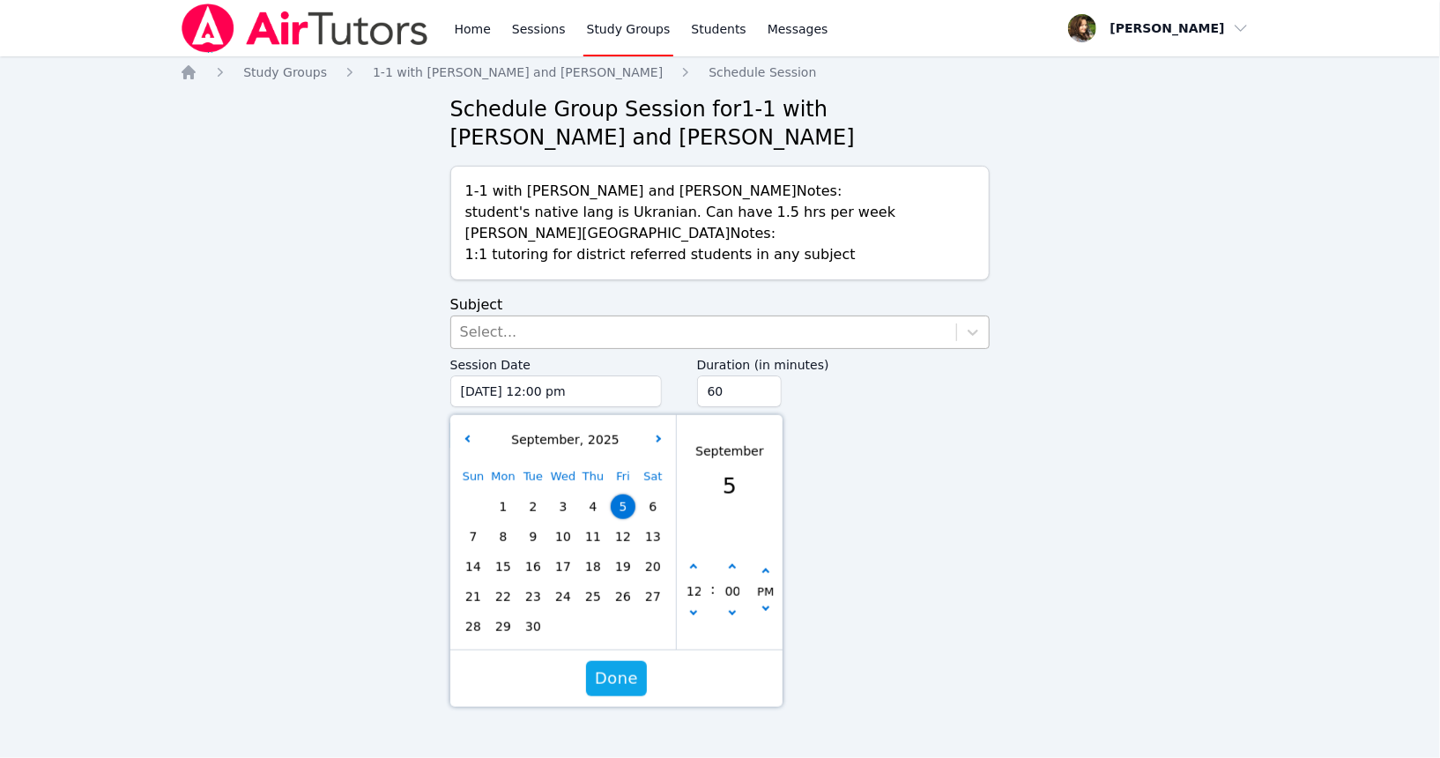
click at [561, 319] on div "Select..." at bounding box center [704, 332] width 506 height 32
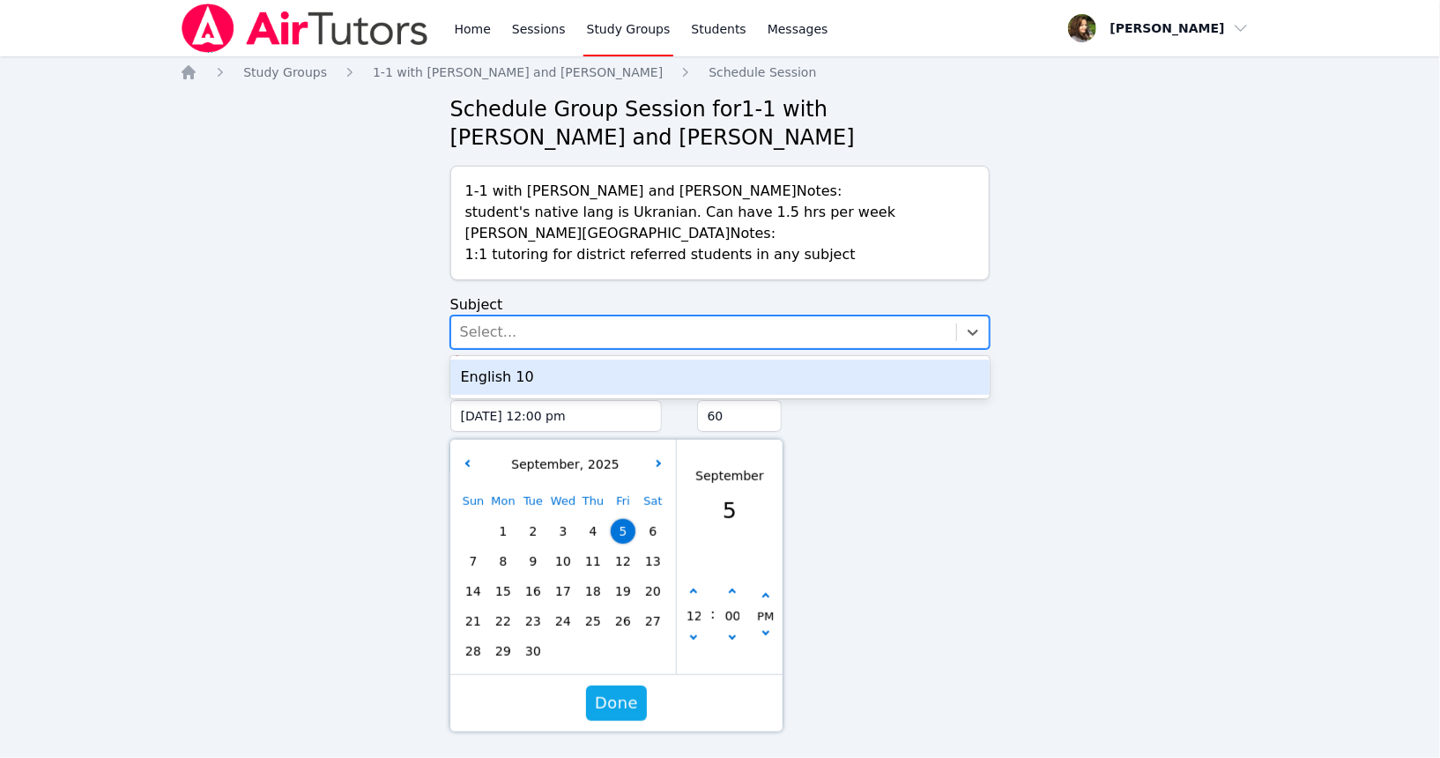
click at [560, 371] on div "English 10" at bounding box center [720, 377] width 540 height 35
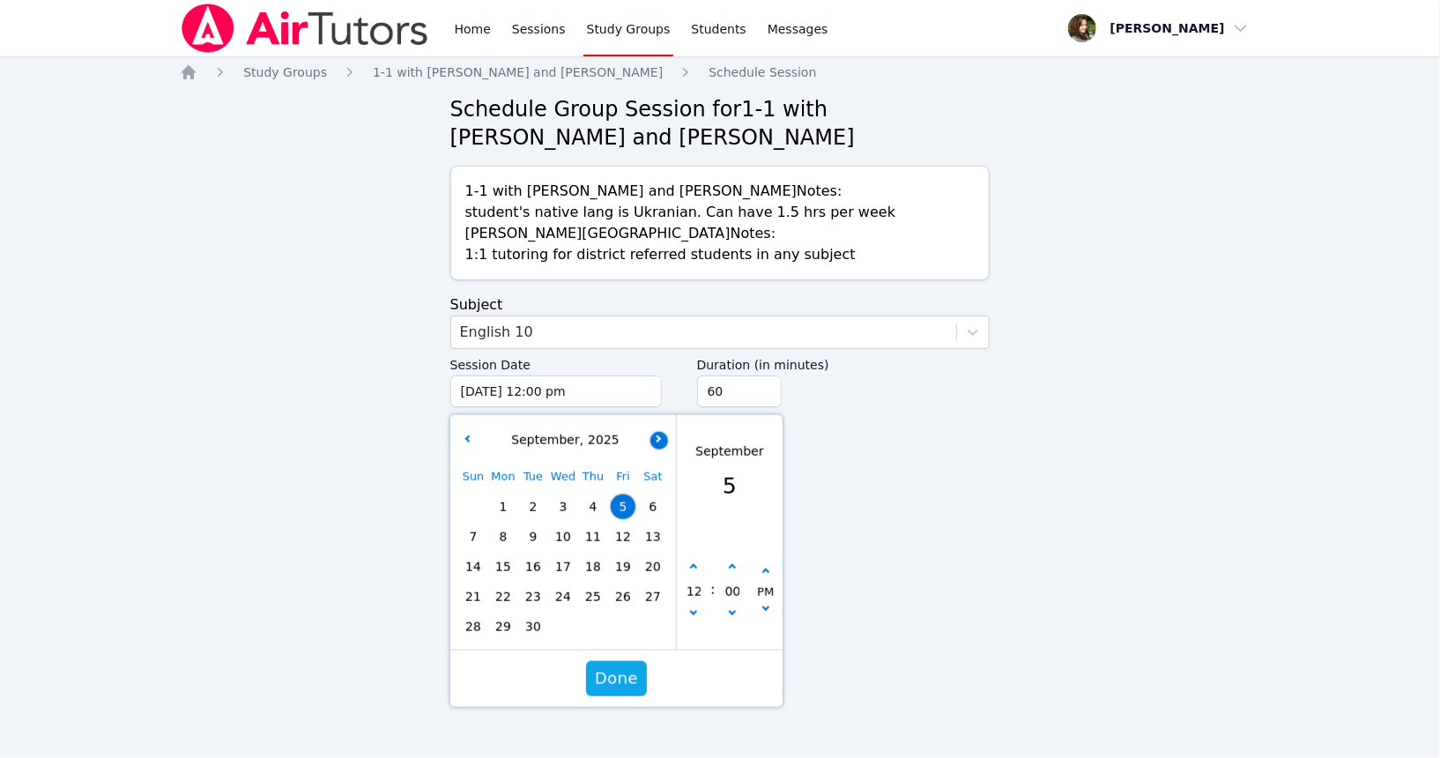
click at [659, 432] on button "button" at bounding box center [660, 440] width 18 height 18
click at [531, 623] on span "28" at bounding box center [533, 626] width 25 height 25
click at [691, 563] on button "button" at bounding box center [694, 568] width 18 height 18
type input "[DATE] 01:00 pm"
type input "01"
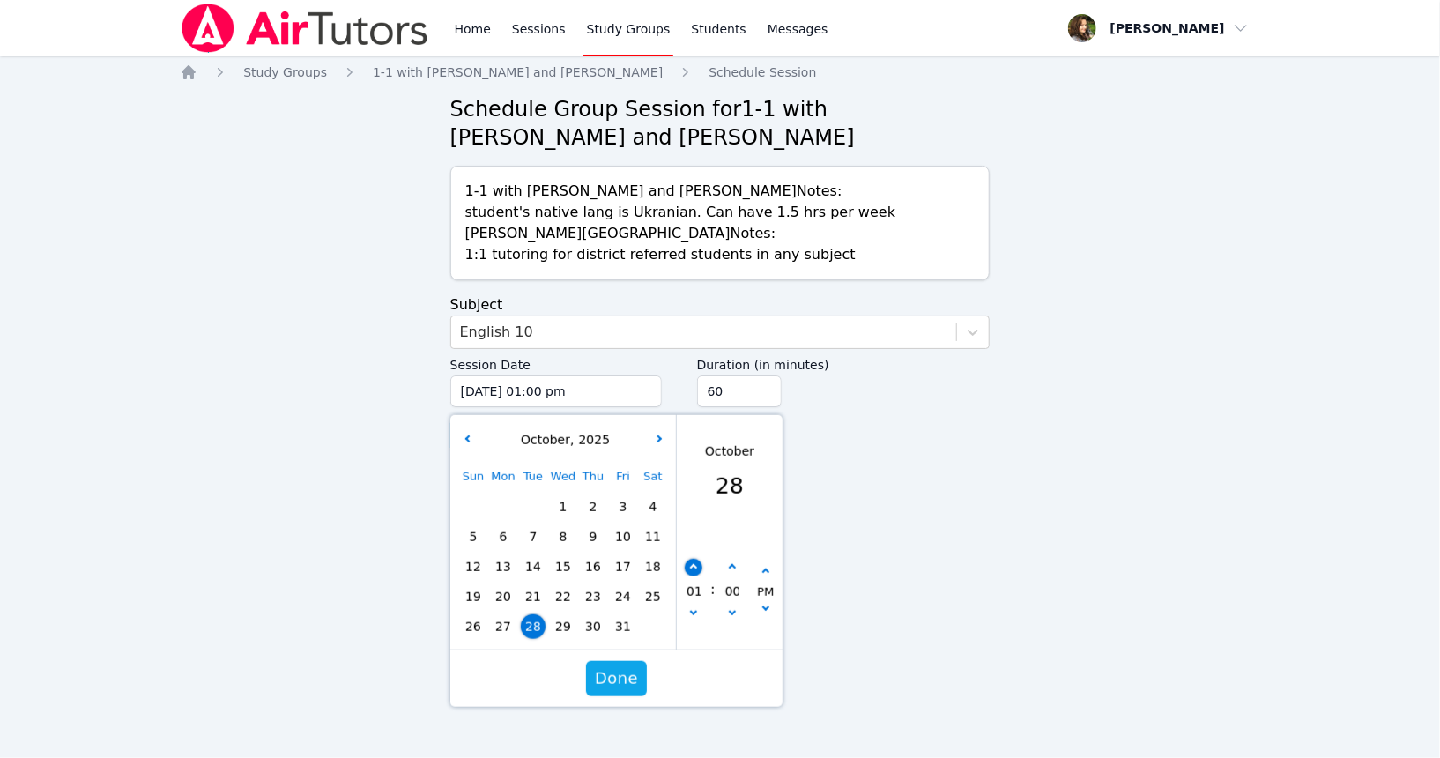
click at [691, 563] on button "button" at bounding box center [694, 568] width 18 height 18
type input "[DATE] 02:00 pm"
type input "02"
click at [691, 563] on button "button" at bounding box center [694, 568] width 18 height 18
type input "[DATE] 03:00 pm"
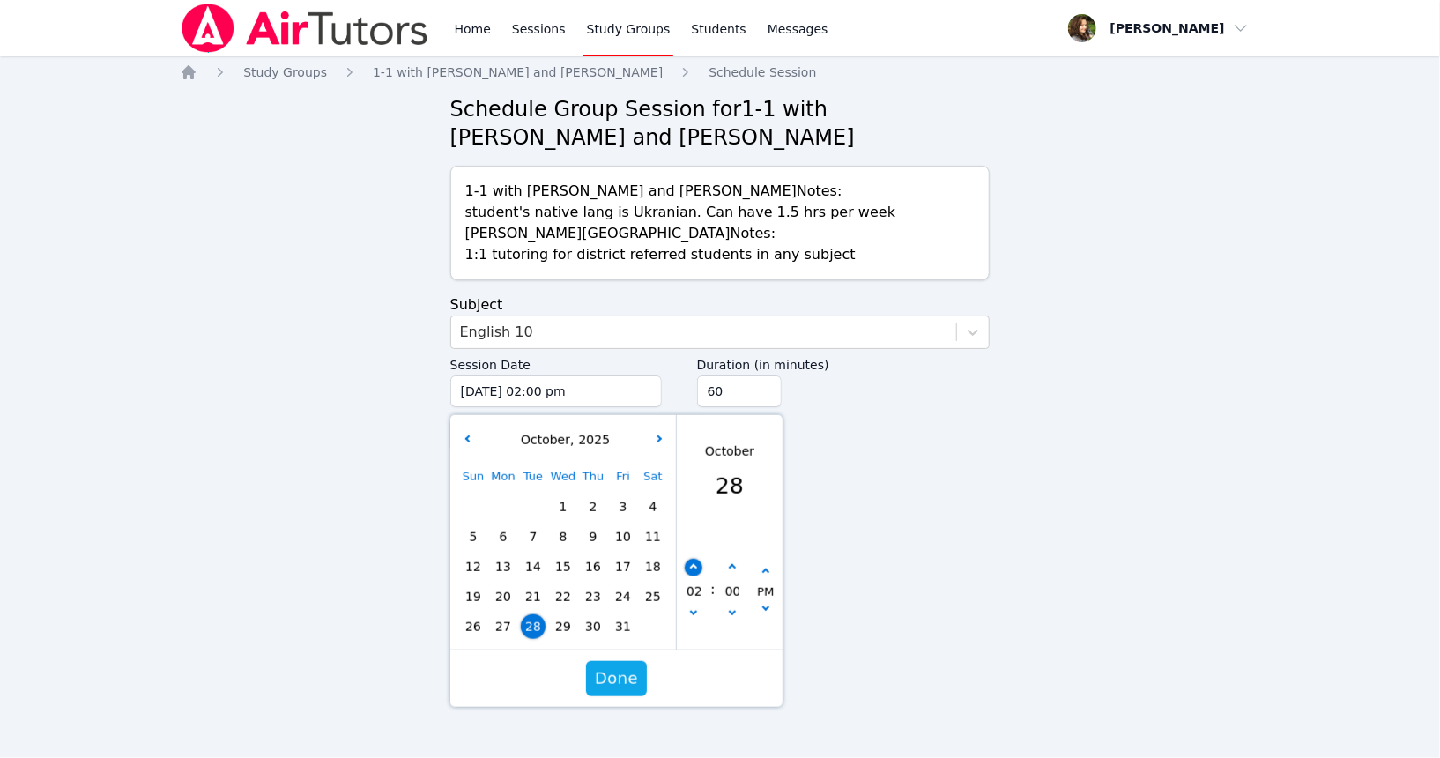
type input "03"
click at [691, 563] on button "button" at bounding box center [694, 568] width 18 height 18
type input "[DATE] 04:00 pm"
type input "04"
click at [691, 563] on button "button" at bounding box center [694, 568] width 18 height 18
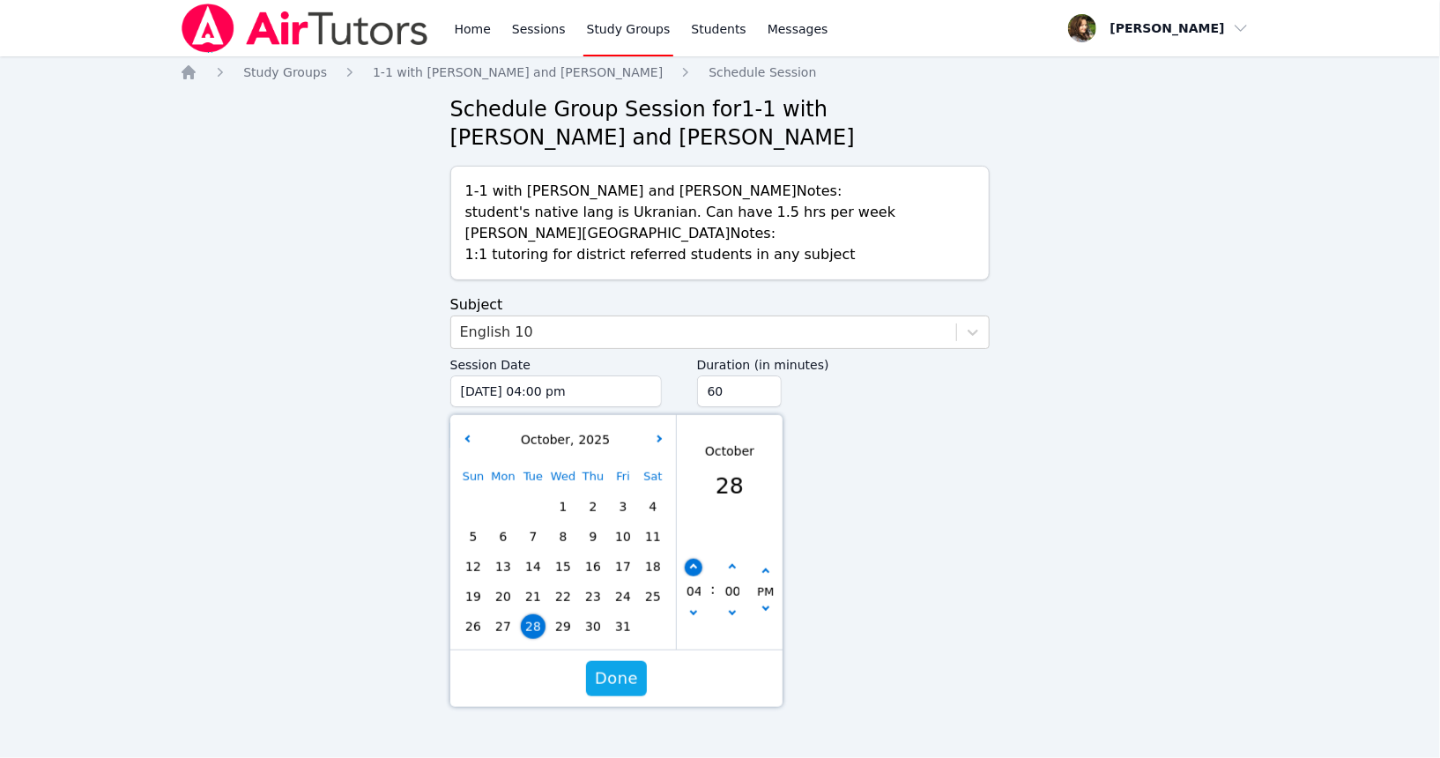
type input "[DATE] 05:00 pm"
type input "05"
click at [691, 563] on button "button" at bounding box center [694, 568] width 18 height 18
type input "[DATE] 06:00 pm"
type input "06"
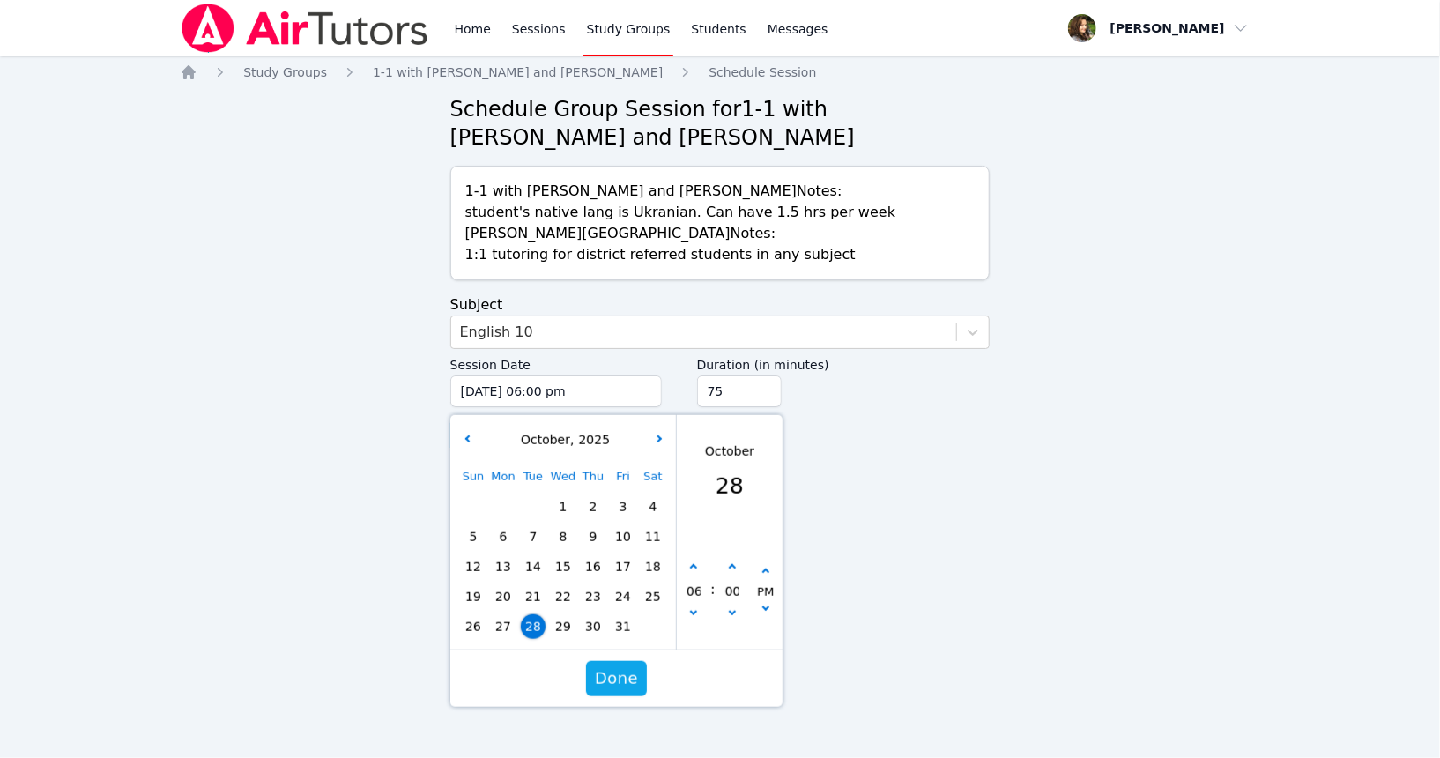
click at [761, 385] on input "75" at bounding box center [739, 392] width 85 height 32
type input "90"
click at [761, 385] on input "90" at bounding box center [739, 392] width 85 height 32
click at [619, 695] on button "Done" at bounding box center [616, 678] width 61 height 35
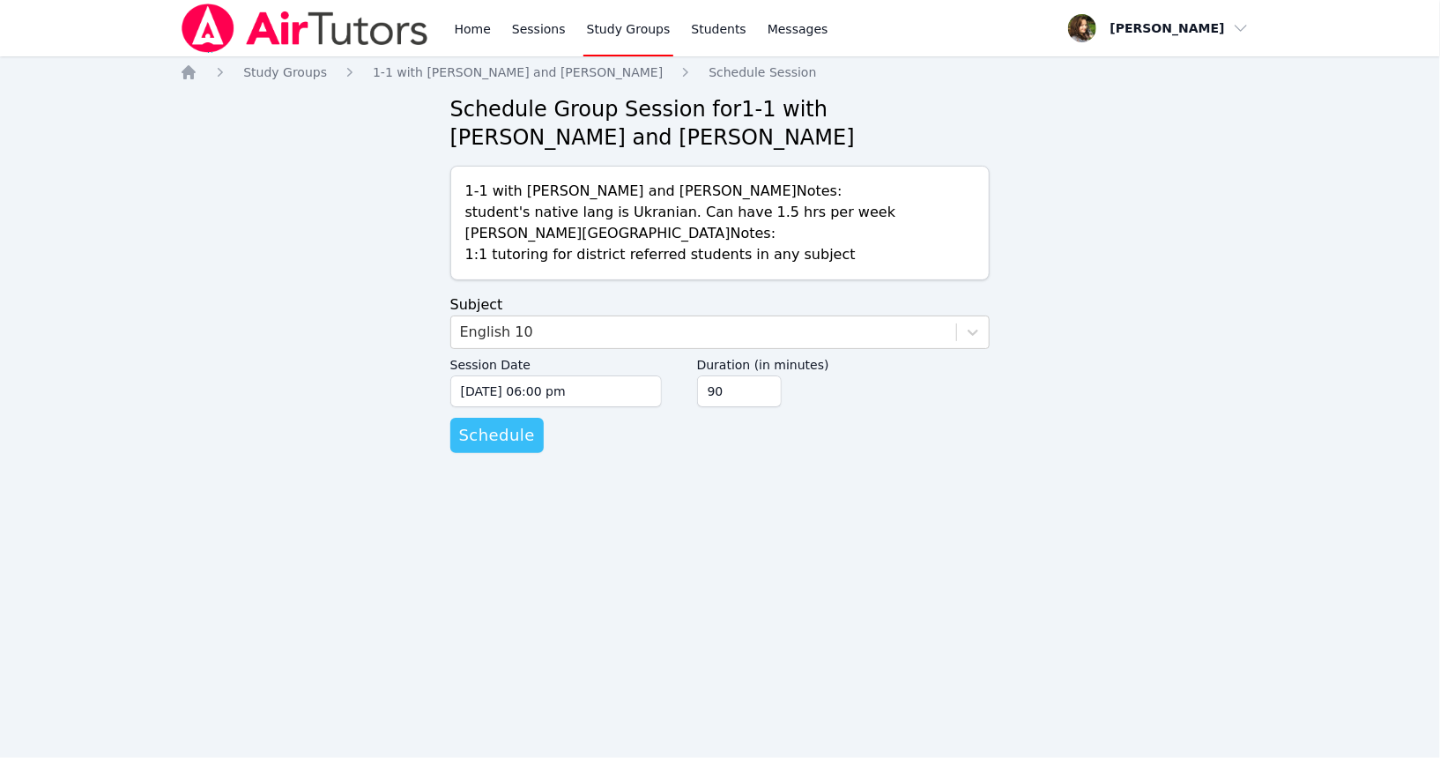
click at [494, 441] on span "Schedule" at bounding box center [497, 435] width 76 height 25
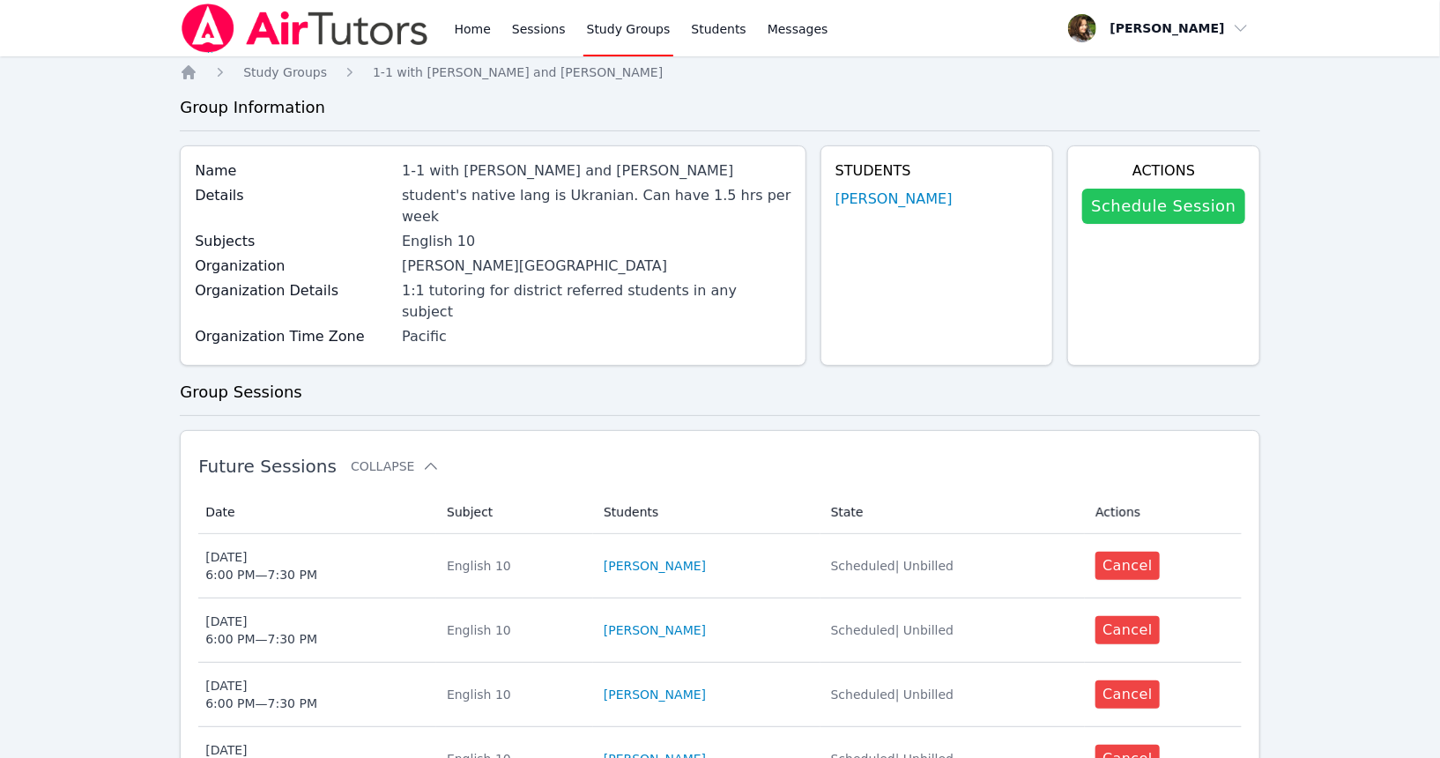
click at [1146, 201] on link "Schedule Session" at bounding box center [1163, 206] width 162 height 35
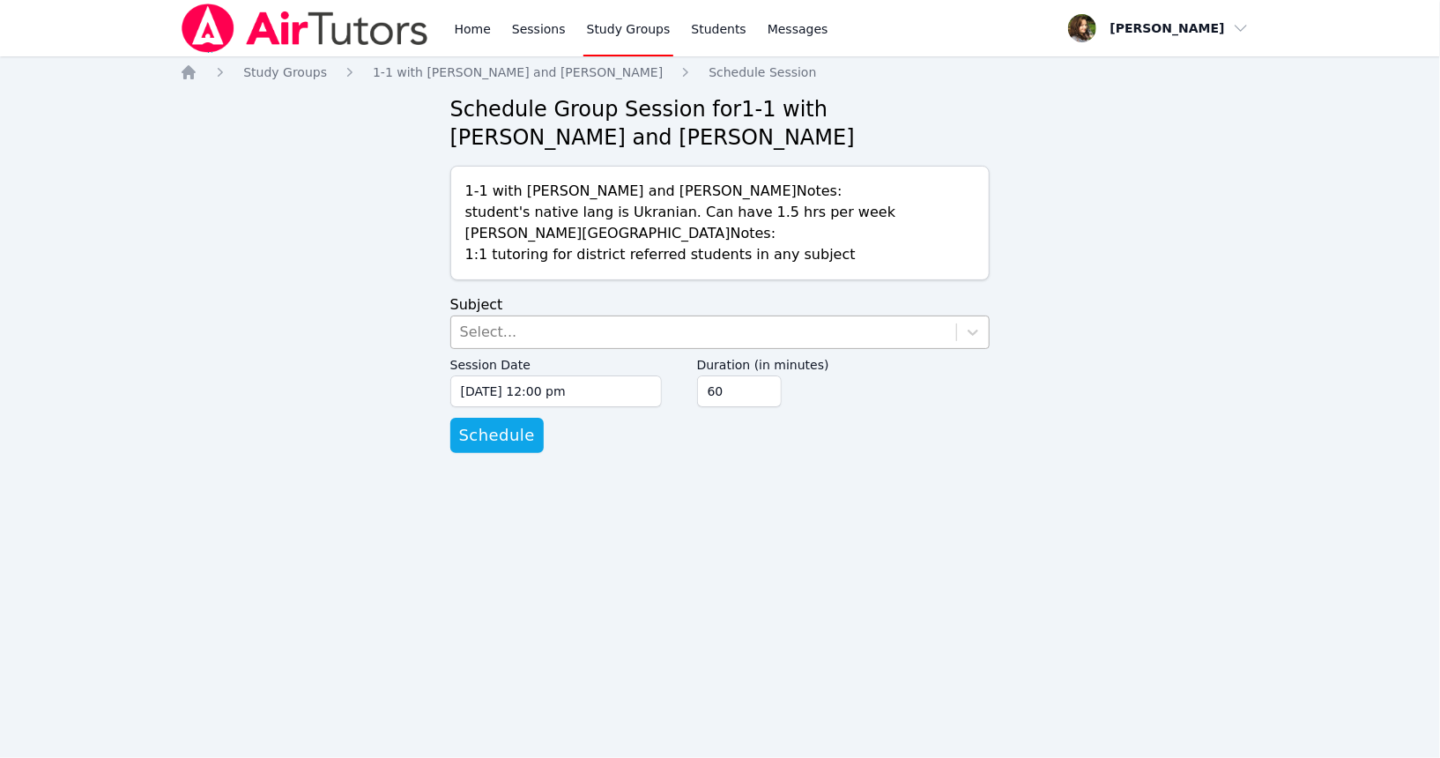
click at [566, 330] on div "Select..." at bounding box center [704, 332] width 506 height 32
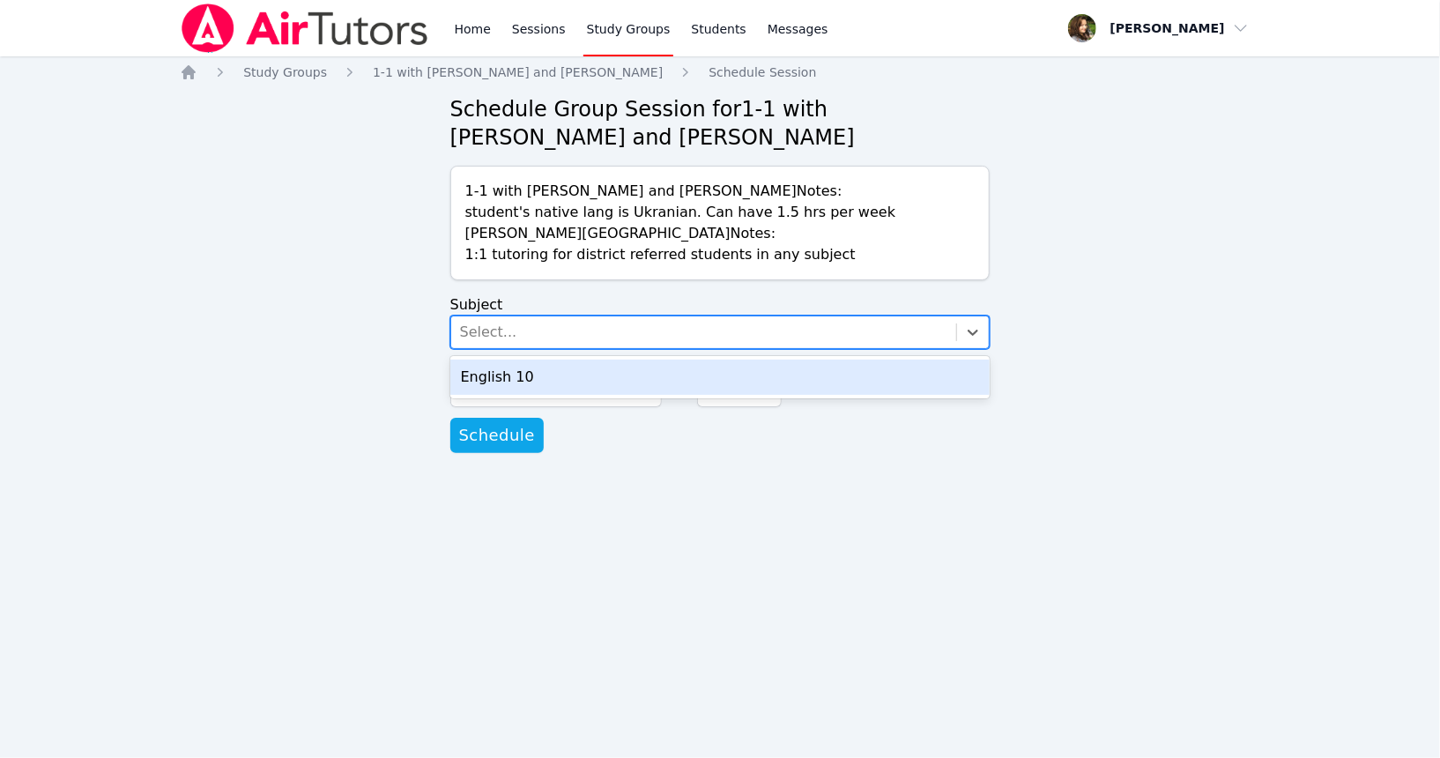
click at [547, 377] on div "English 10" at bounding box center [720, 377] width 540 height 35
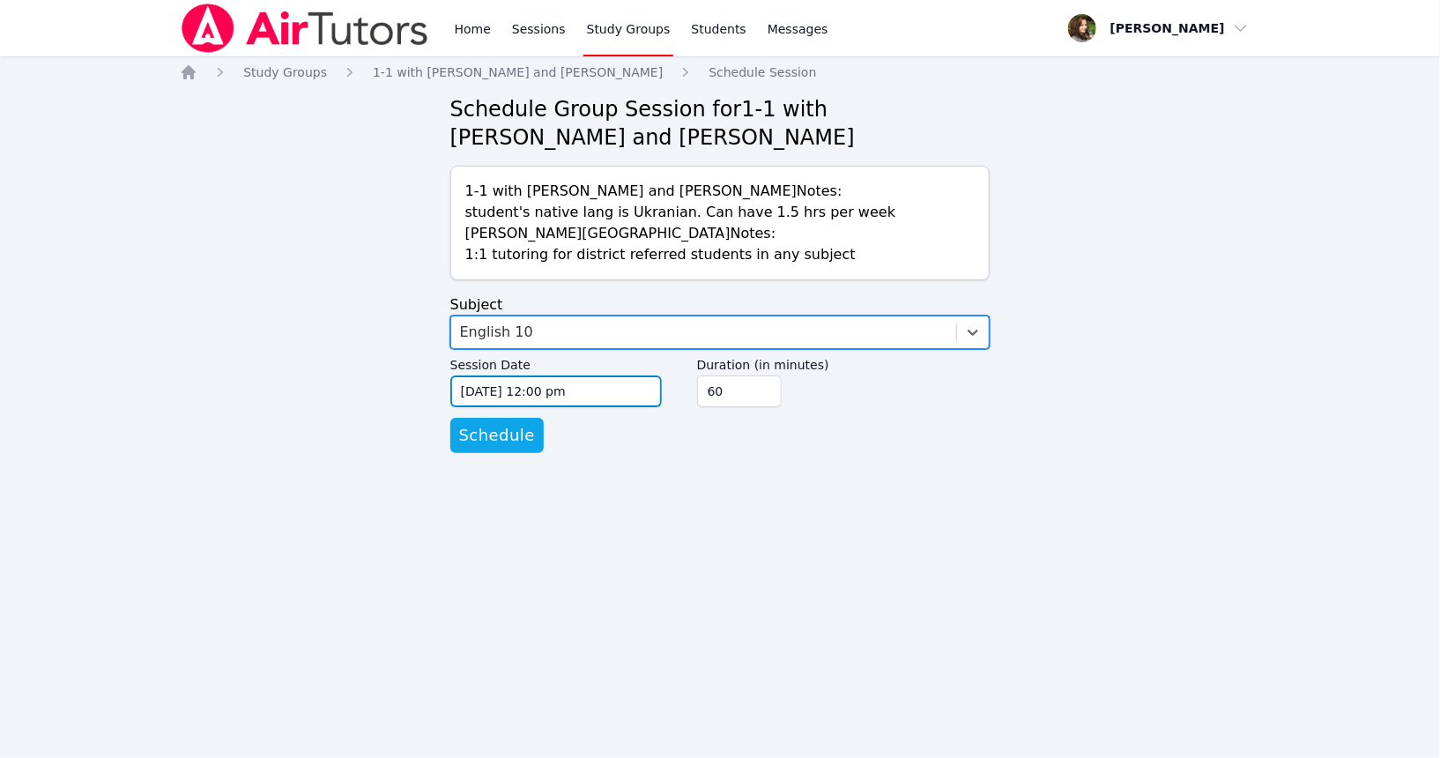
click at [548, 389] on input "[DATE] 12:00 pm" at bounding box center [556, 392] width 212 height 32
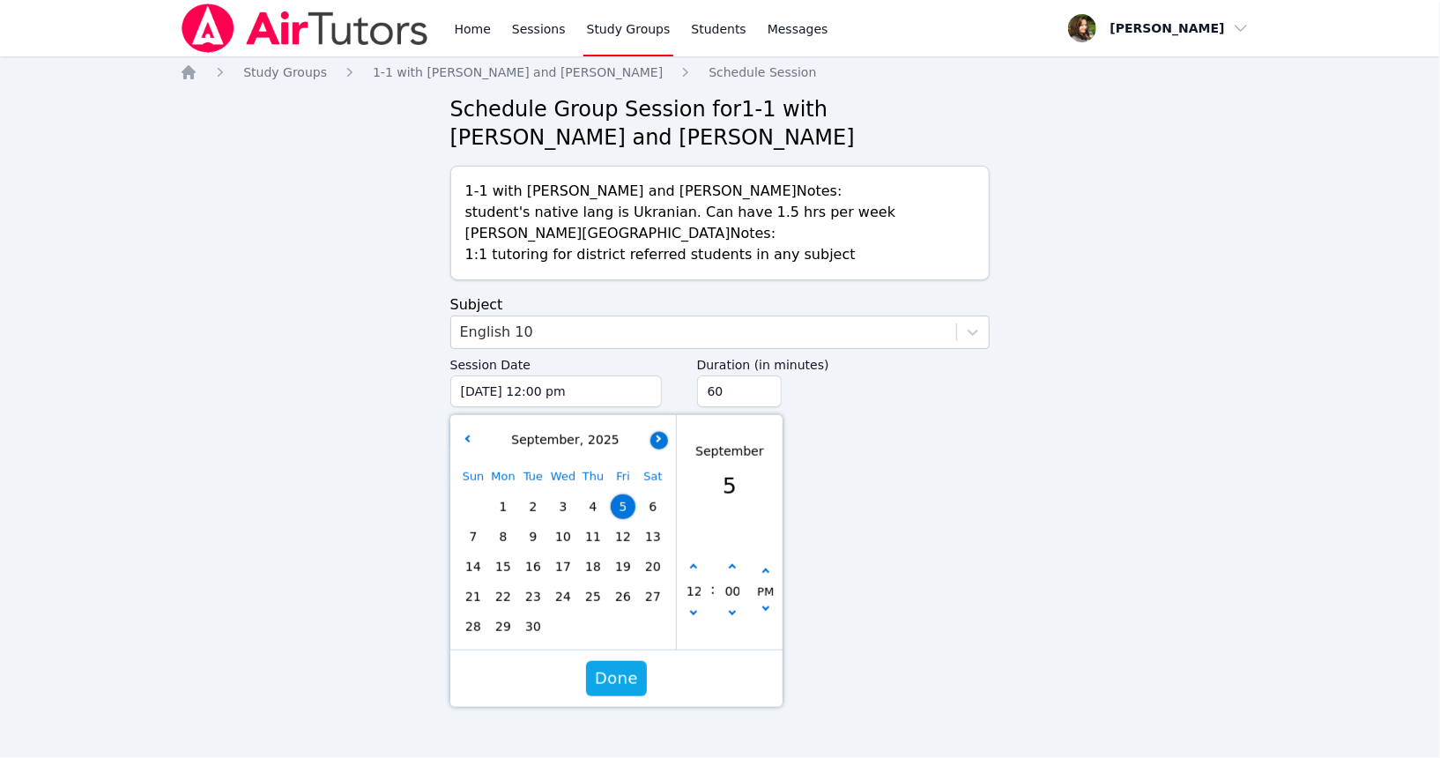
click at [656, 435] on button "button" at bounding box center [660, 440] width 18 height 18
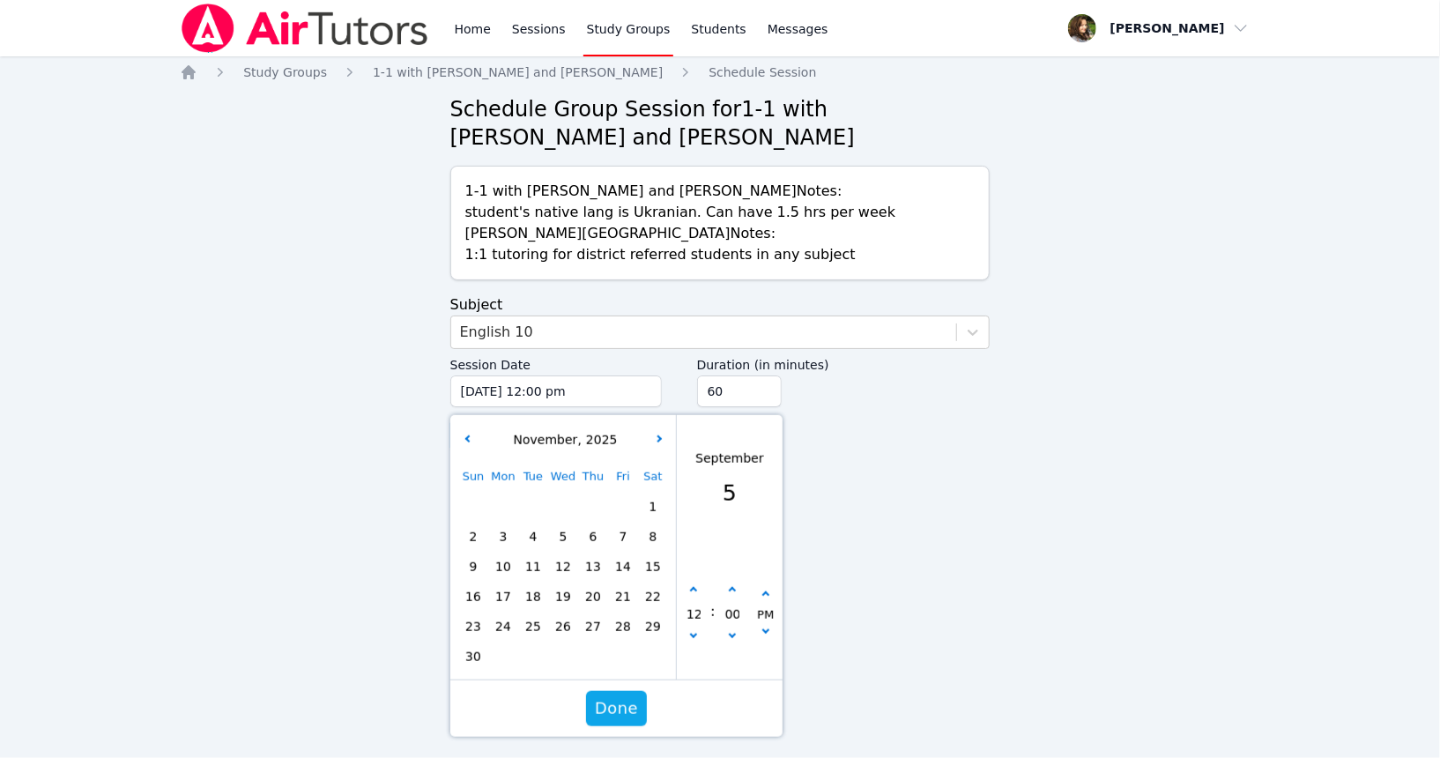
click at [532, 538] on span "4" at bounding box center [533, 536] width 25 height 25
click at [697, 594] on button "button" at bounding box center [694, 591] width 18 height 18
type input "[DATE] 01:00 pm"
type input "01"
click at [697, 594] on button "button" at bounding box center [694, 591] width 18 height 18
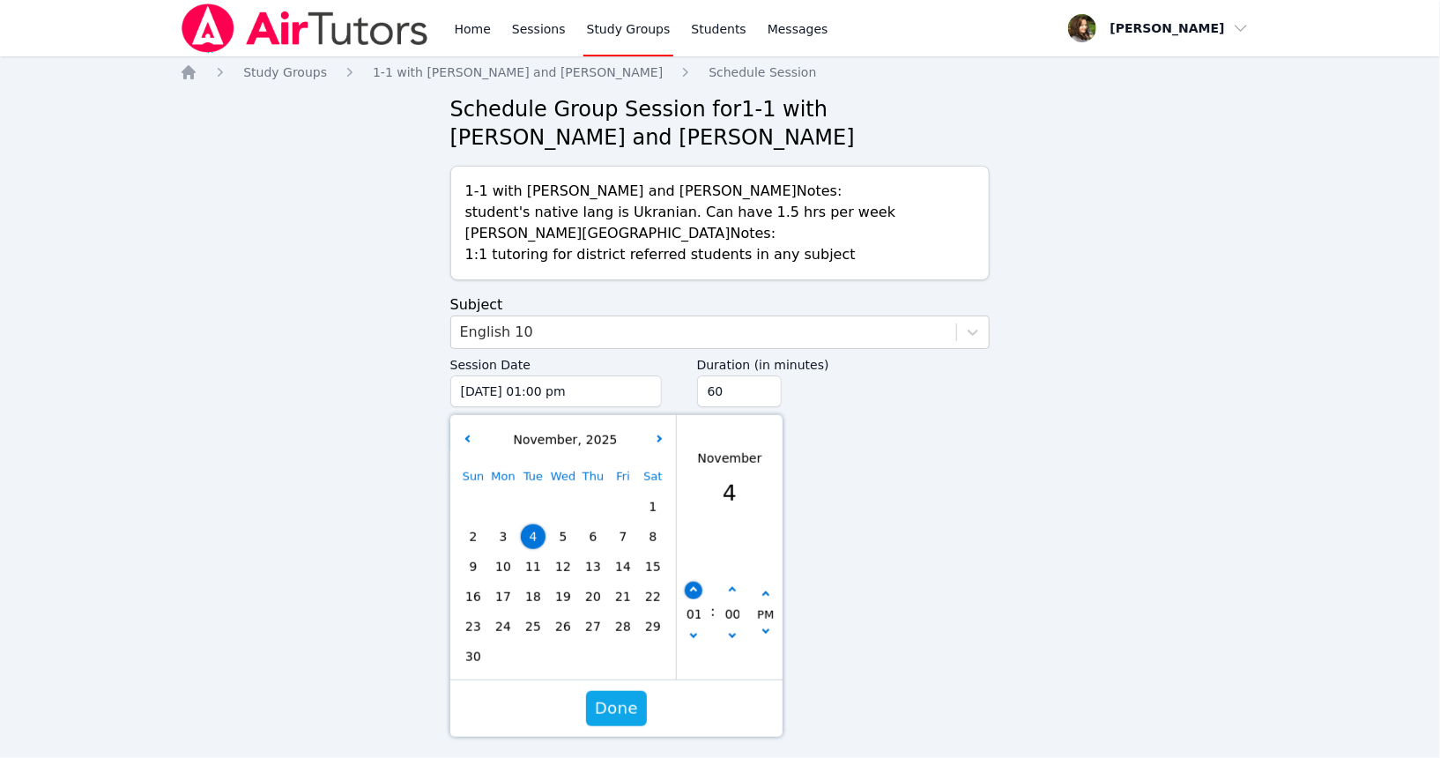
type input "[DATE] 02:00 pm"
type input "02"
click at [697, 584] on button "button" at bounding box center [694, 591] width 18 height 18
type input "[DATE] 03:00 pm"
type input "03"
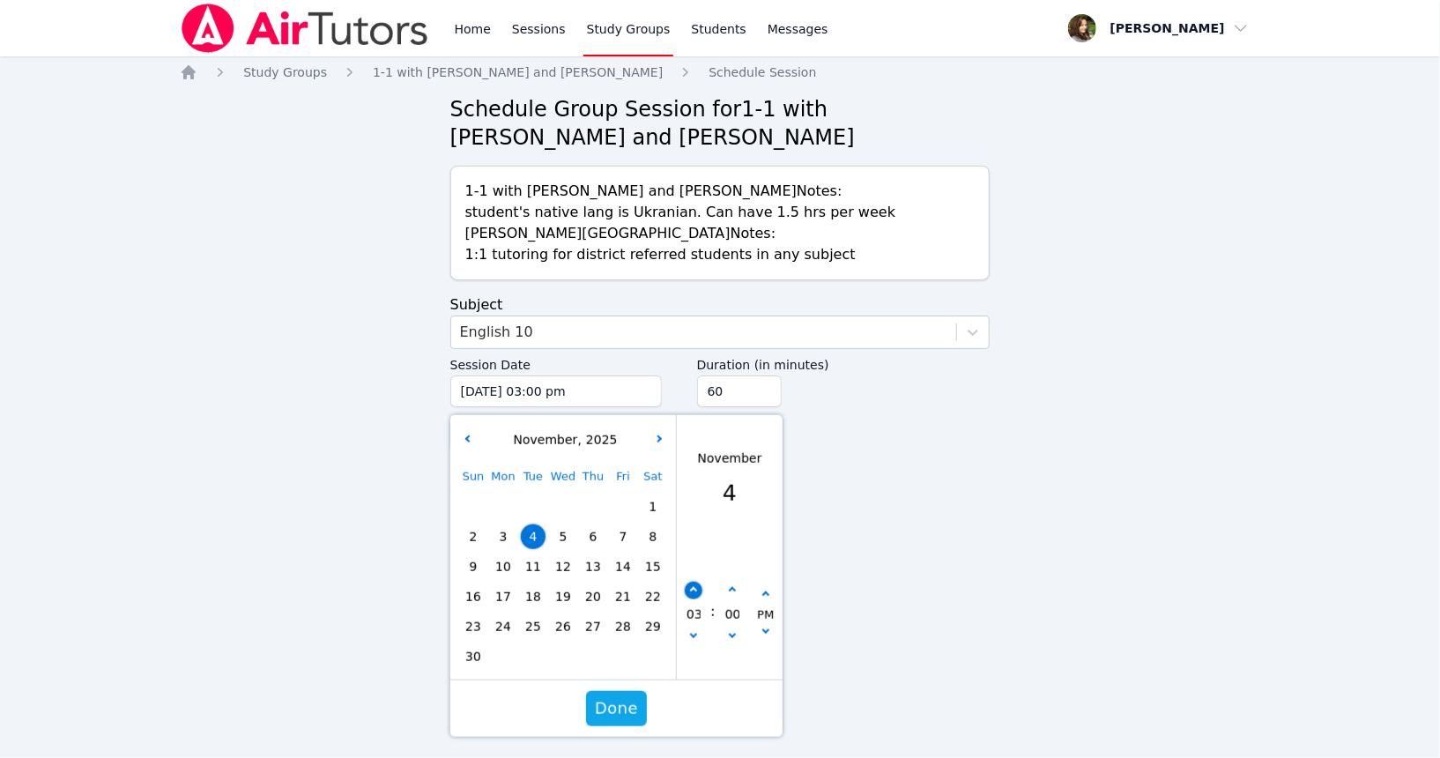
click at [697, 584] on button "button" at bounding box center [694, 591] width 18 height 18
type input "[DATE] 04:00 pm"
type input "04"
click at [697, 584] on button "button" at bounding box center [694, 591] width 18 height 18
type input "[DATE] 05:00 pm"
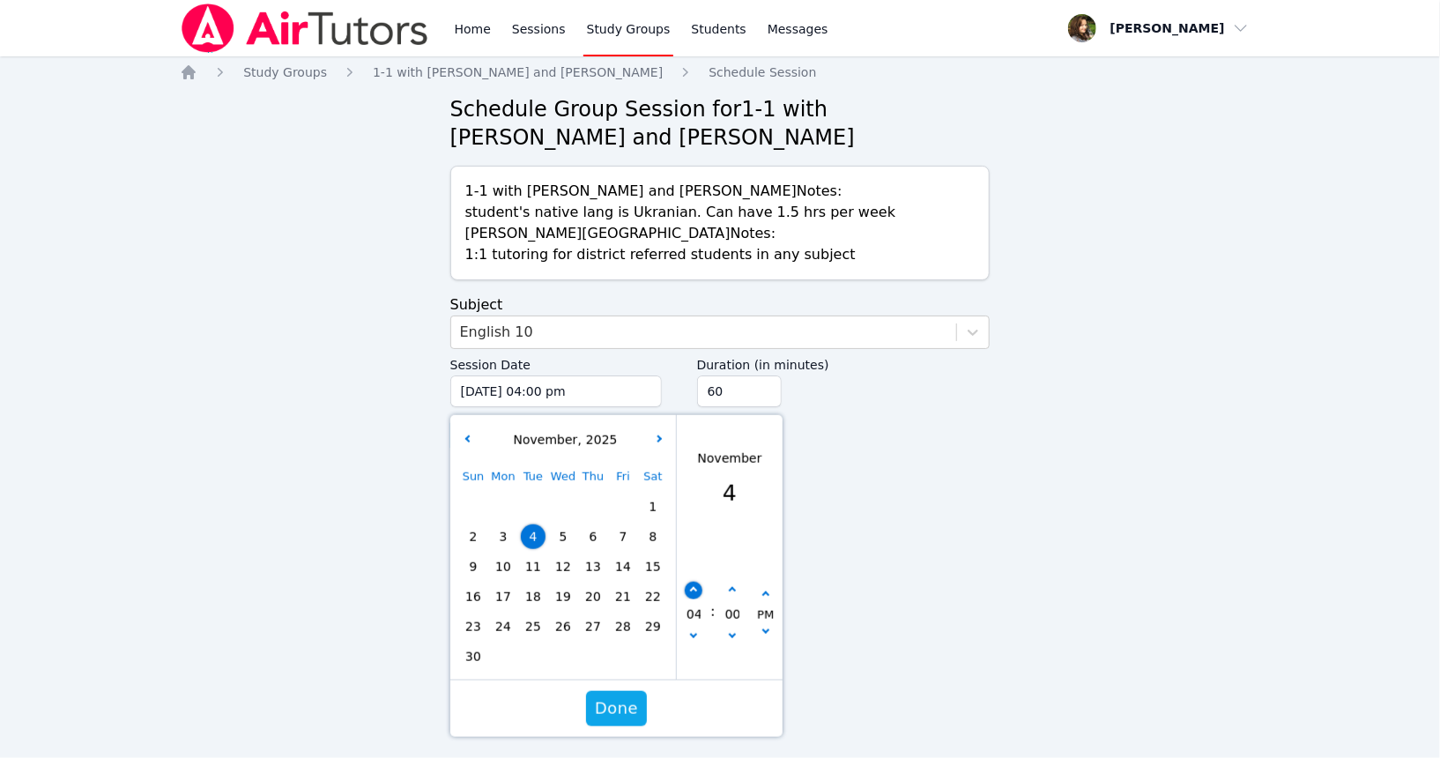
type input "05"
click at [697, 584] on button "button" at bounding box center [694, 591] width 18 height 18
type input "[DATE] 06:00 pm"
type input "06"
click at [763, 387] on input "75" at bounding box center [739, 392] width 85 height 32
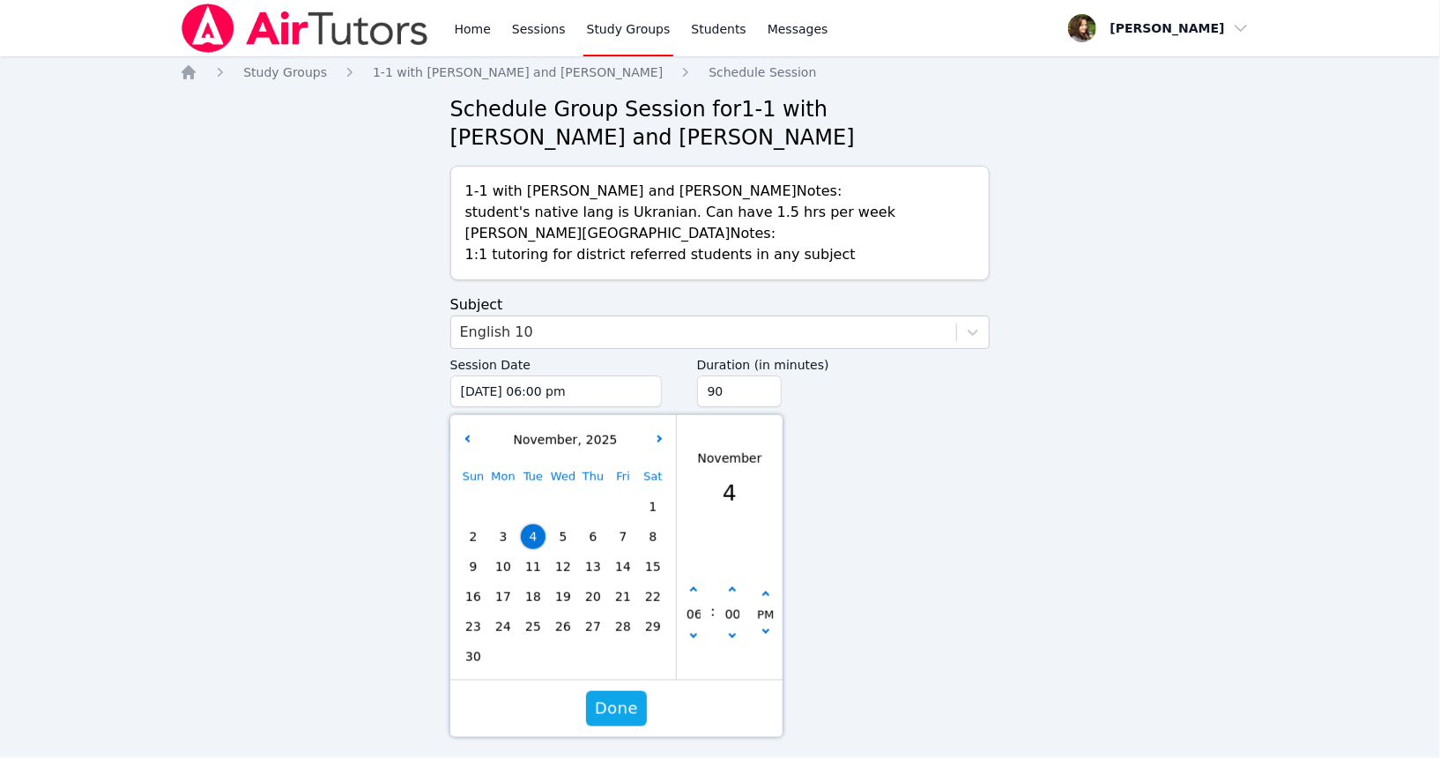
type input "90"
click at [763, 387] on input "90" at bounding box center [739, 392] width 85 height 32
click at [635, 721] on button "Done" at bounding box center [616, 708] width 61 height 35
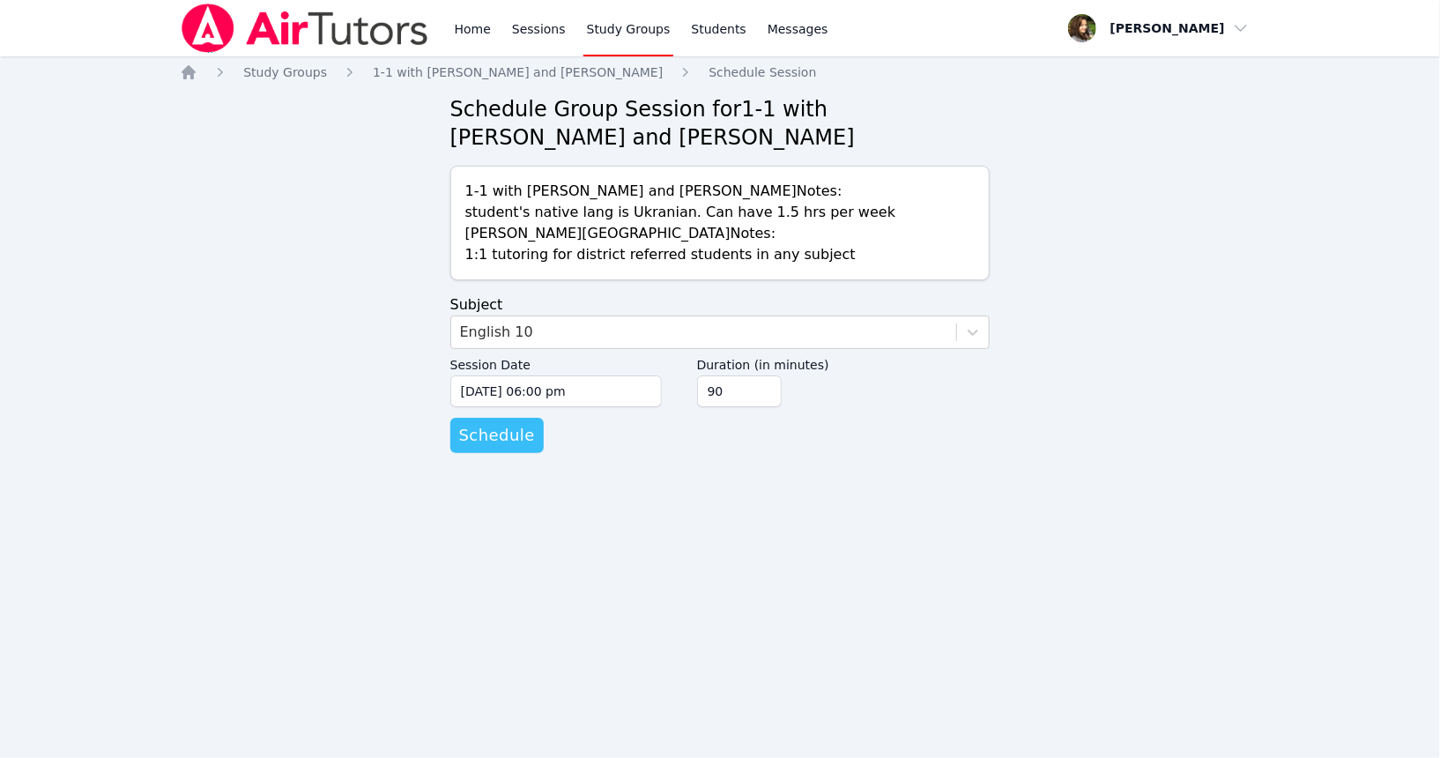
click at [497, 438] on span "Schedule" at bounding box center [497, 435] width 76 height 25
click at [592, 317] on div "Select..." at bounding box center [704, 332] width 506 height 32
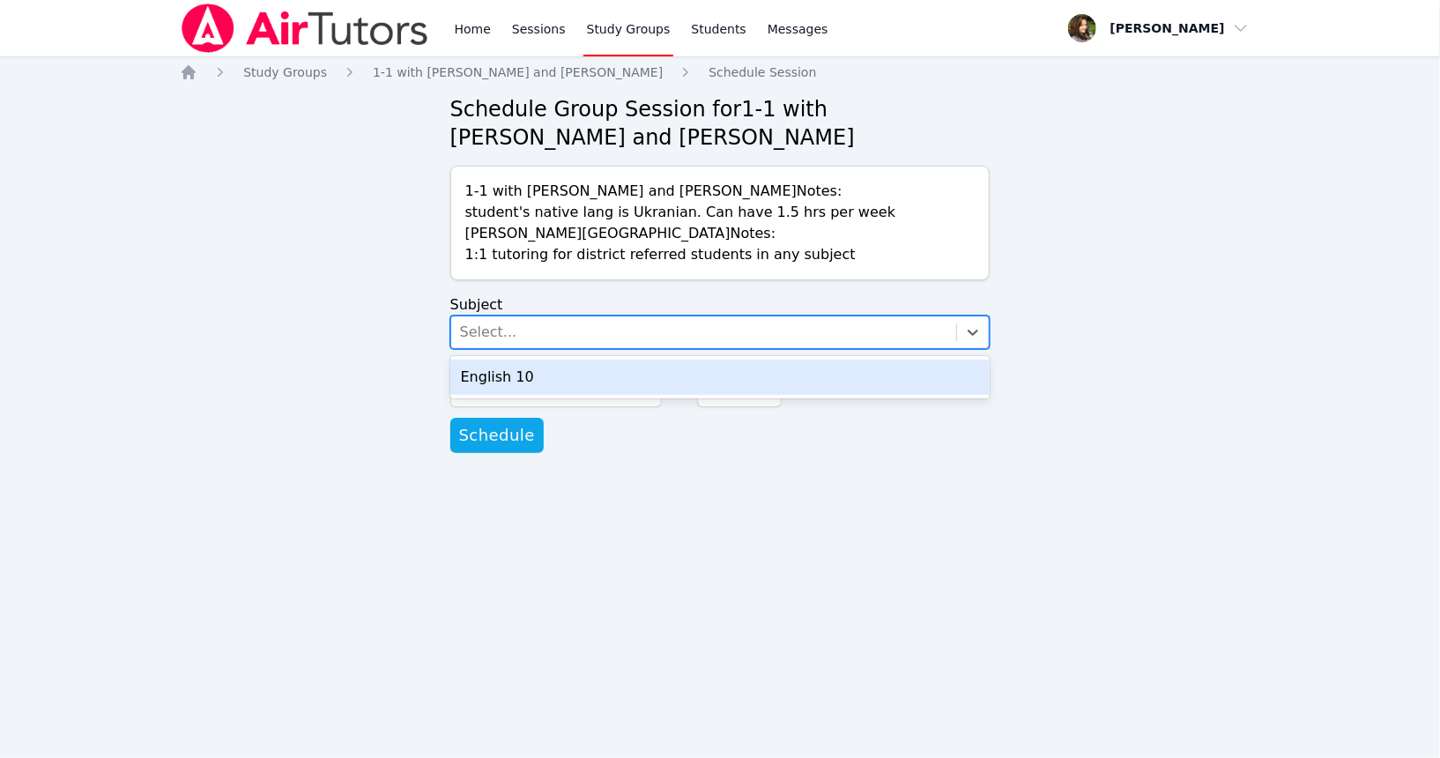
click at [590, 383] on div "English 10" at bounding box center [720, 377] width 540 height 35
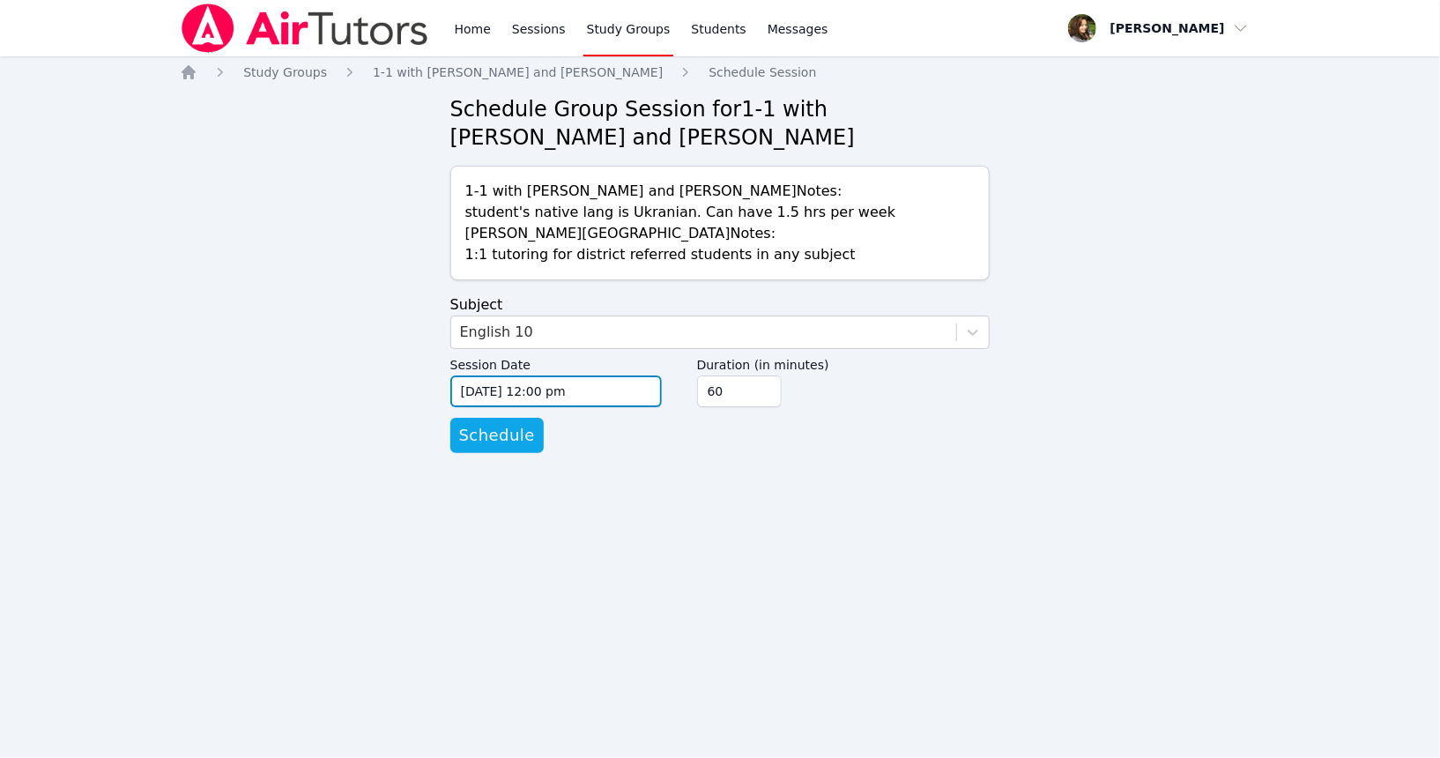
click at [599, 388] on input "[DATE] 12:00 pm" at bounding box center [556, 392] width 212 height 32
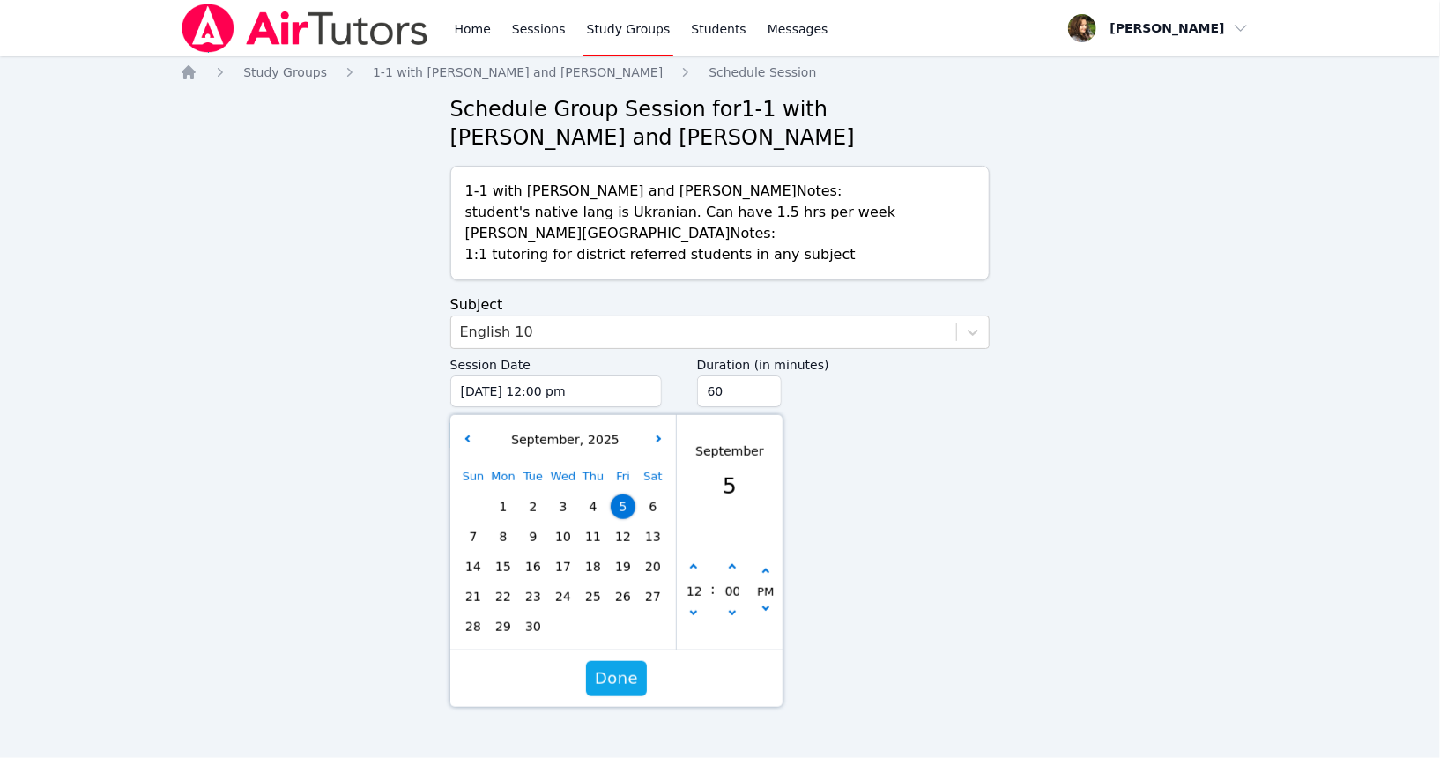
click at [673, 440] on div "[DATE] Sun Mon Tue Wed Thu Fri Sat 1 2 3 4 5 6 7 8 9 10 11 12 13 14 15 16 17 18…" at bounding box center [563, 532] width 227 height 234
click at [661, 442] on button "button" at bounding box center [660, 440] width 18 height 18
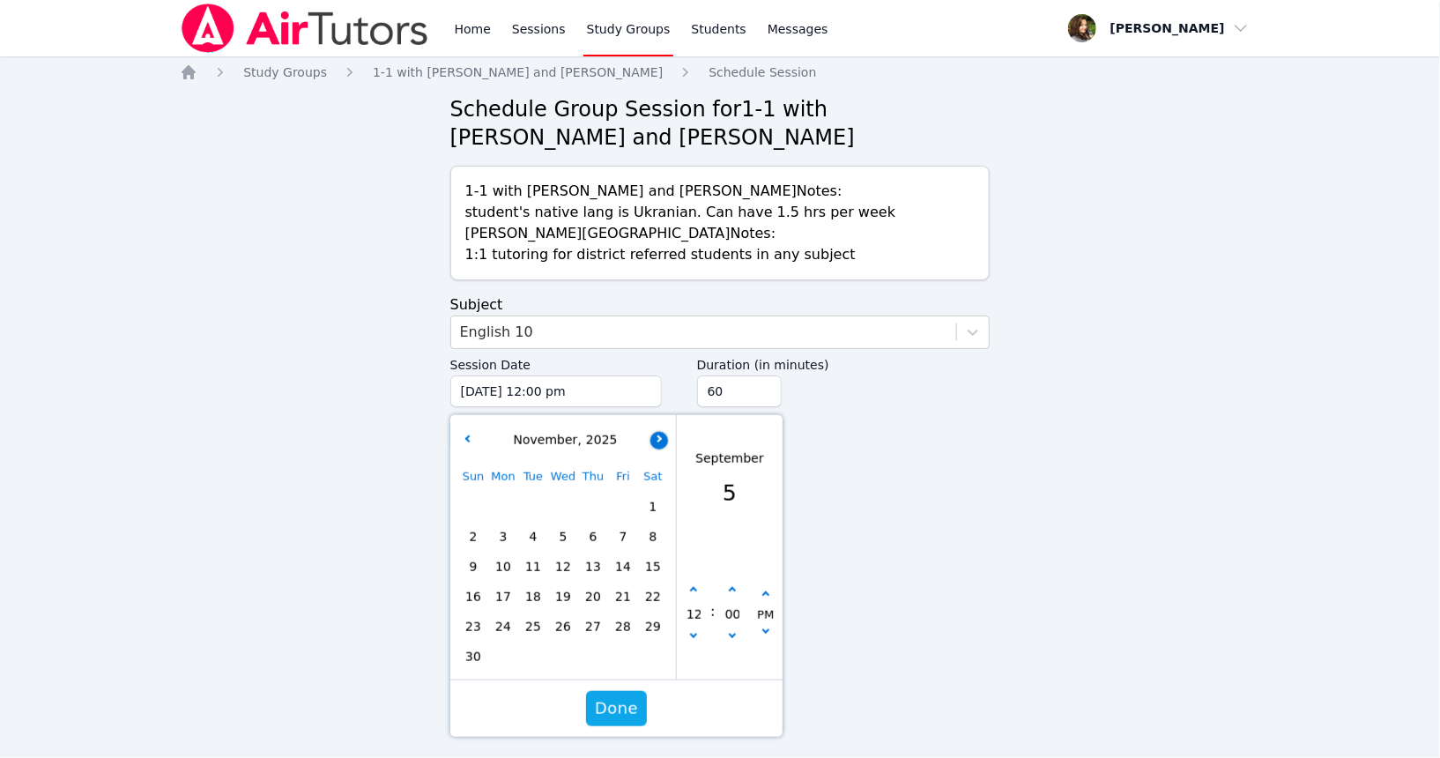
click at [661, 442] on button "button" at bounding box center [660, 440] width 18 height 18
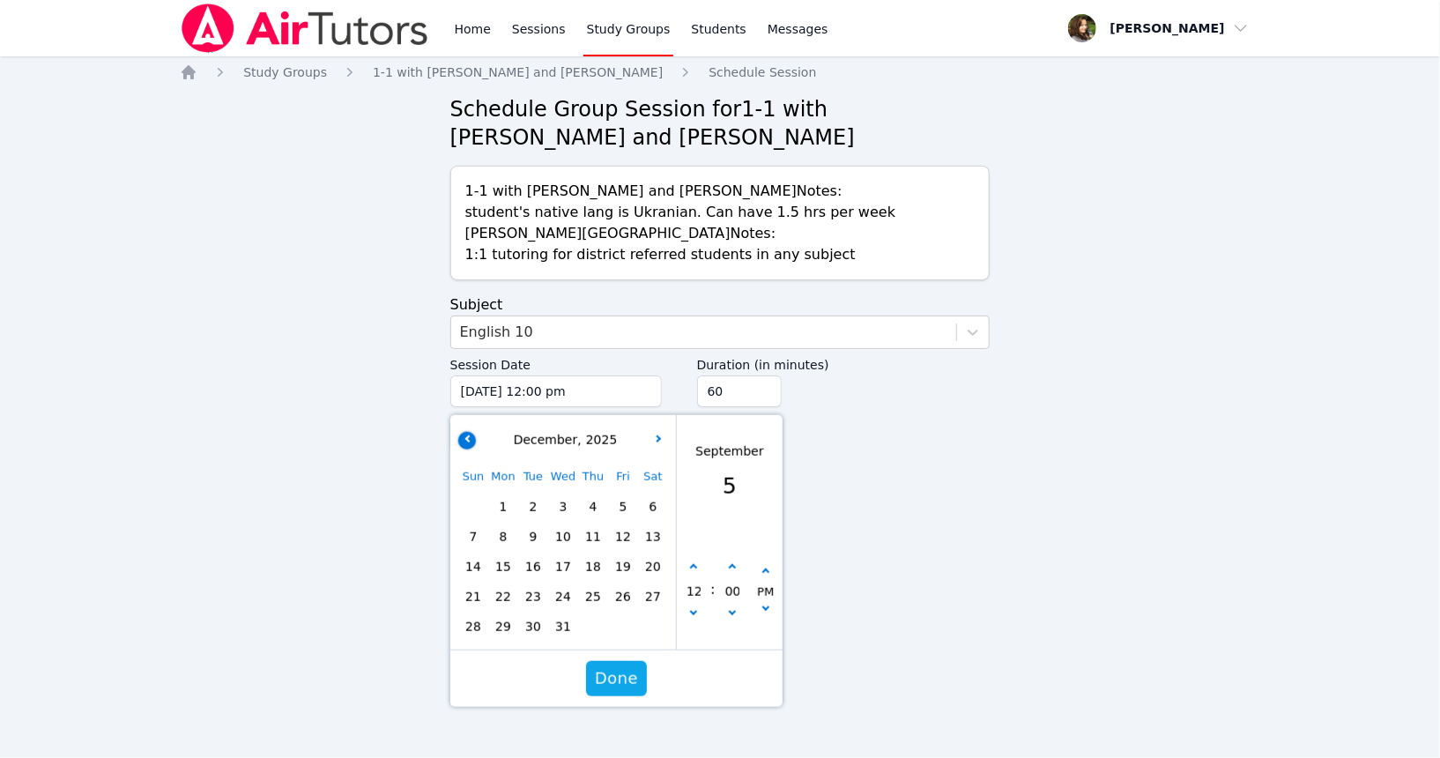
click at [466, 432] on button "button" at bounding box center [467, 440] width 18 height 18
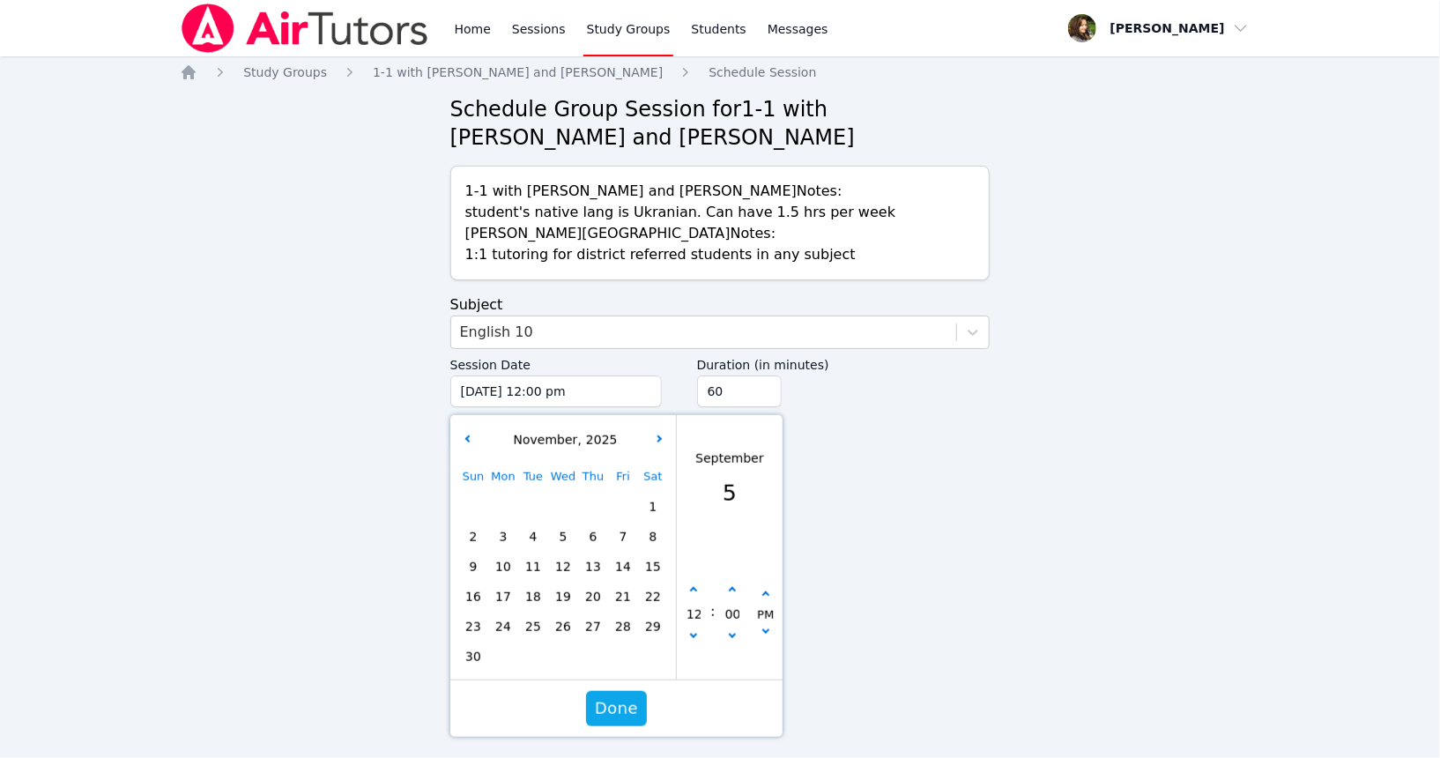
click at [536, 595] on span "18" at bounding box center [533, 596] width 25 height 25
click at [698, 591] on button "button" at bounding box center [694, 591] width 18 height 18
type input "[DATE] 01:00 pm"
type input "01"
click at [698, 591] on button "button" at bounding box center [694, 591] width 18 height 18
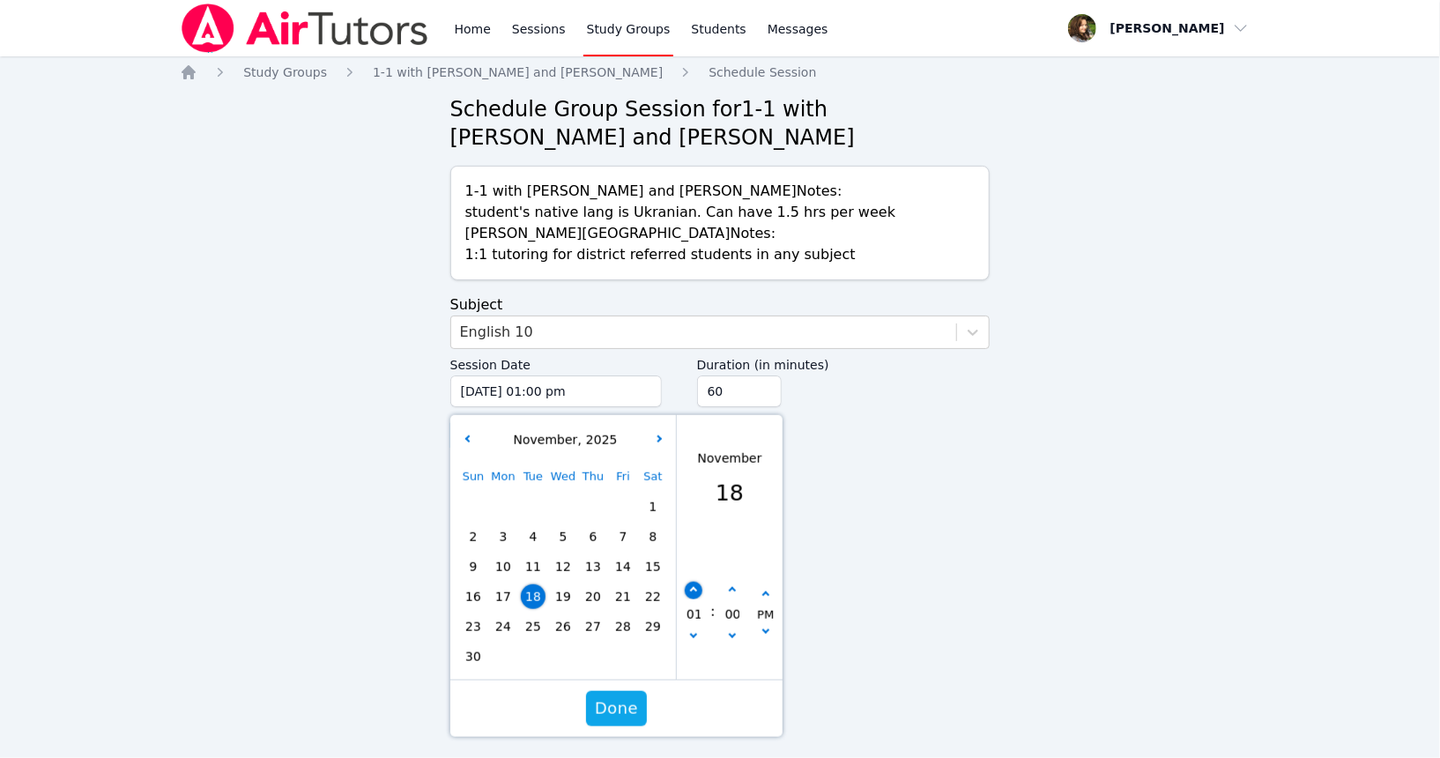
type input "[DATE] 02:00 pm"
type input "02"
click at [696, 586] on button "button" at bounding box center [694, 591] width 18 height 18
type input "[DATE] 03:00 pm"
type input "03"
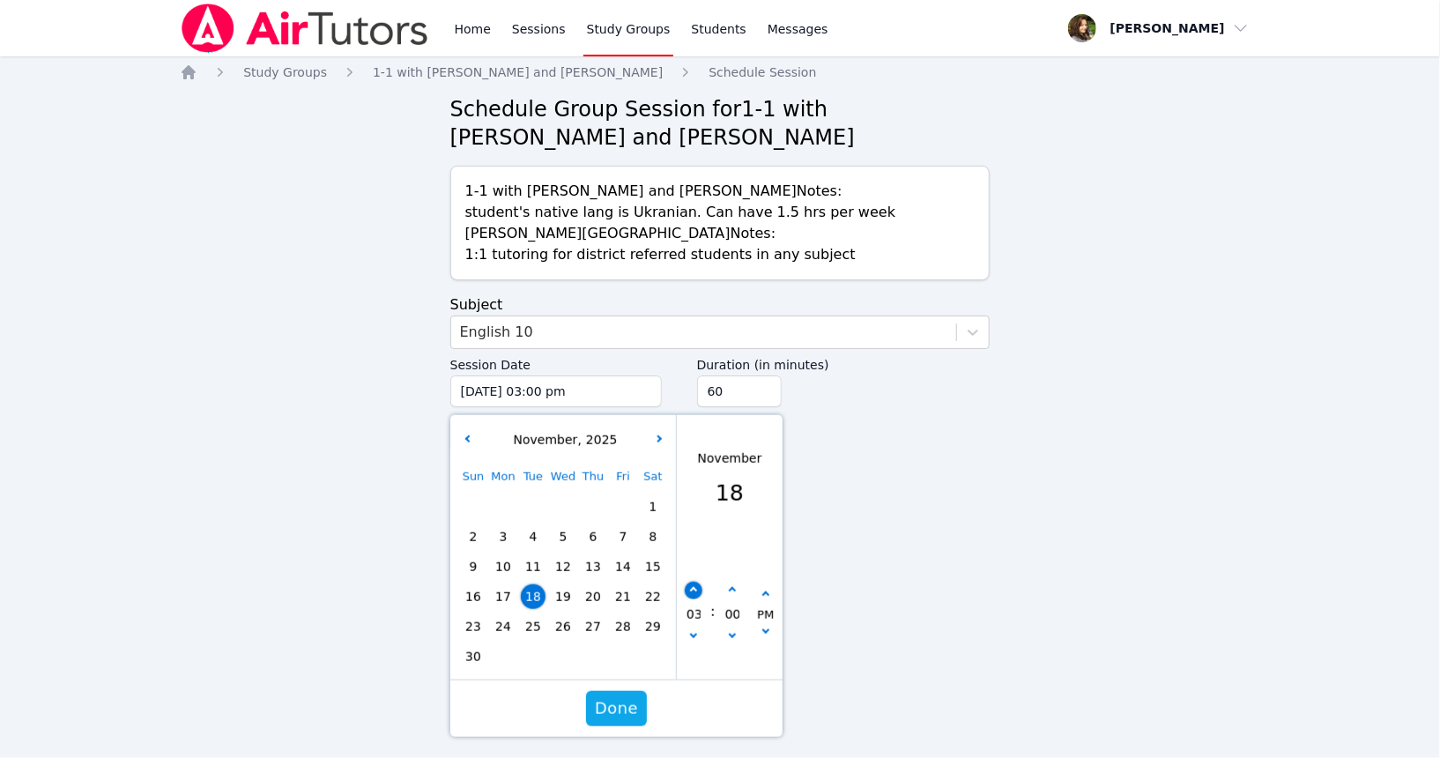
click at [696, 586] on button "button" at bounding box center [694, 591] width 18 height 18
type input "[DATE] 04:00 pm"
type input "04"
click at [696, 586] on button "button" at bounding box center [694, 591] width 18 height 18
type input "[DATE] 05:00 pm"
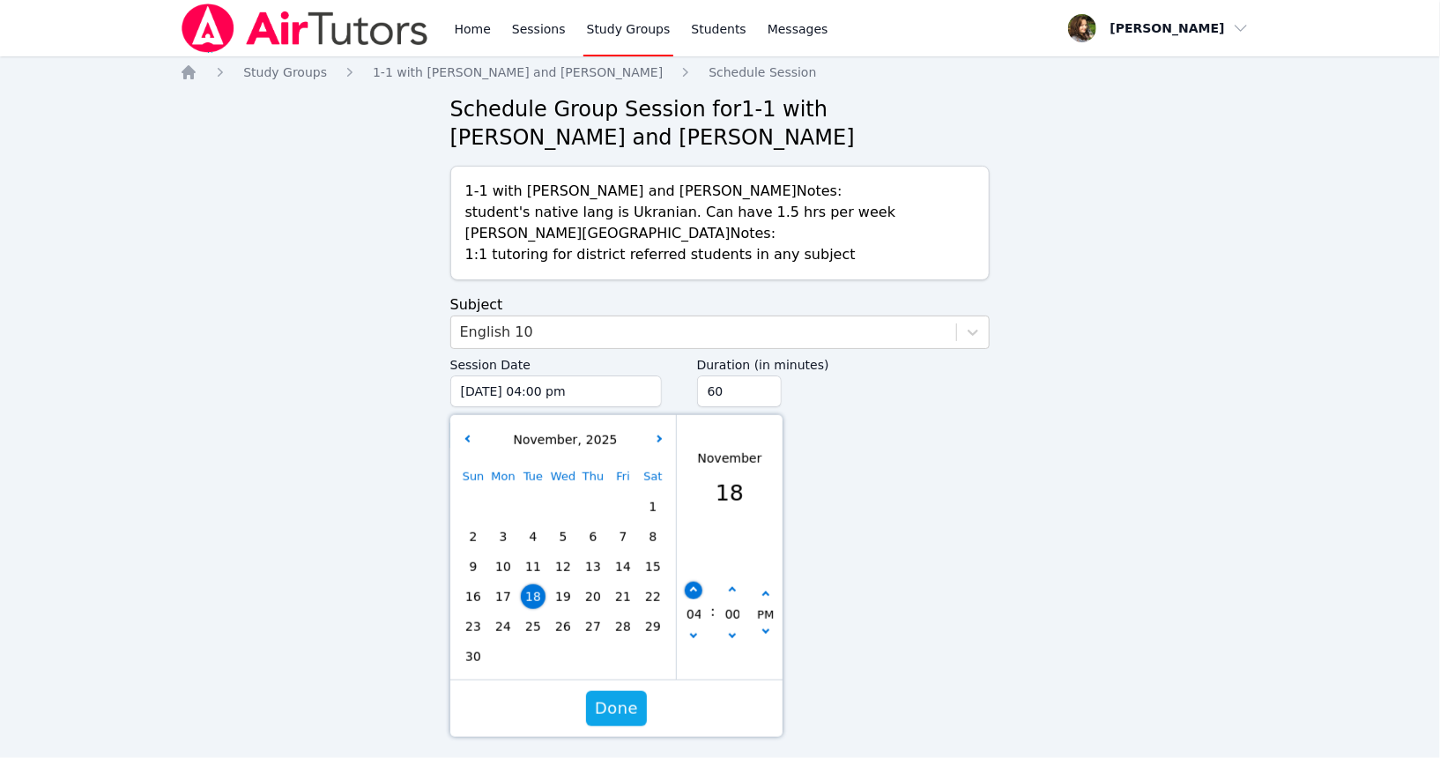
type input "05"
click at [696, 586] on button "button" at bounding box center [694, 591] width 18 height 18
type input "[DATE] 06:00 pm"
type input "06"
click at [765, 387] on input "75" at bounding box center [739, 392] width 85 height 32
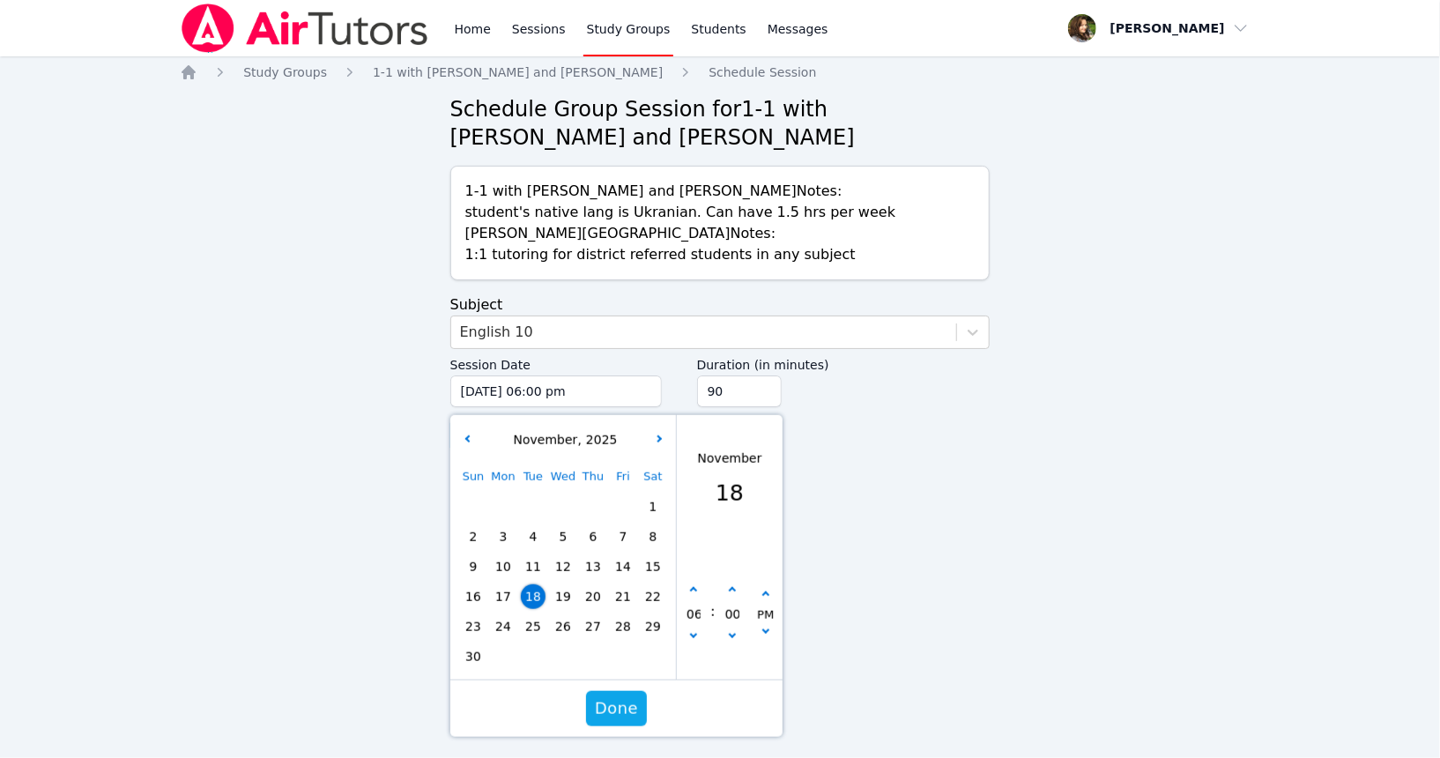
click at [765, 387] on input "90" at bounding box center [739, 392] width 85 height 32
click at [765, 387] on input "105" at bounding box center [739, 392] width 85 height 32
type input "90"
click at [764, 398] on input "90" at bounding box center [739, 392] width 85 height 32
click at [626, 710] on span "Done" at bounding box center [616, 708] width 43 height 25
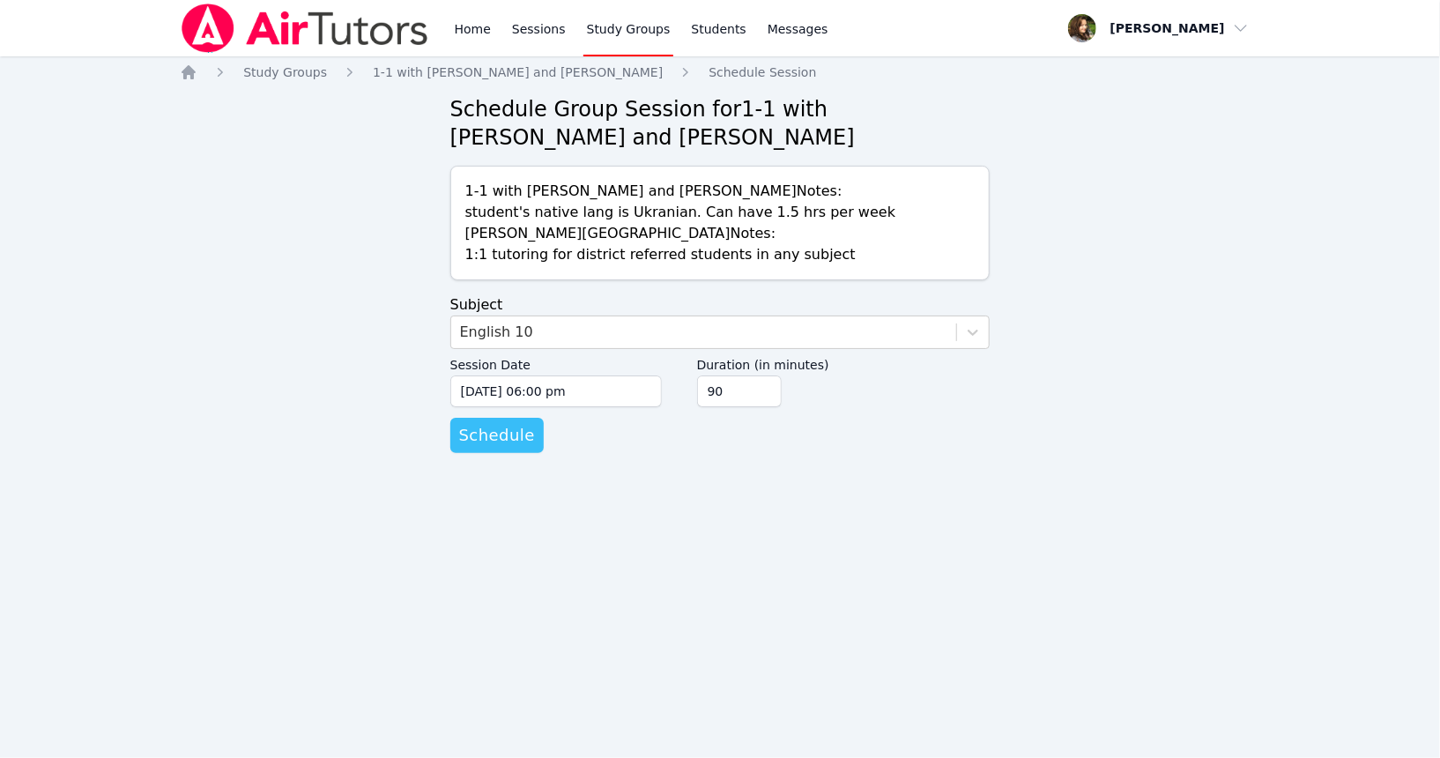
click at [495, 444] on span "Schedule" at bounding box center [497, 435] width 76 height 25
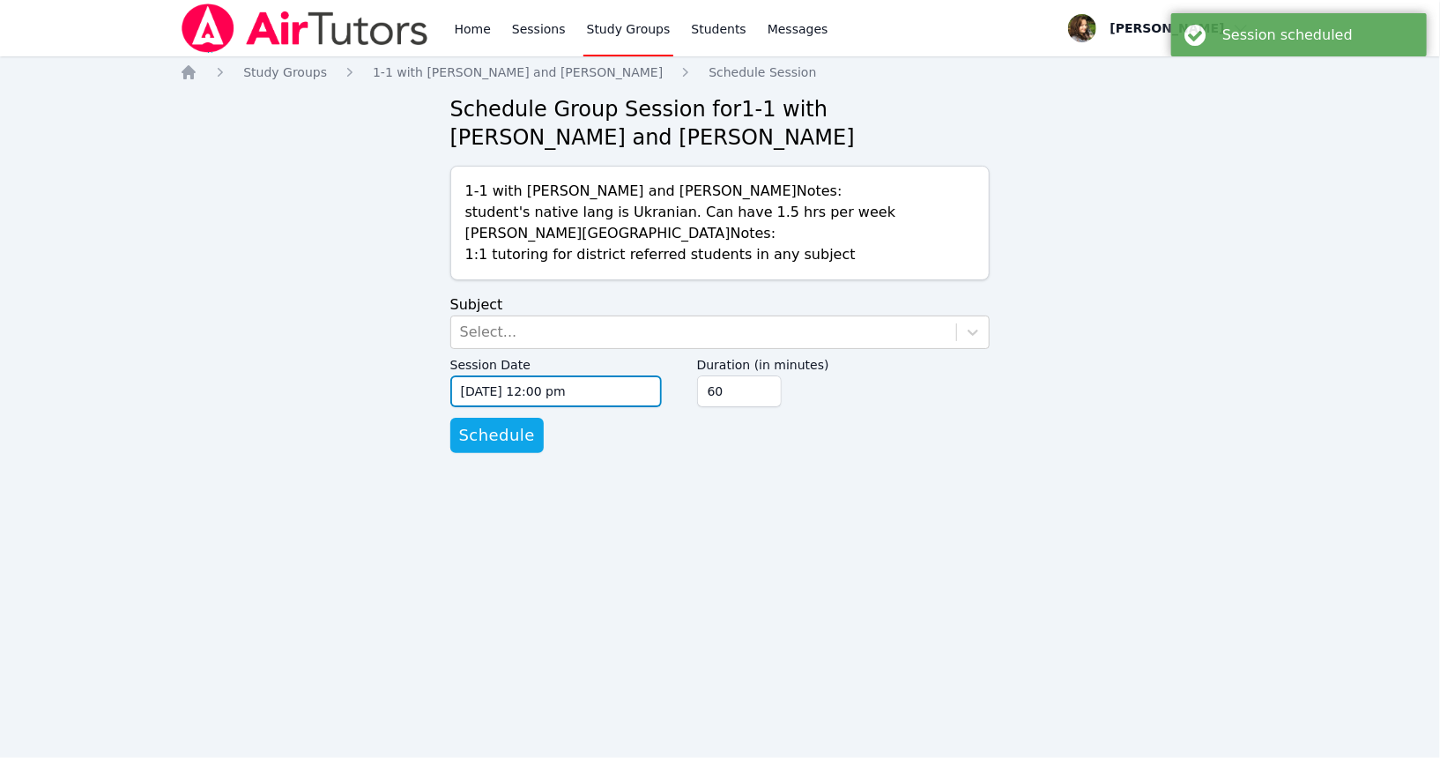
click at [518, 383] on input "[DATE] 12:00 pm" at bounding box center [556, 392] width 212 height 32
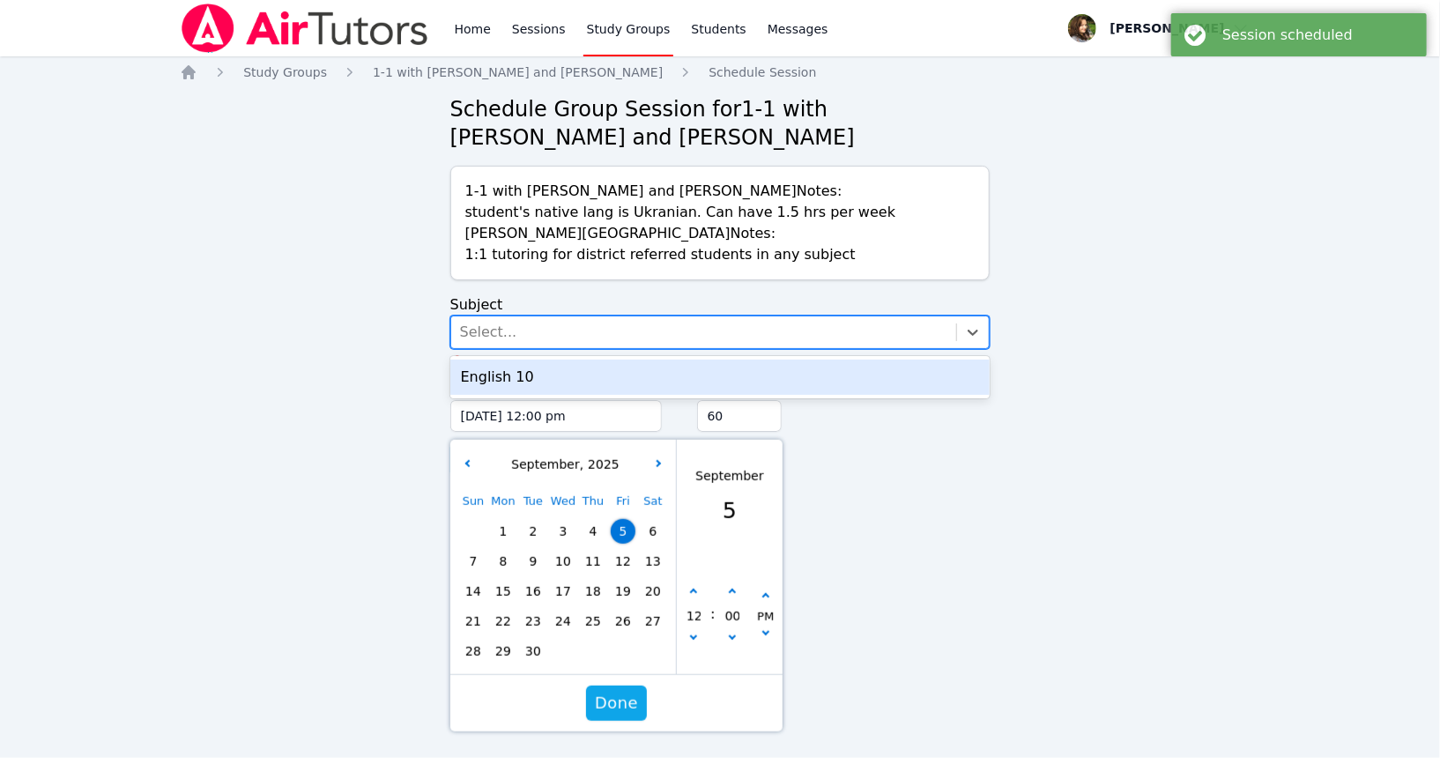
click at [558, 334] on div "Select..." at bounding box center [704, 332] width 506 height 32
click at [568, 370] on div "English 10" at bounding box center [720, 377] width 540 height 35
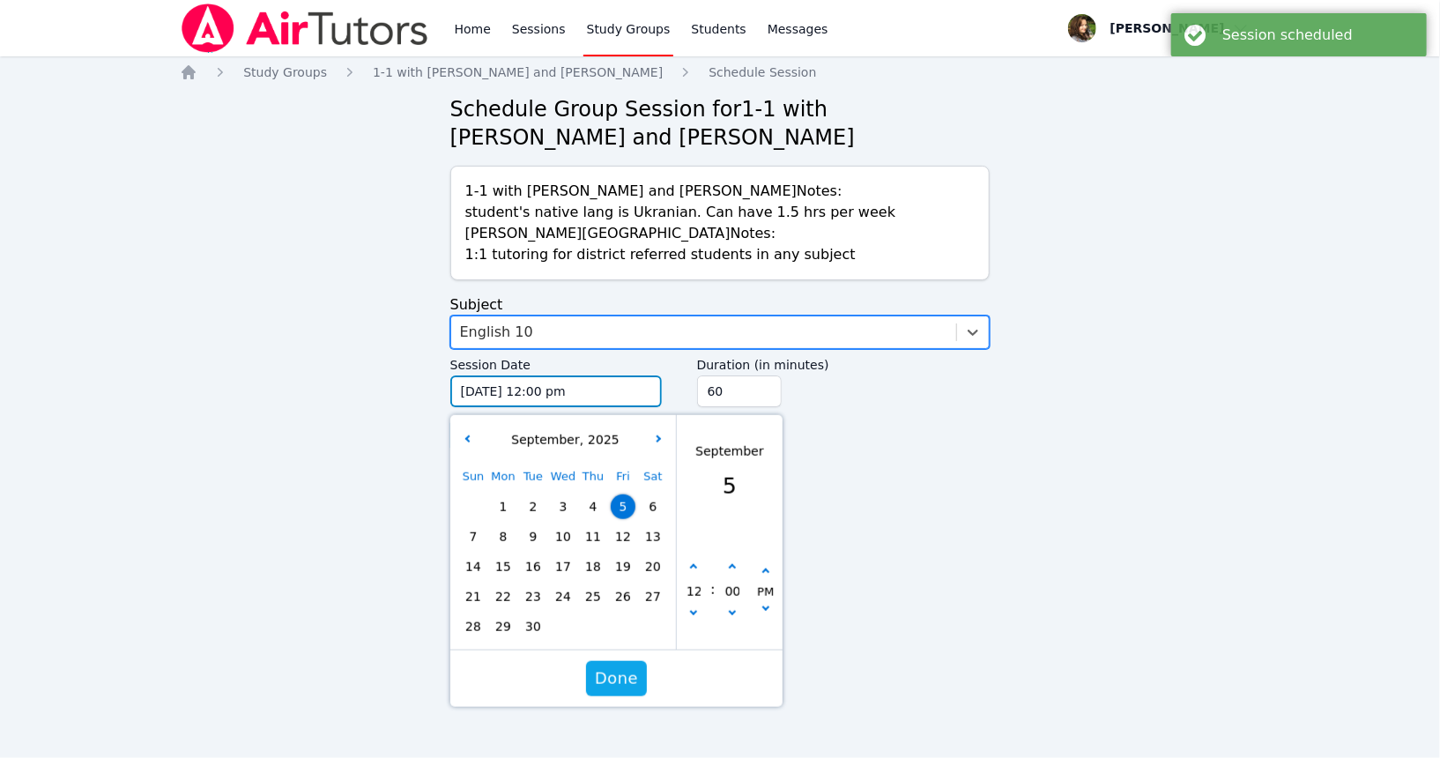
click at [561, 399] on input "[DATE] 12:00 pm" at bounding box center [556, 392] width 212 height 32
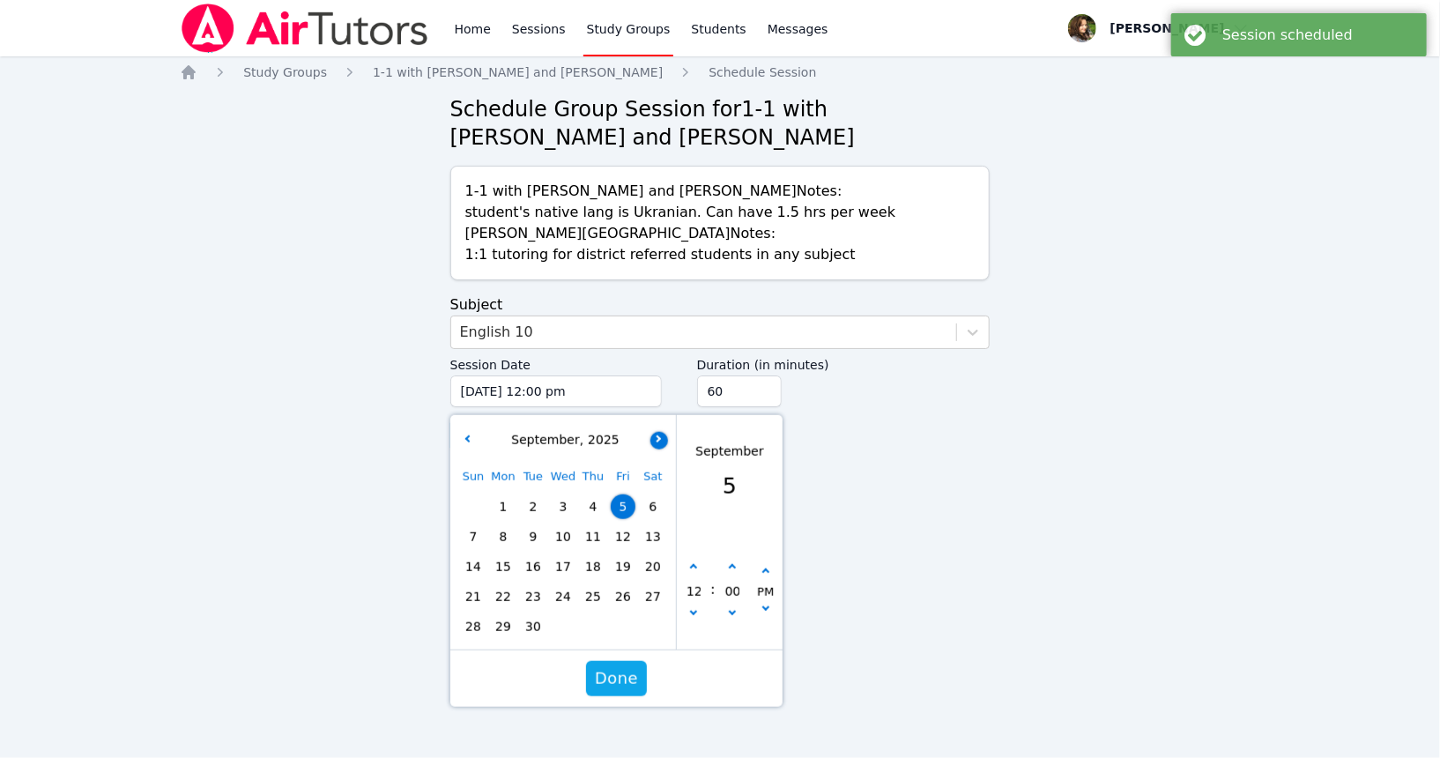
click at [663, 440] on button "button" at bounding box center [660, 440] width 18 height 18
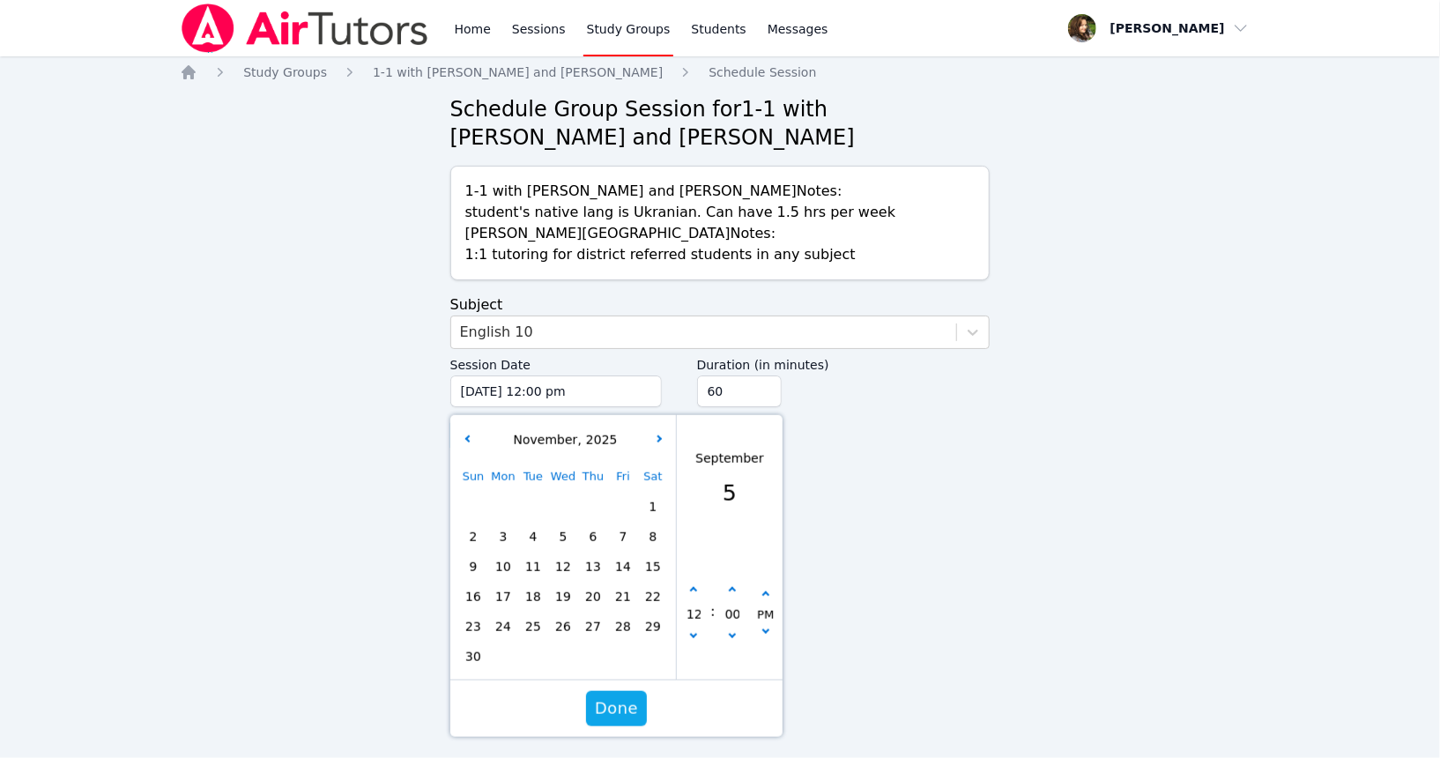
click at [539, 624] on span "25" at bounding box center [533, 626] width 25 height 25
click at [697, 587] on button "button" at bounding box center [694, 591] width 18 height 18
type input "[DATE] 01:00 pm"
type input "01"
click at [697, 587] on button "button" at bounding box center [694, 591] width 18 height 18
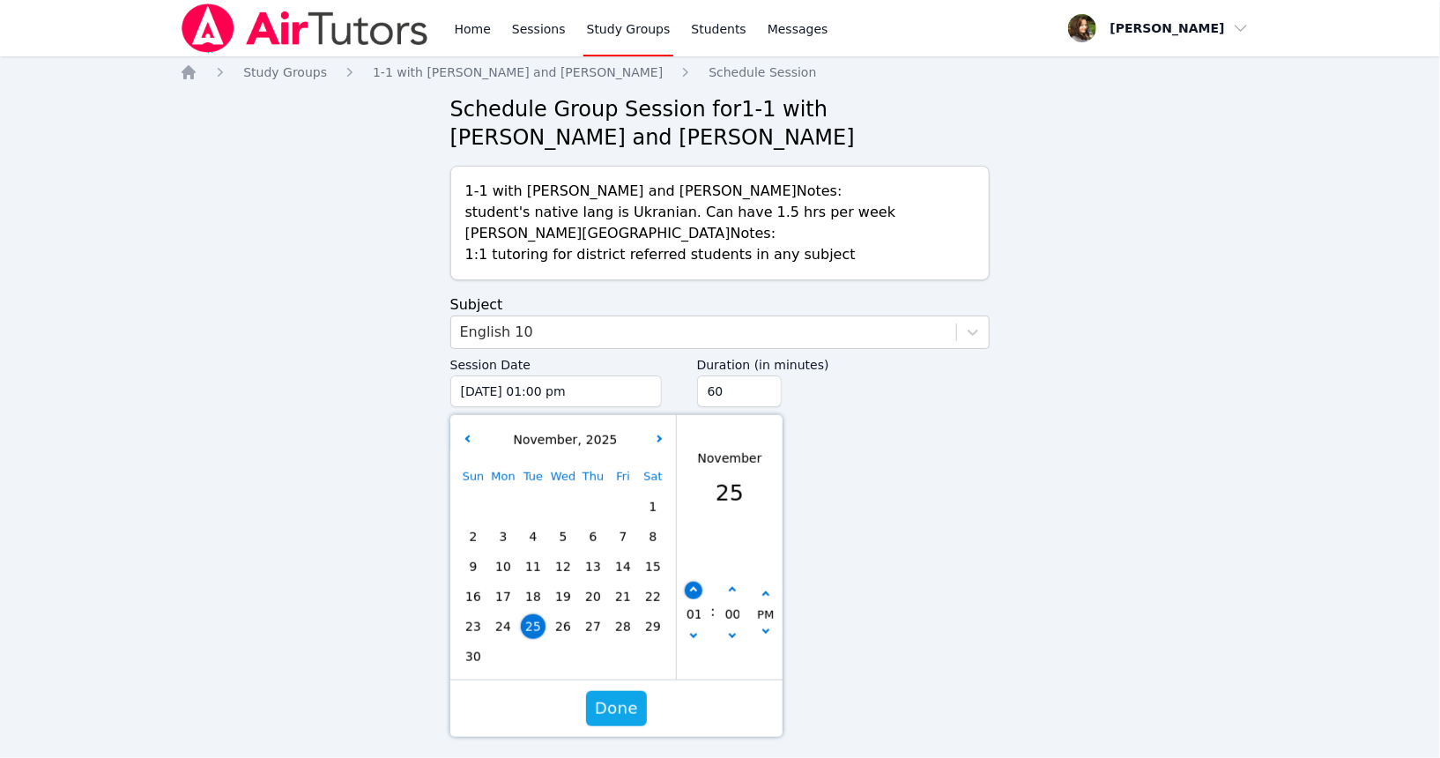
type input "[DATE] 02:00 pm"
type input "02"
click at [697, 587] on button "button" at bounding box center [694, 591] width 18 height 18
type input "[DATE] 03:00 pm"
type input "03"
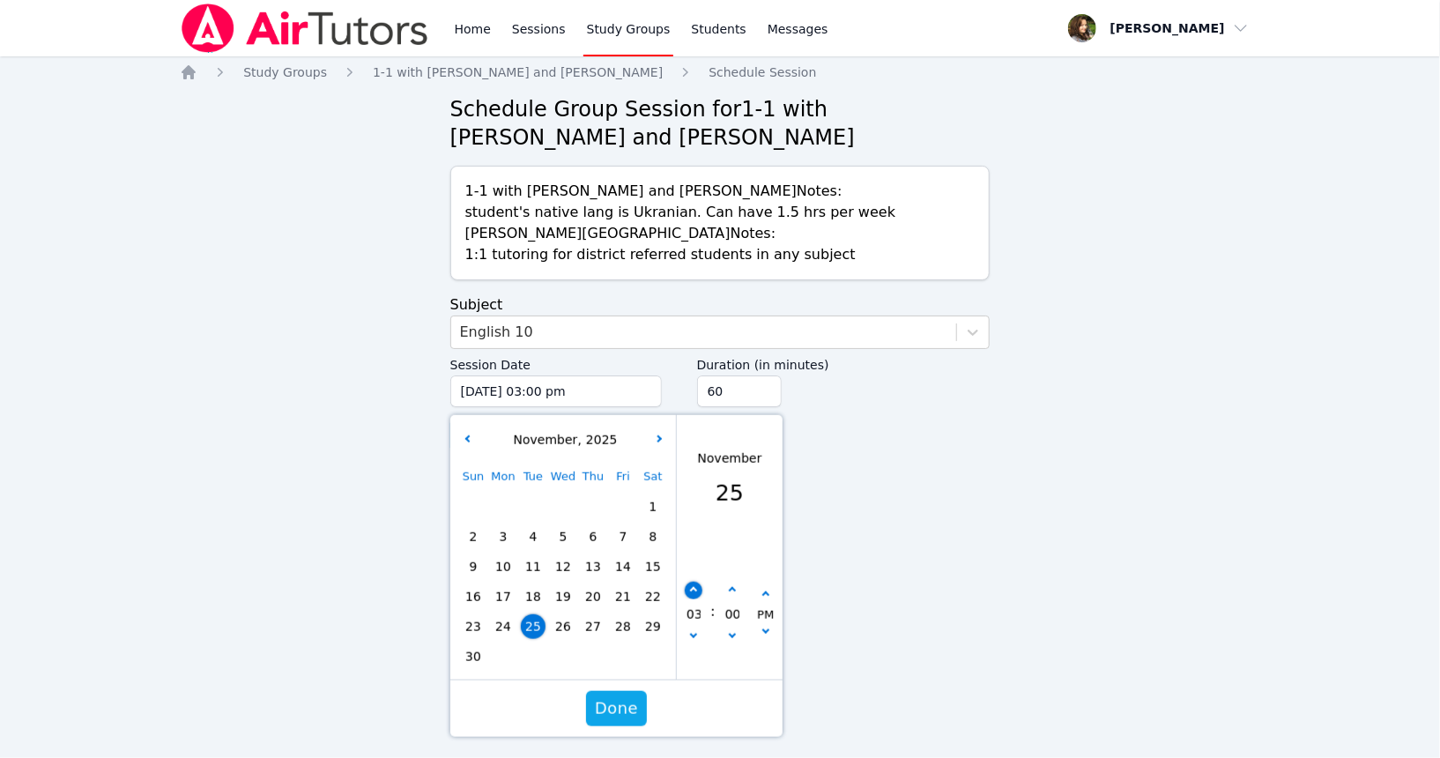
click at [698, 589] on button "button" at bounding box center [694, 591] width 18 height 18
type input "[DATE] 04:00 pm"
type input "04"
click at [698, 589] on button "button" at bounding box center [694, 591] width 18 height 18
type input "[DATE] 05:00 pm"
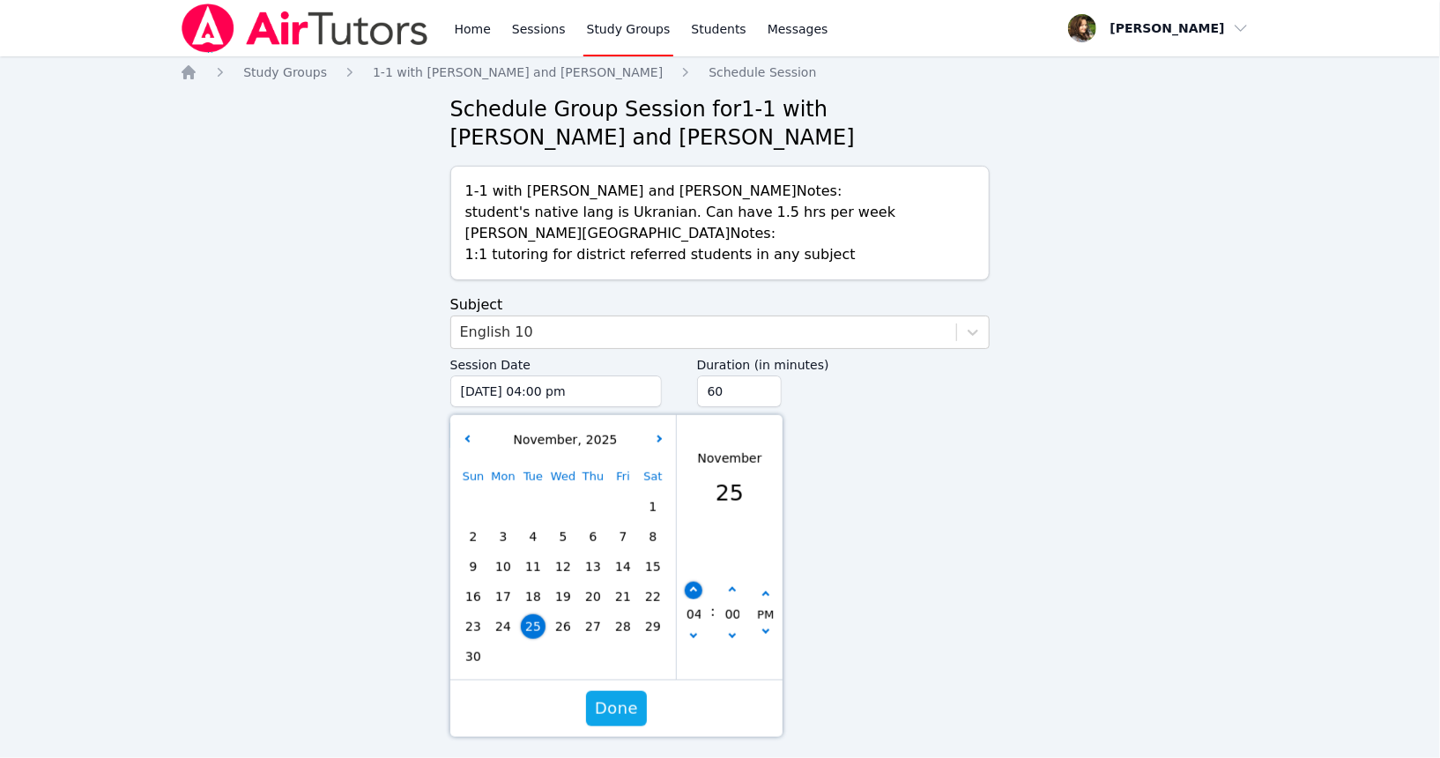
type input "05"
click at [698, 589] on button "button" at bounding box center [694, 591] width 18 height 18
type input "[DATE] 06:00 pm"
type input "06"
click at [761, 388] on input "75" at bounding box center [739, 392] width 85 height 32
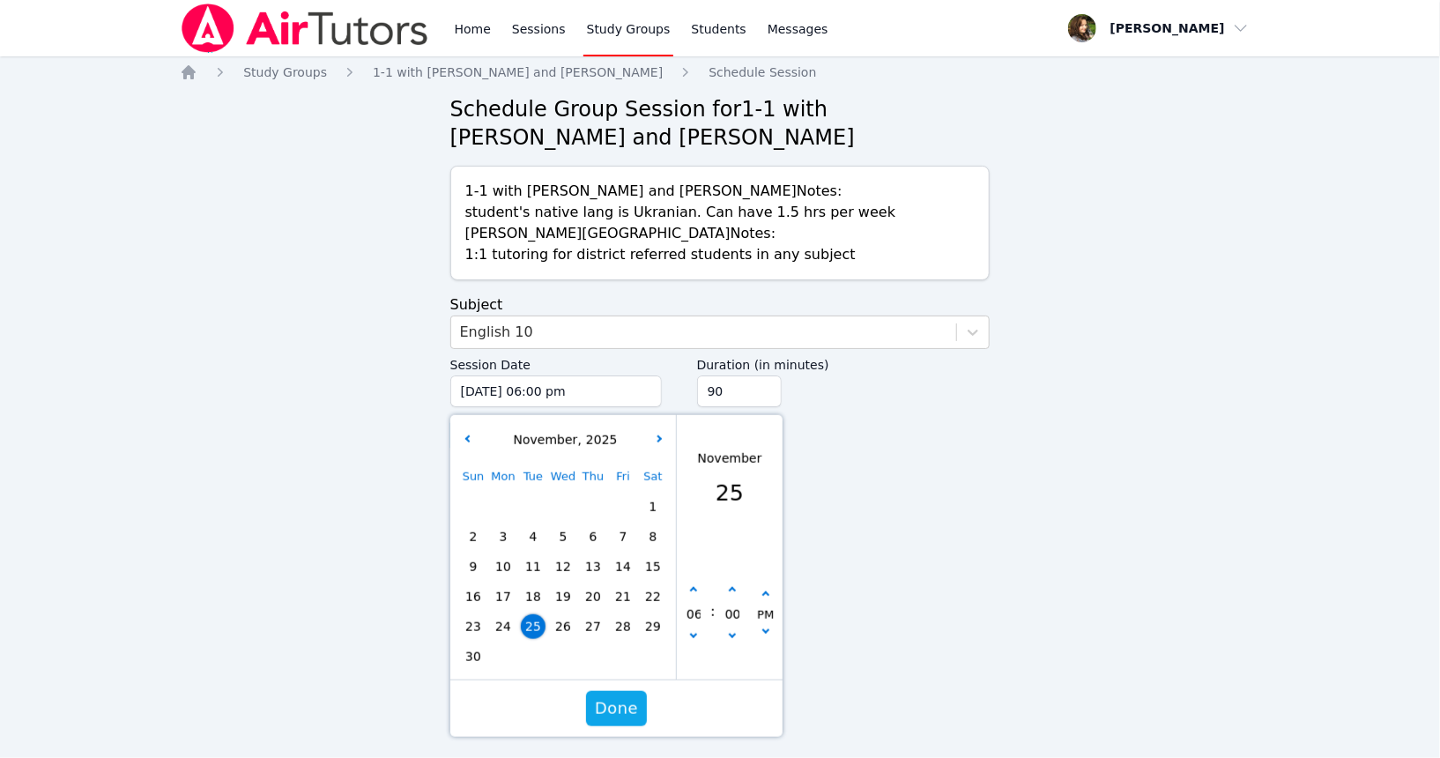
type input "90"
click at [761, 388] on input "90" at bounding box center [739, 392] width 85 height 32
click at [621, 715] on span "Done" at bounding box center [616, 708] width 43 height 25
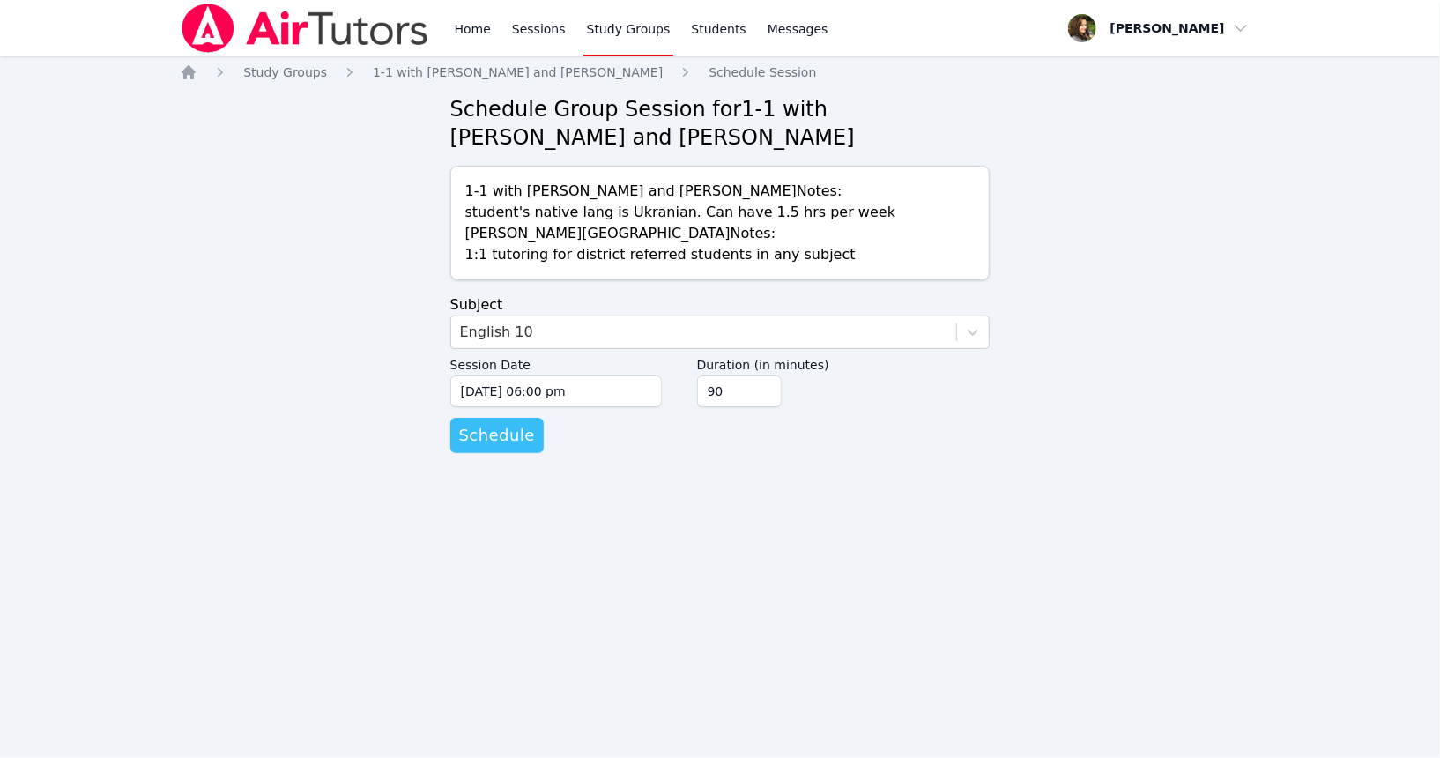
click at [476, 432] on span "Schedule" at bounding box center [497, 435] width 76 height 25
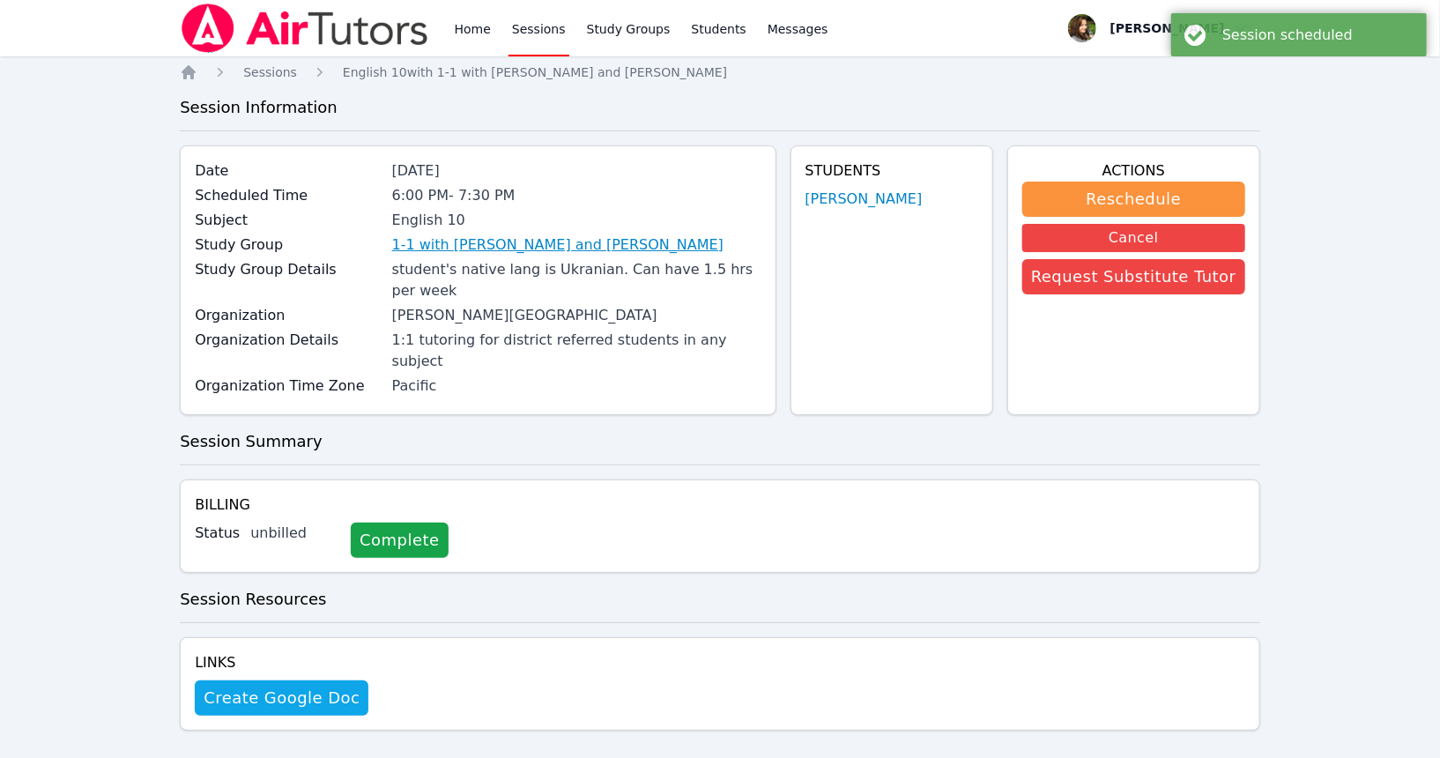
click at [527, 248] on link "1-1 with [PERSON_NAME] and [PERSON_NAME]" at bounding box center [557, 244] width 331 height 21
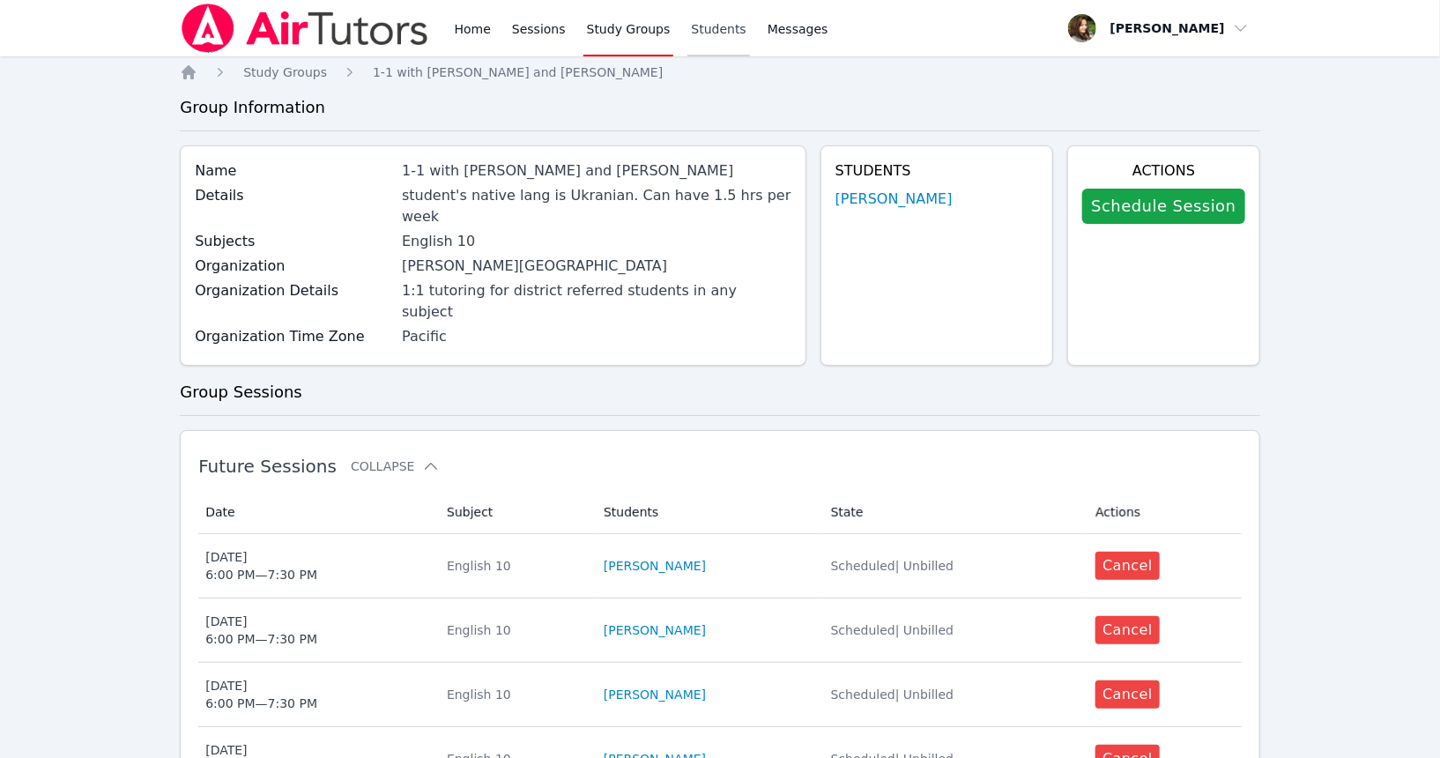
click at [688, 20] on link "Students" at bounding box center [719, 28] width 62 height 56
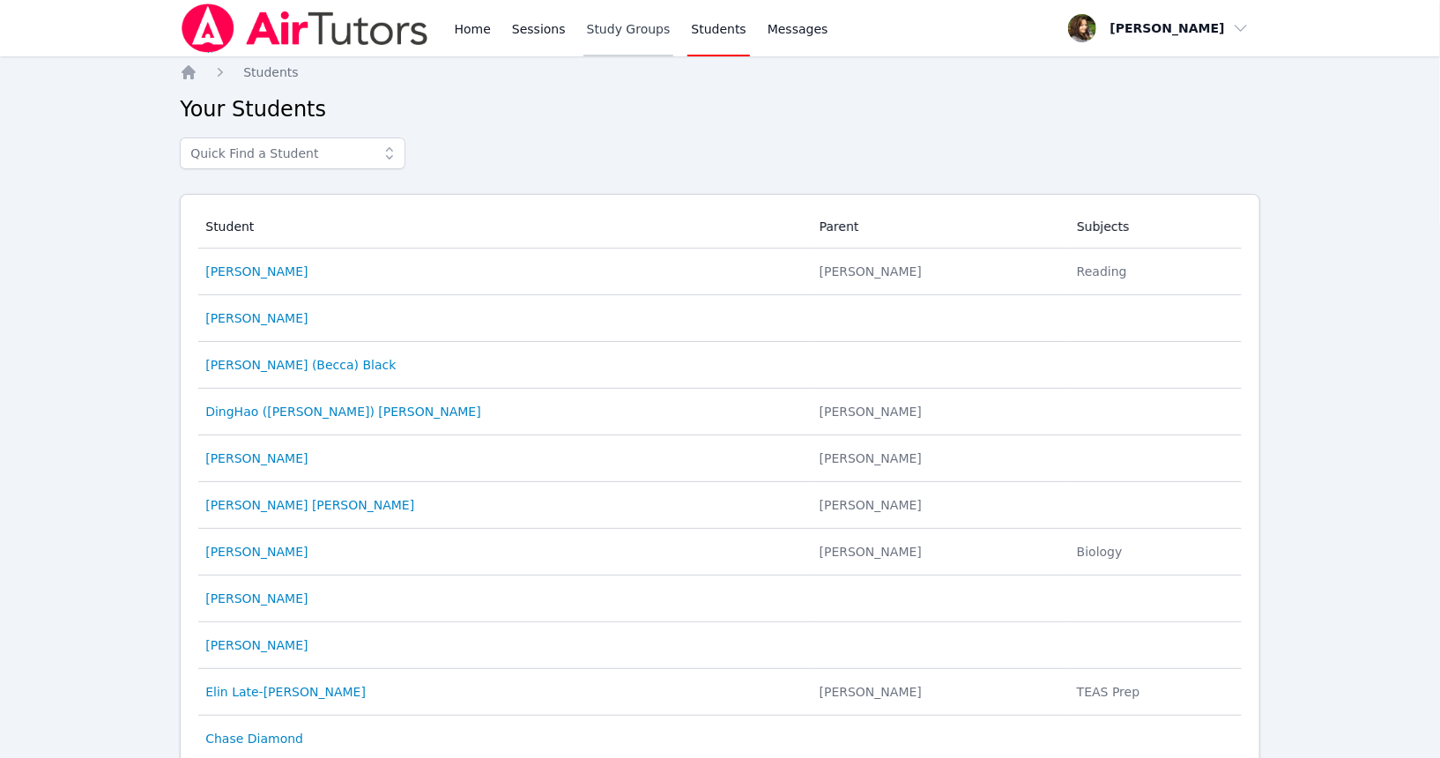
click at [649, 21] on link "Study Groups" at bounding box center [629, 28] width 91 height 56
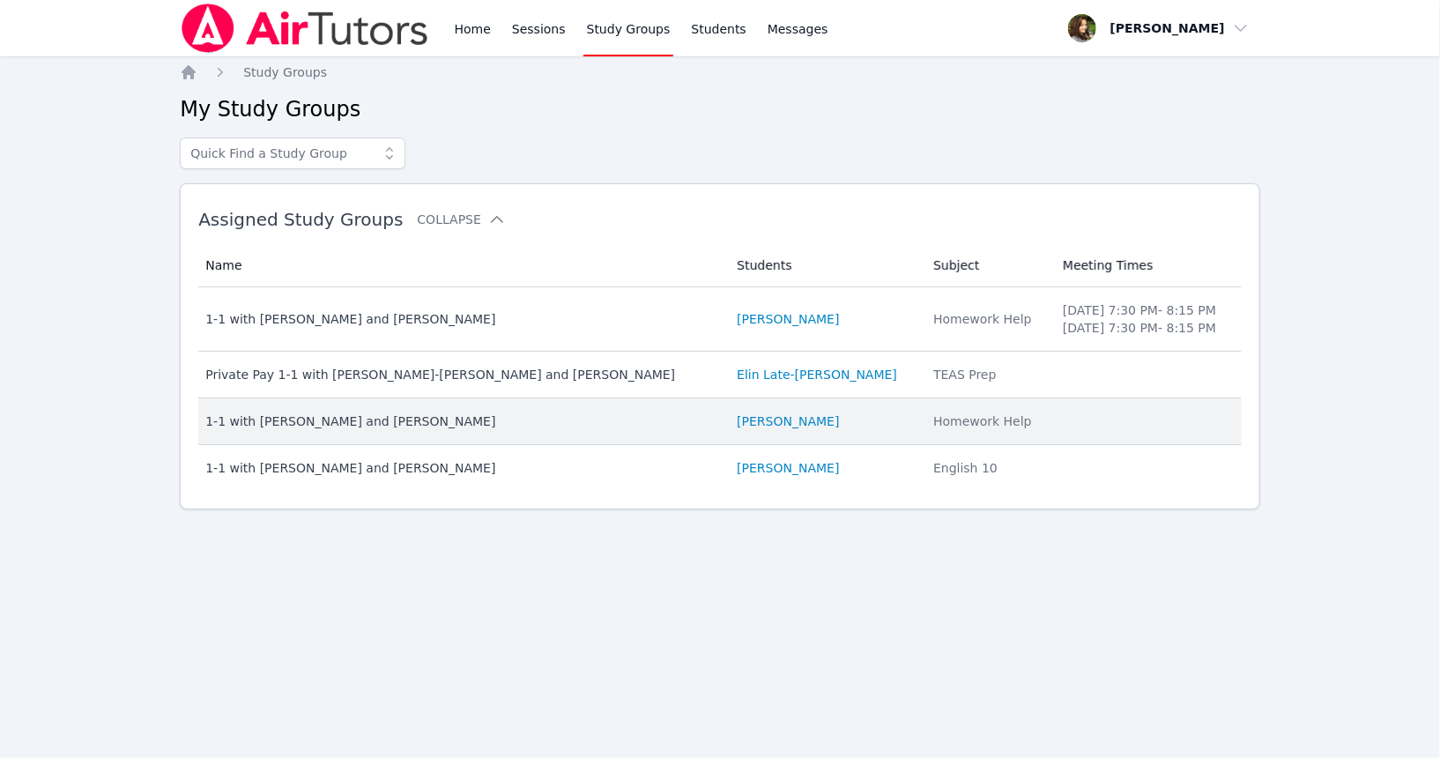
click at [726, 430] on td "Students [PERSON_NAME]" at bounding box center [824, 421] width 197 height 47
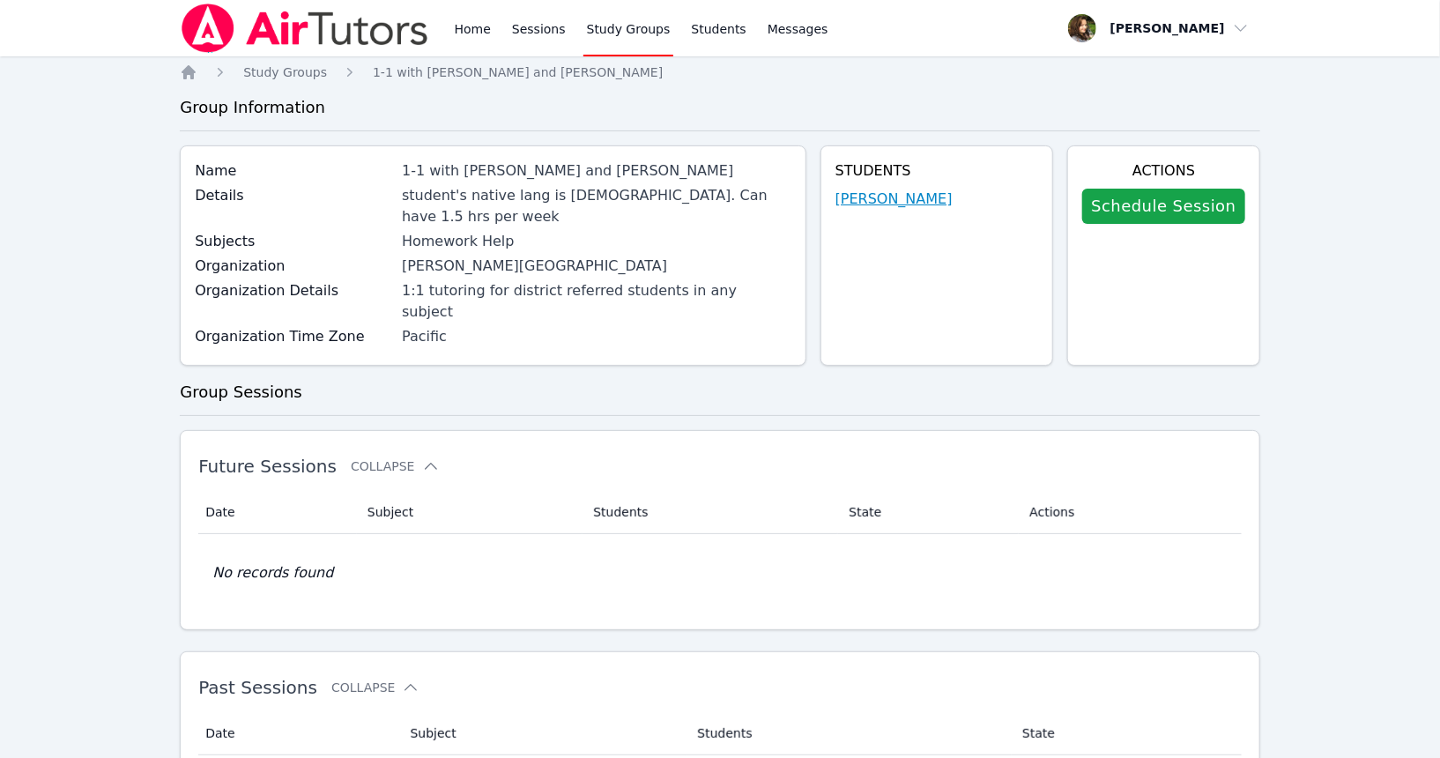
click at [877, 191] on link "[PERSON_NAME]" at bounding box center [894, 199] width 117 height 21
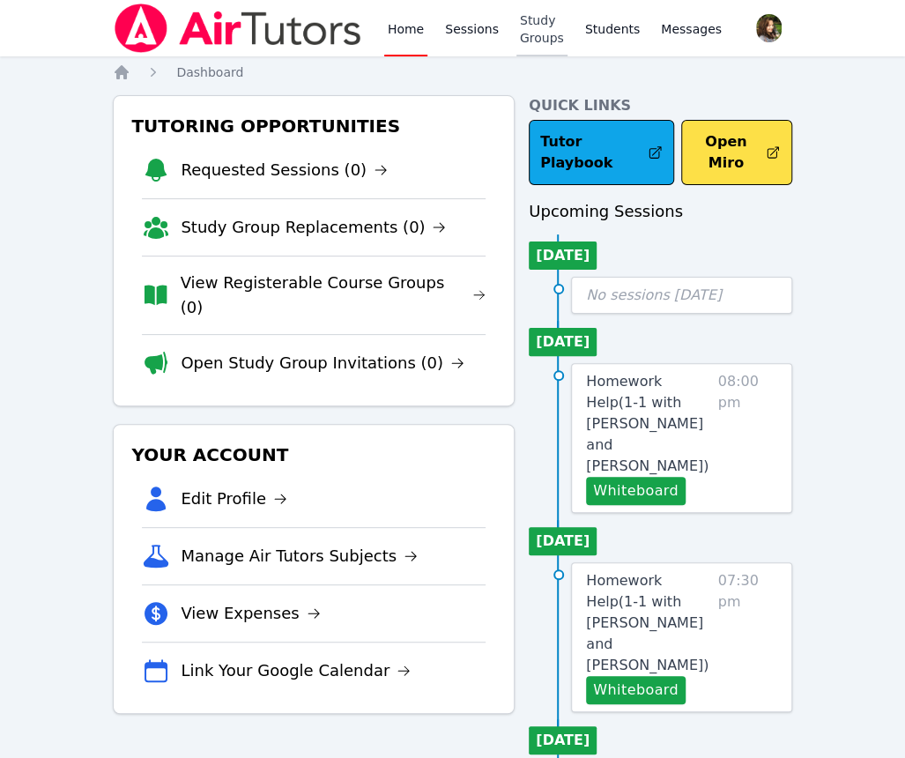
click at [548, 34] on link "Study Groups" at bounding box center [542, 28] width 51 height 56
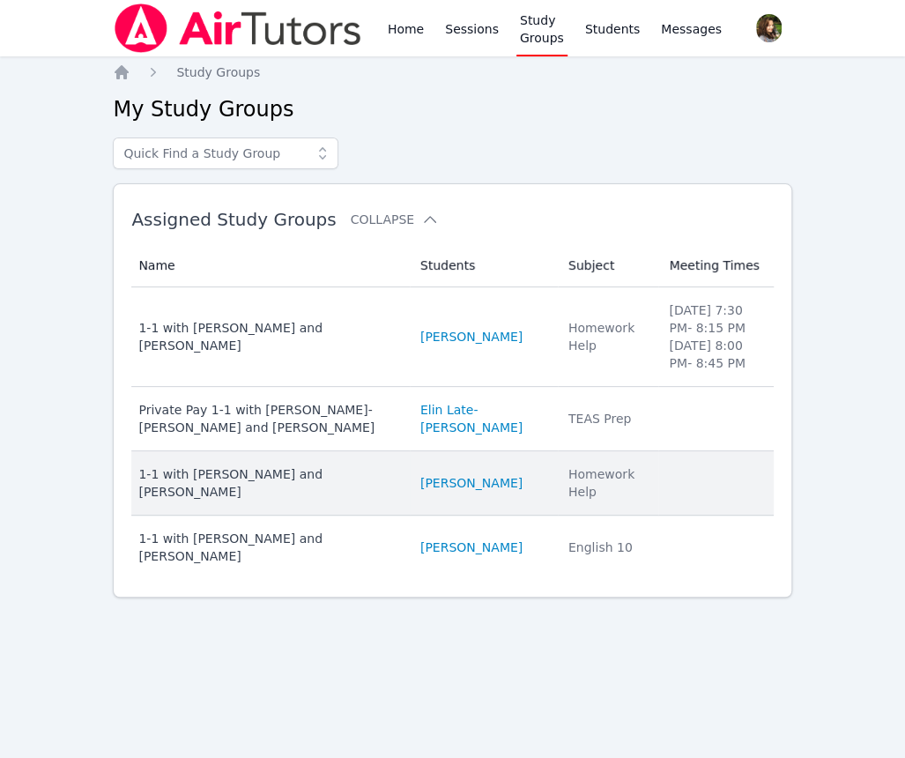
drag, startPoint x: 405, startPoint y: 478, endPoint x: 502, endPoint y: 490, distance: 98.6
click at [502, 490] on td "Students [PERSON_NAME]" at bounding box center [484, 483] width 148 height 64
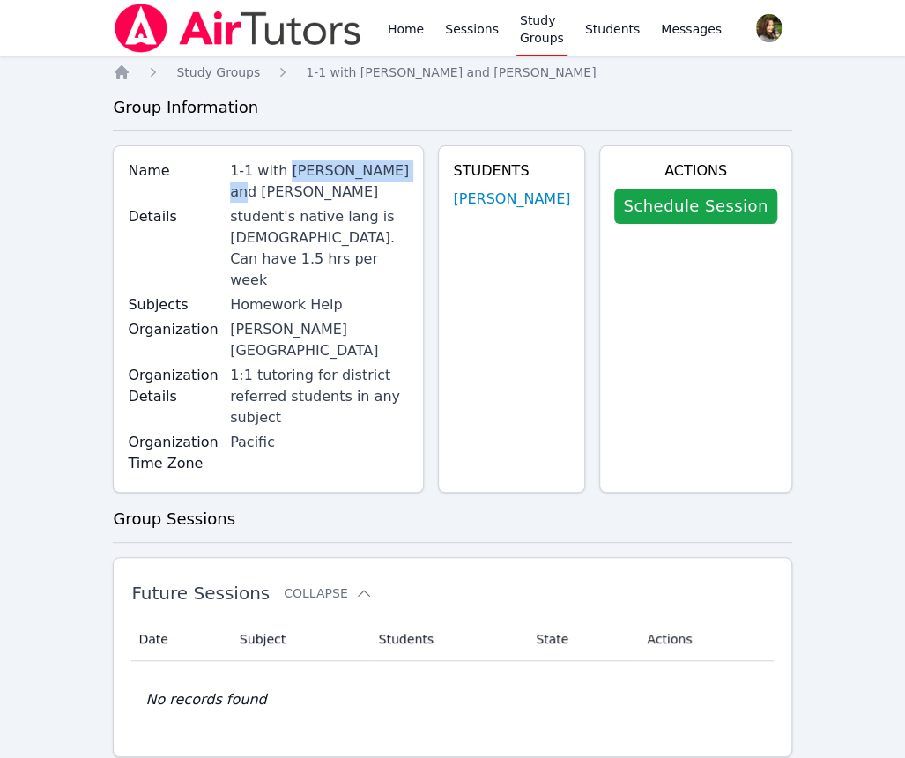
drag, startPoint x: 397, startPoint y: 170, endPoint x: 297, endPoint y: 174, distance: 99.7
click at [297, 174] on div "1-1 with [PERSON_NAME] and [PERSON_NAME]" at bounding box center [319, 181] width 179 height 42
copy div "[PERSON_NAME]"
